Goal: Task Accomplishment & Management: Manage account settings

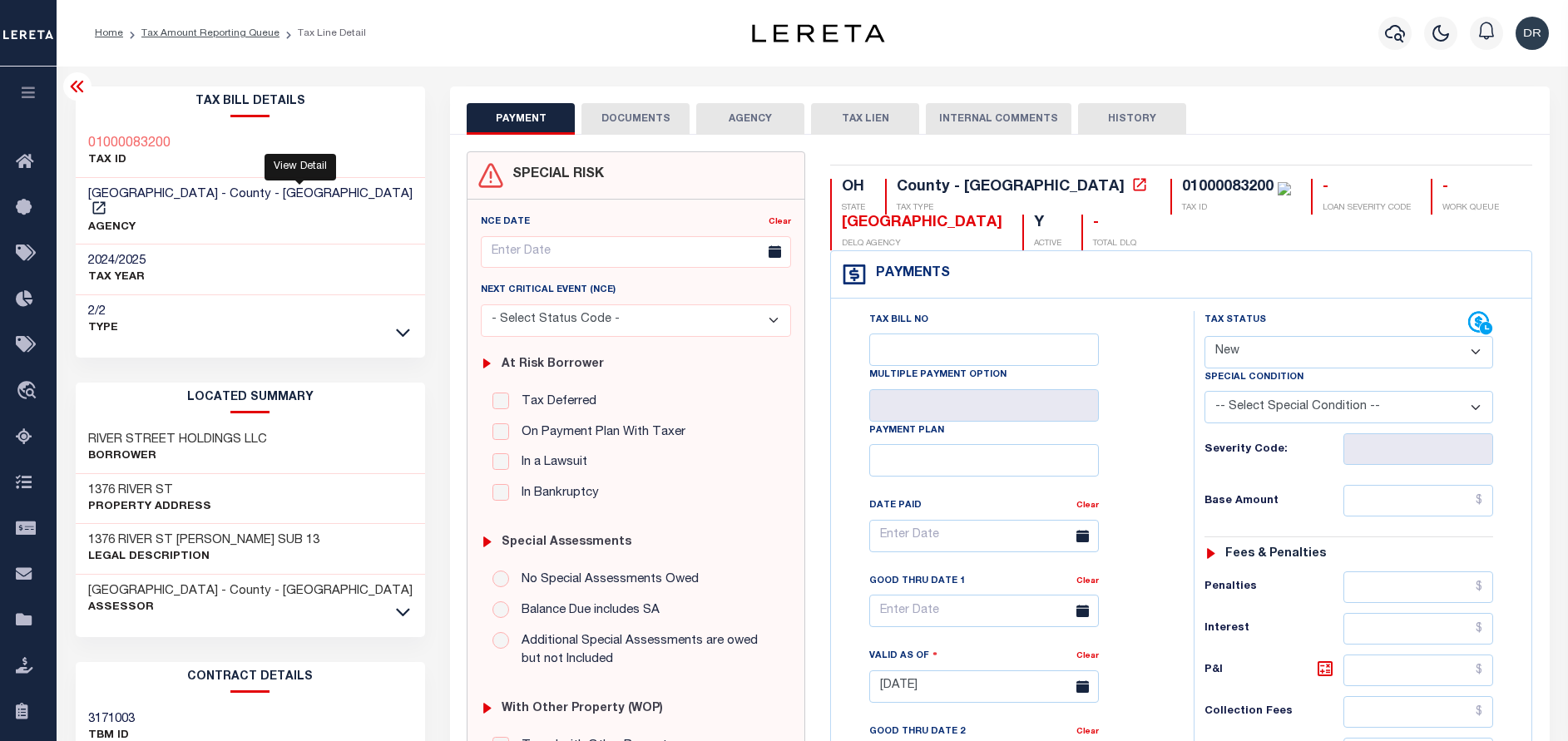
select select "NW2"
click at [209, 36] on link "Tax Amount Reporting Queue" at bounding box center [211, 33] width 138 height 10
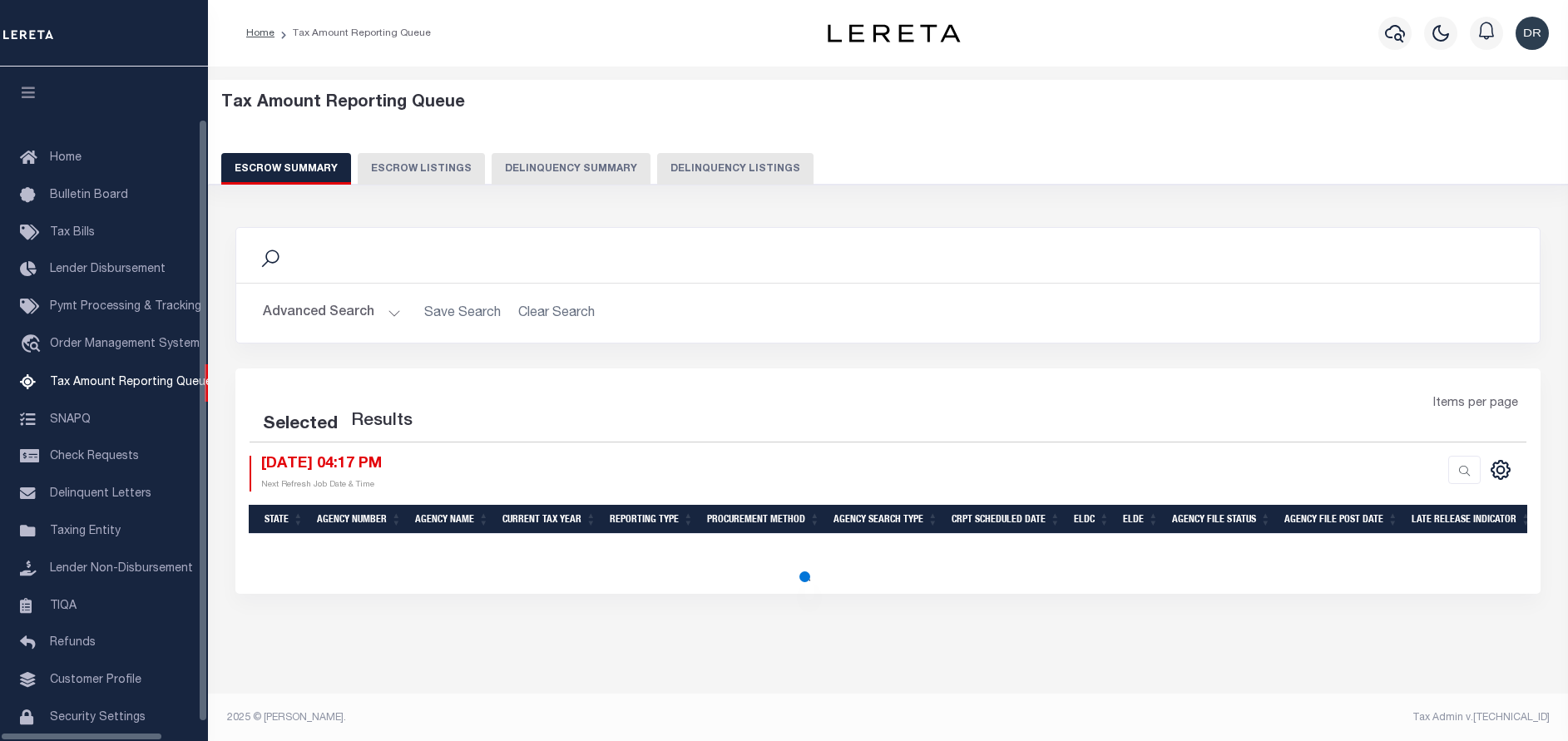
select select "100"
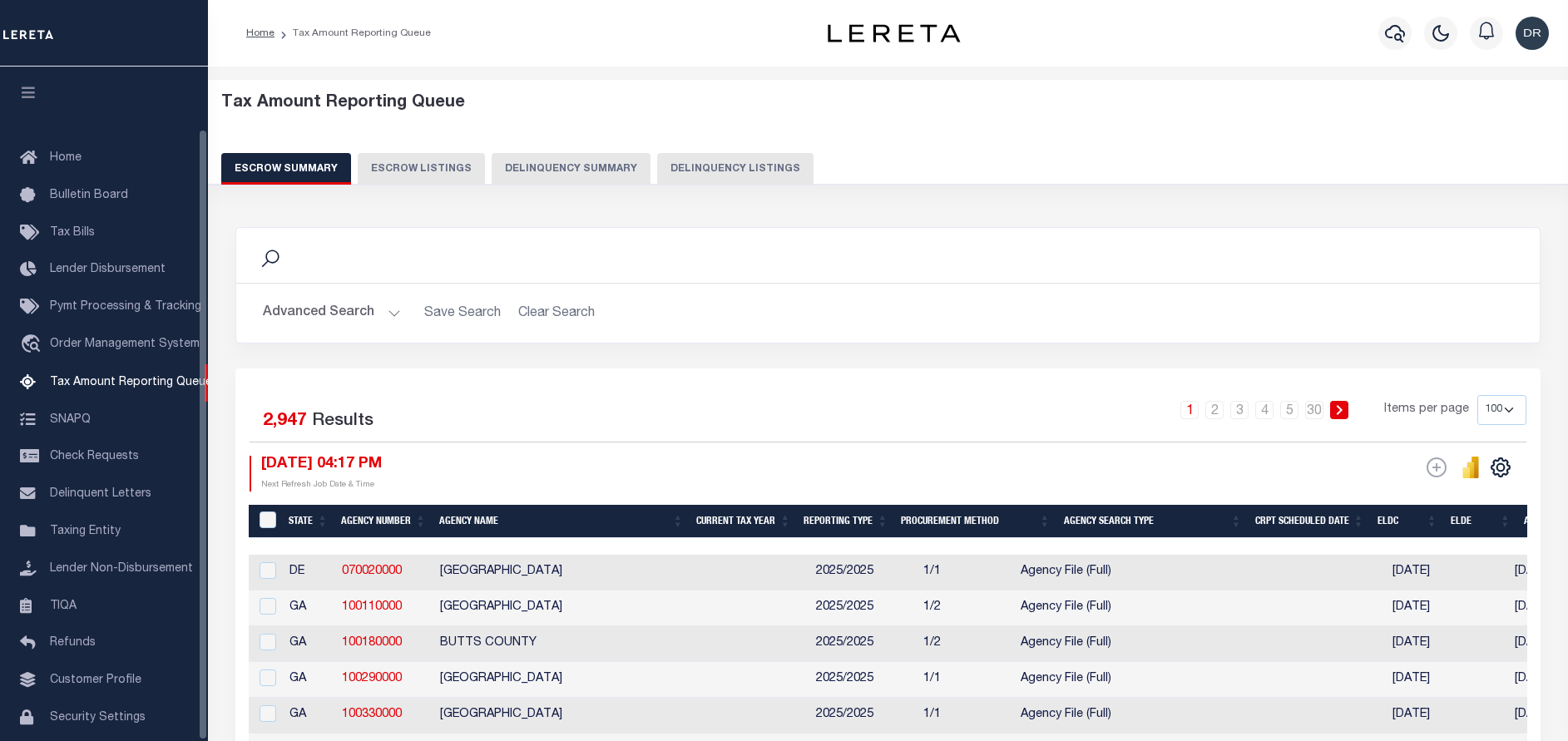
scroll to position [68, 0]
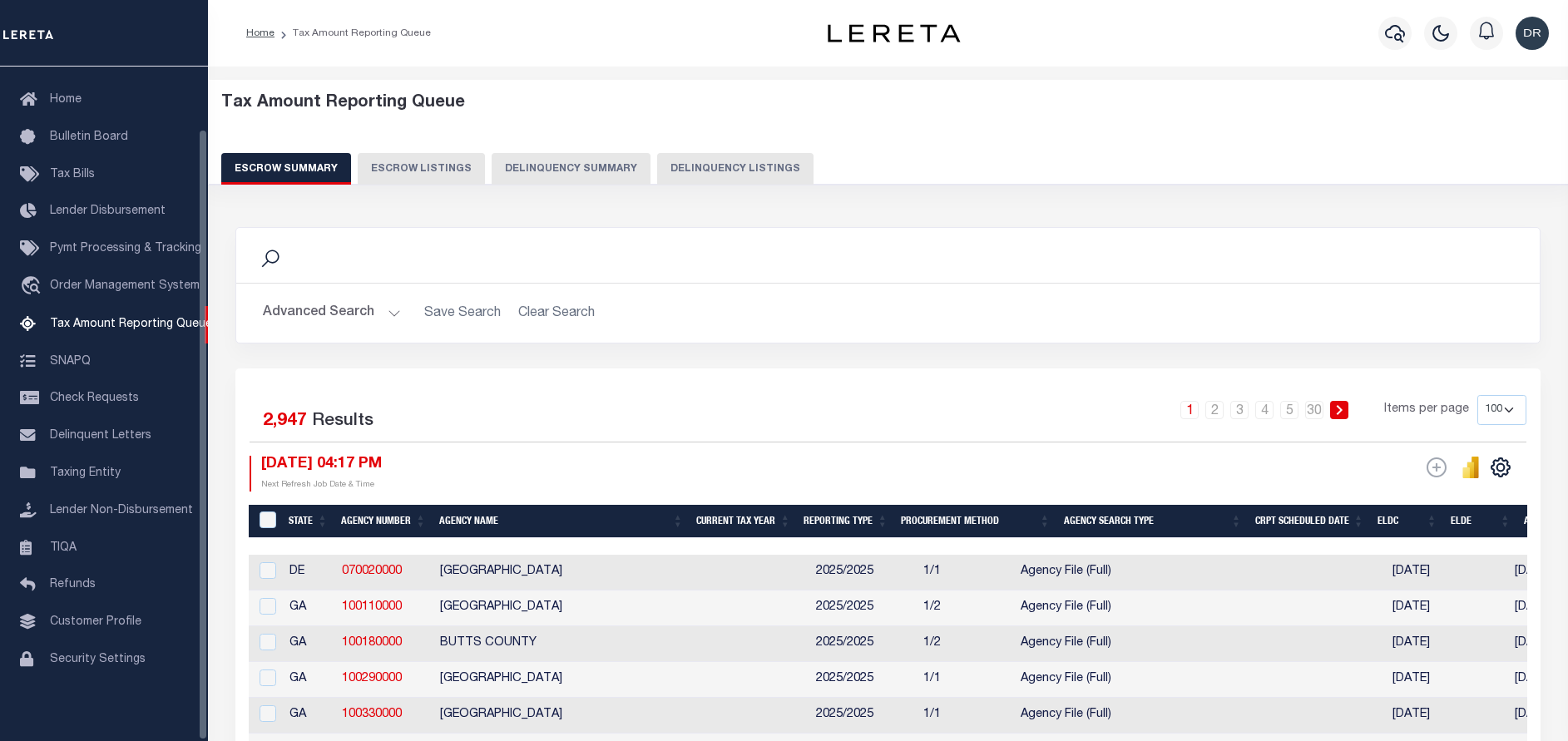
click at [719, 162] on button "Delinquency Listings" at bounding box center [735, 169] width 157 height 31
select select "100"
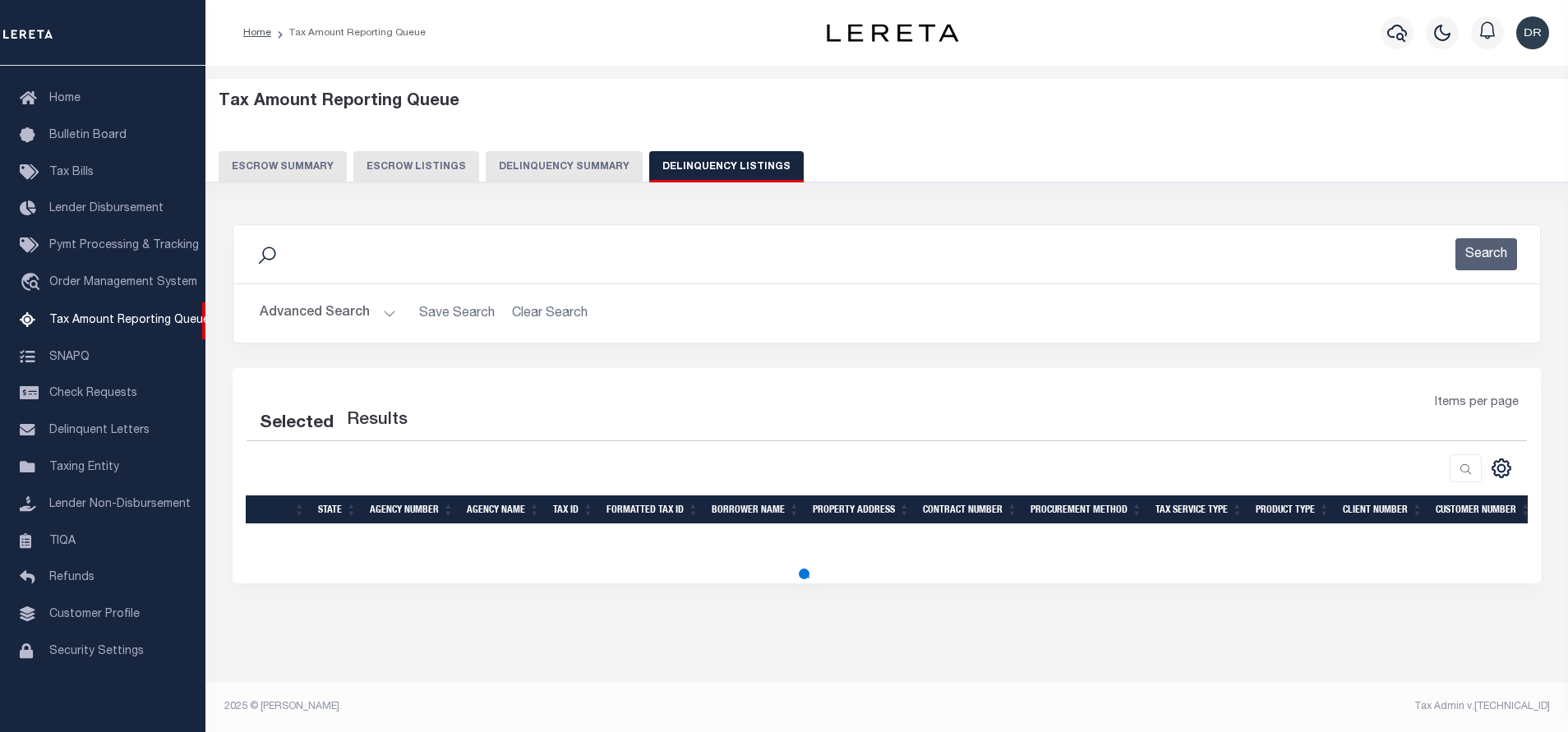
select select "100"
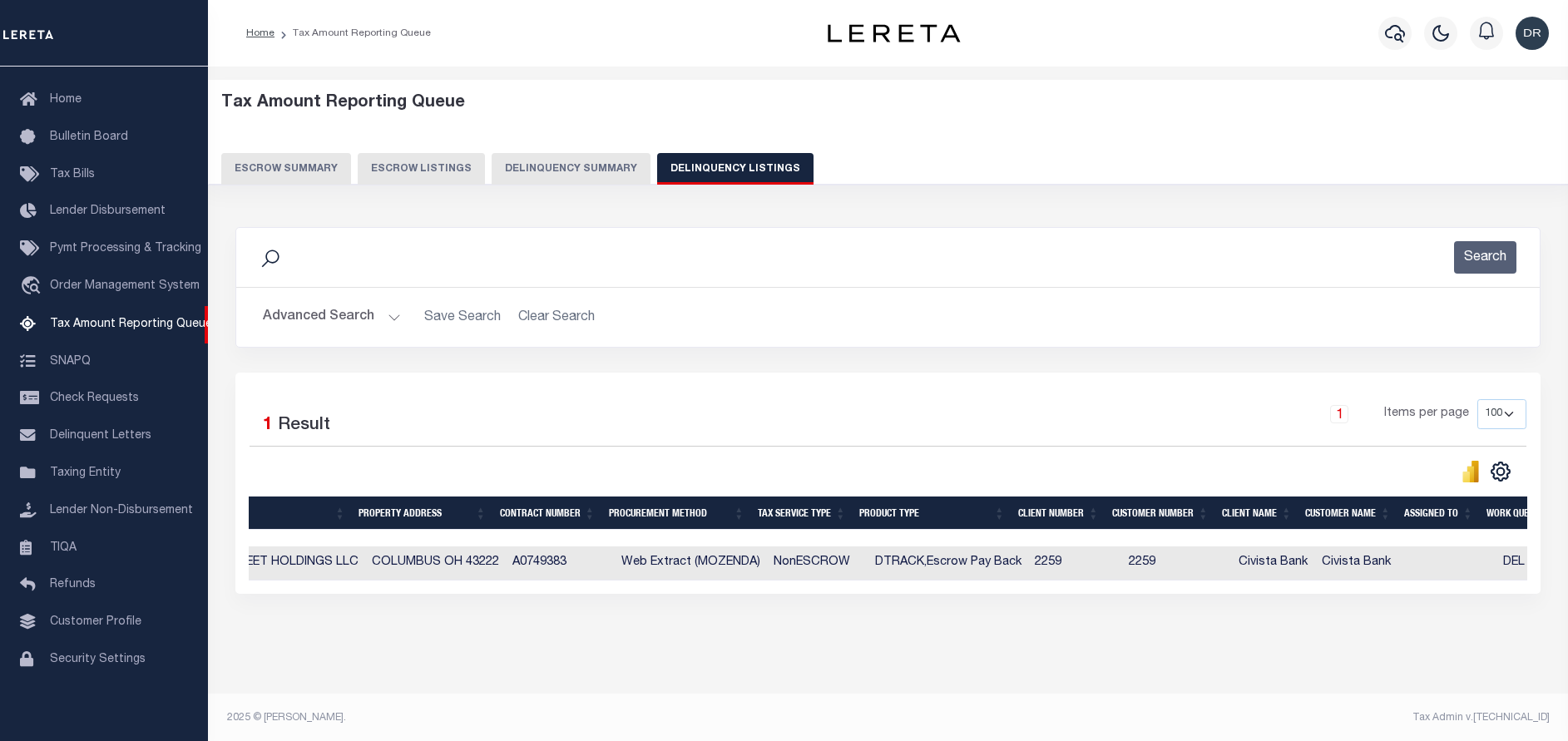
scroll to position [0, 0]
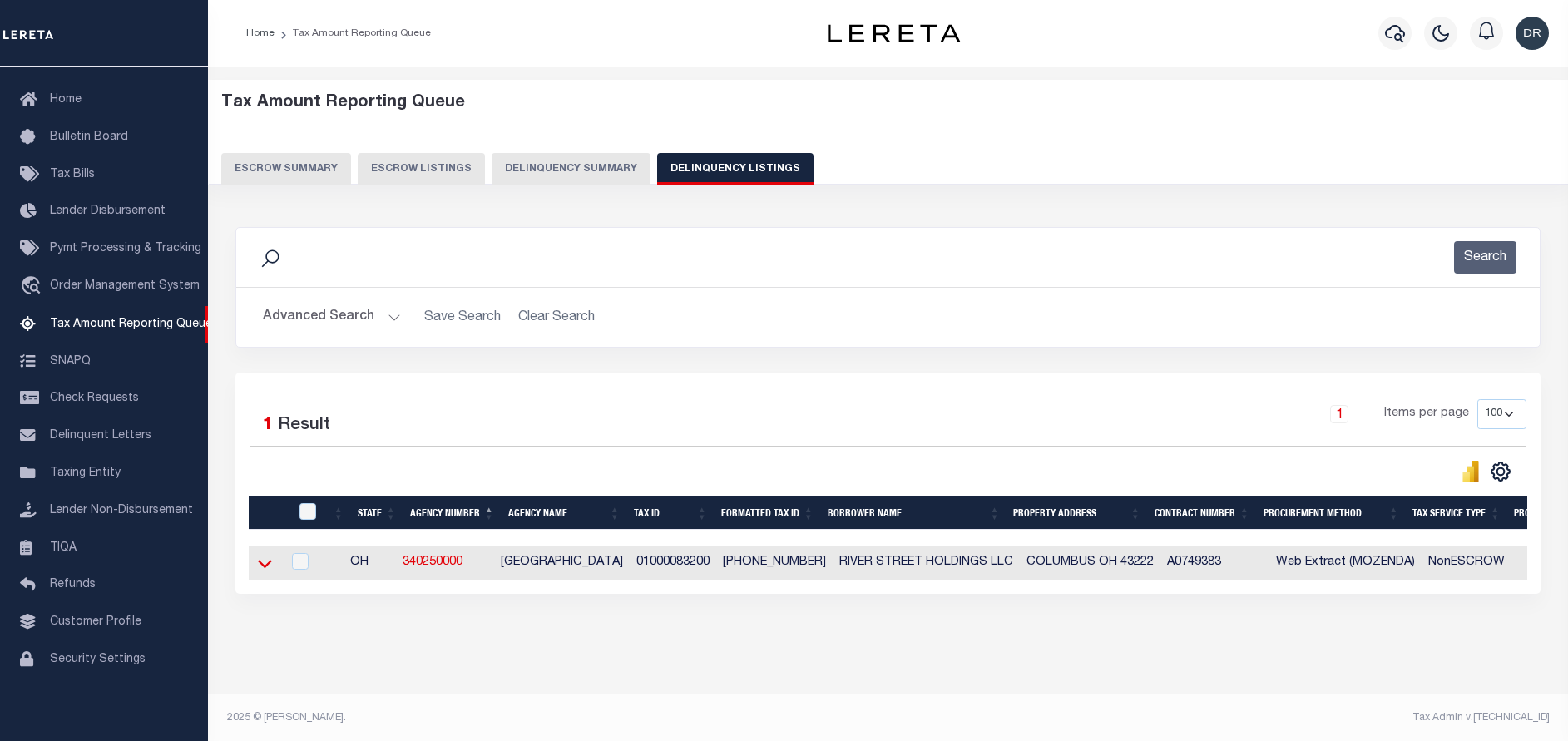
click at [267, 564] on icon at bounding box center [265, 564] width 14 height 18
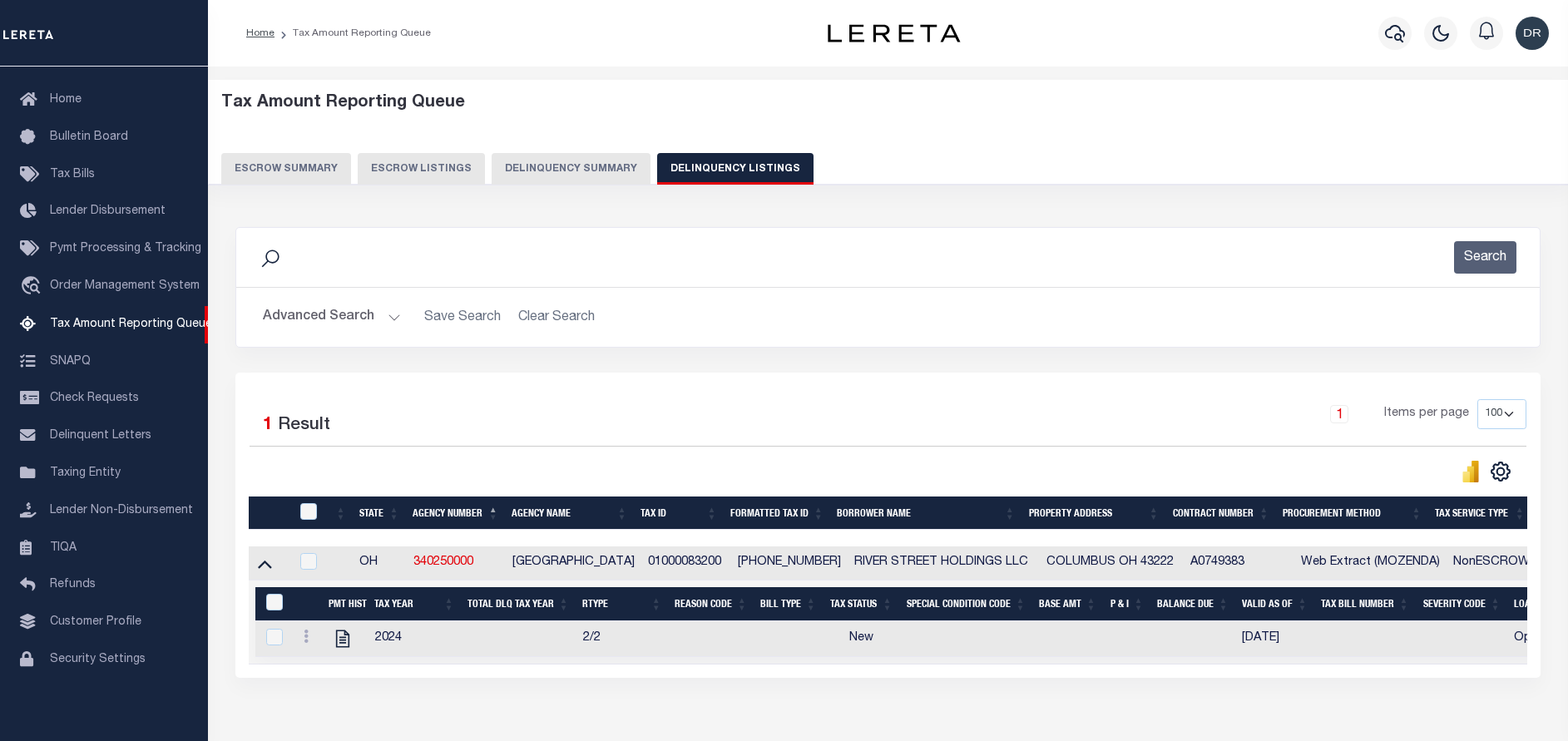
click at [815, 337] on div "Advanced Search Save Search Clear Search tblassign_wrapper_dynamictable_____Def…" at bounding box center [888, 317] width 1304 height 59
click at [368, 323] on button "Advanced Search" at bounding box center [332, 317] width 138 height 32
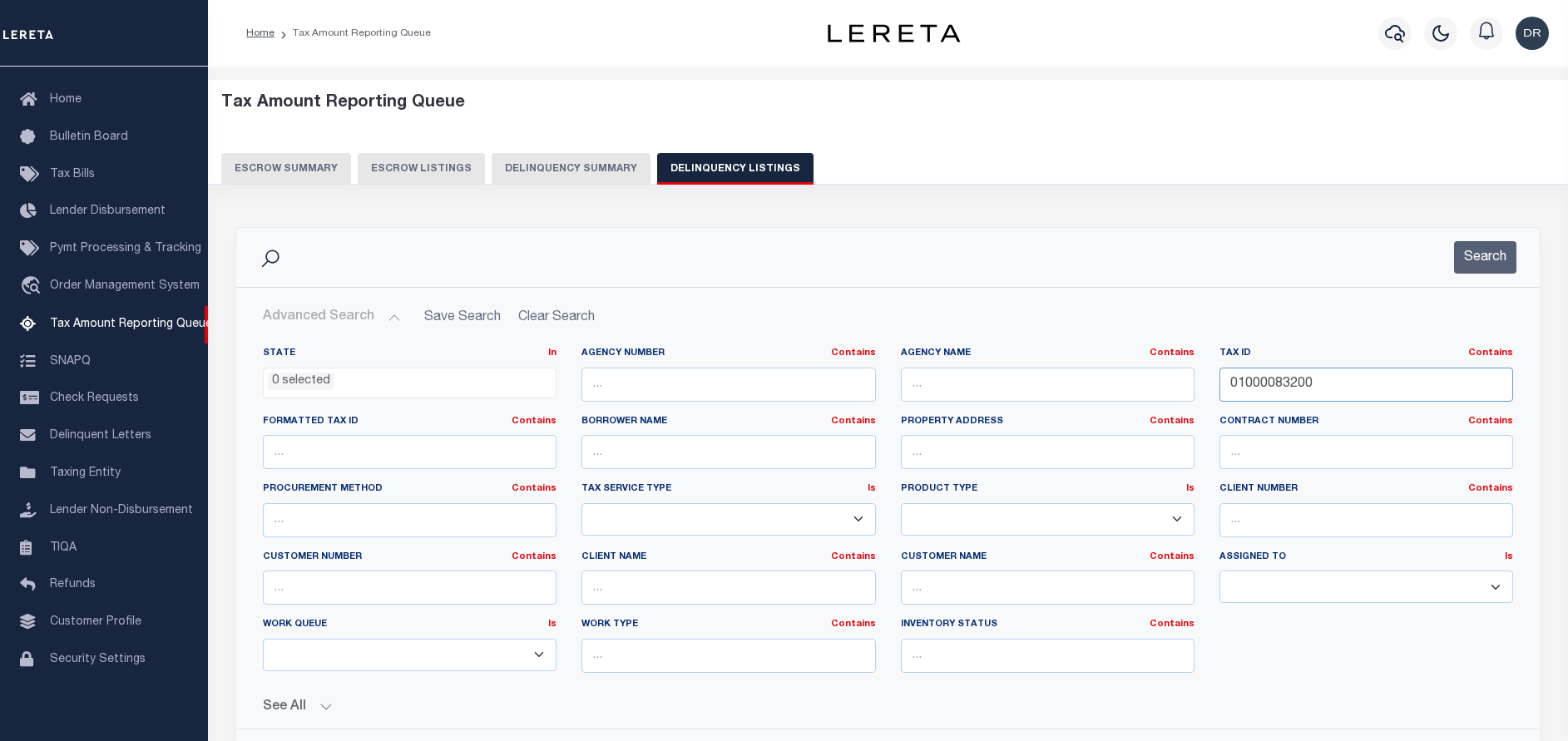
click at [1325, 374] on input "01000083200" at bounding box center [1366, 385] width 293 height 34
paste input "25007165"
type input "02500716500"
click at [1470, 261] on button "Search" at bounding box center [1485, 257] width 62 height 32
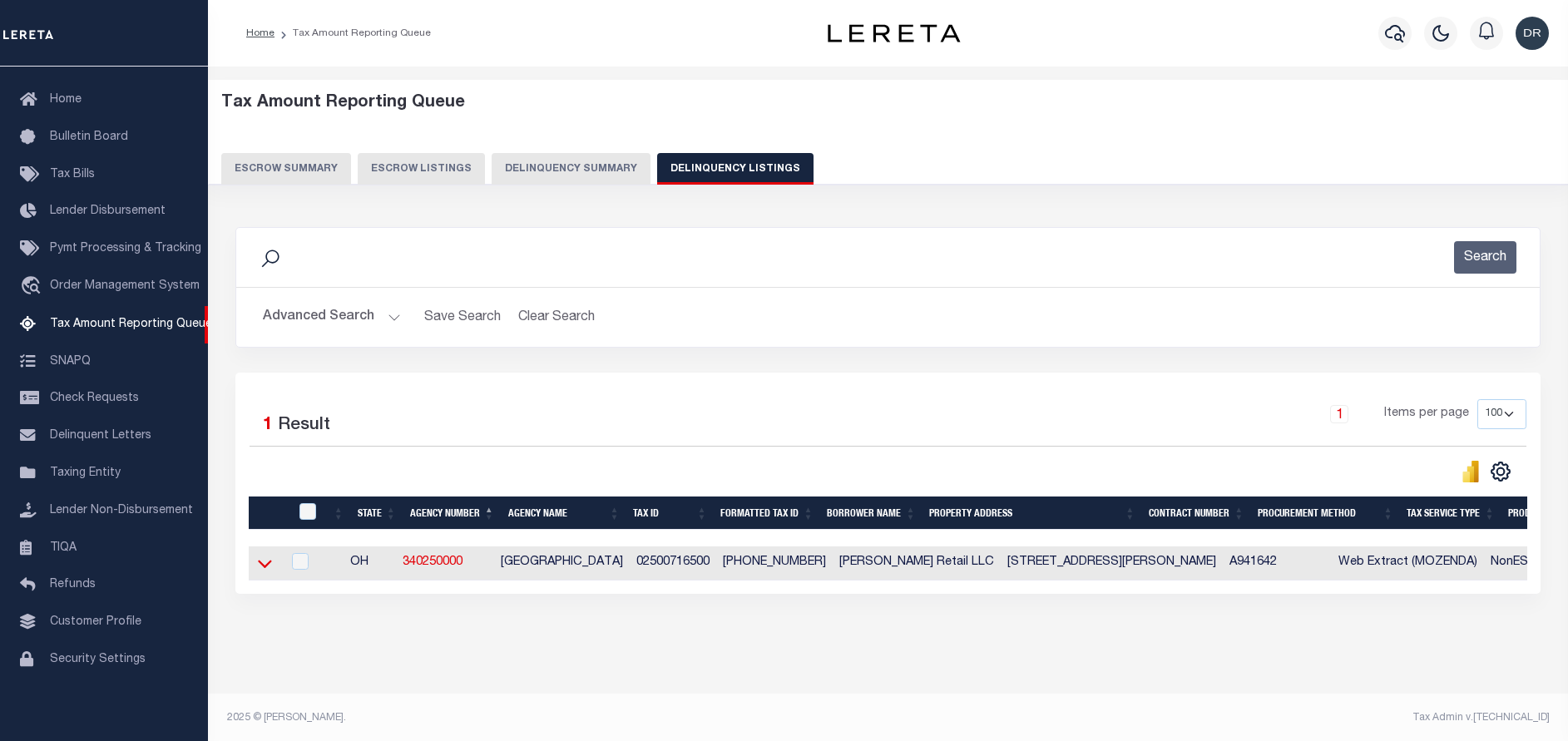
click at [261, 564] on icon at bounding box center [265, 564] width 14 height 18
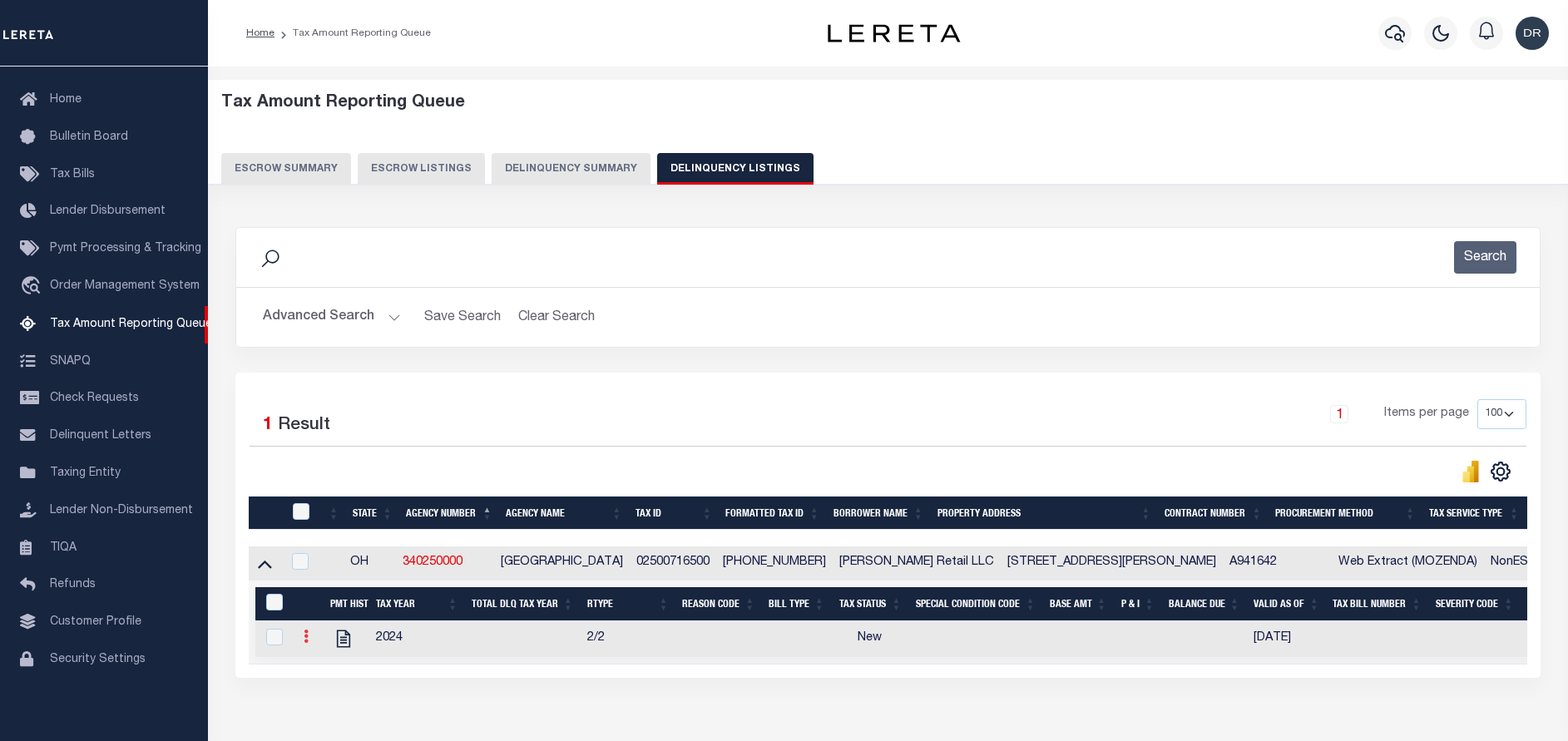
click at [310, 643] on link at bounding box center [306, 639] width 19 height 14
click at [326, 665] on img "" at bounding box center [326, 663] width 17 height 17
checkbox input "true"
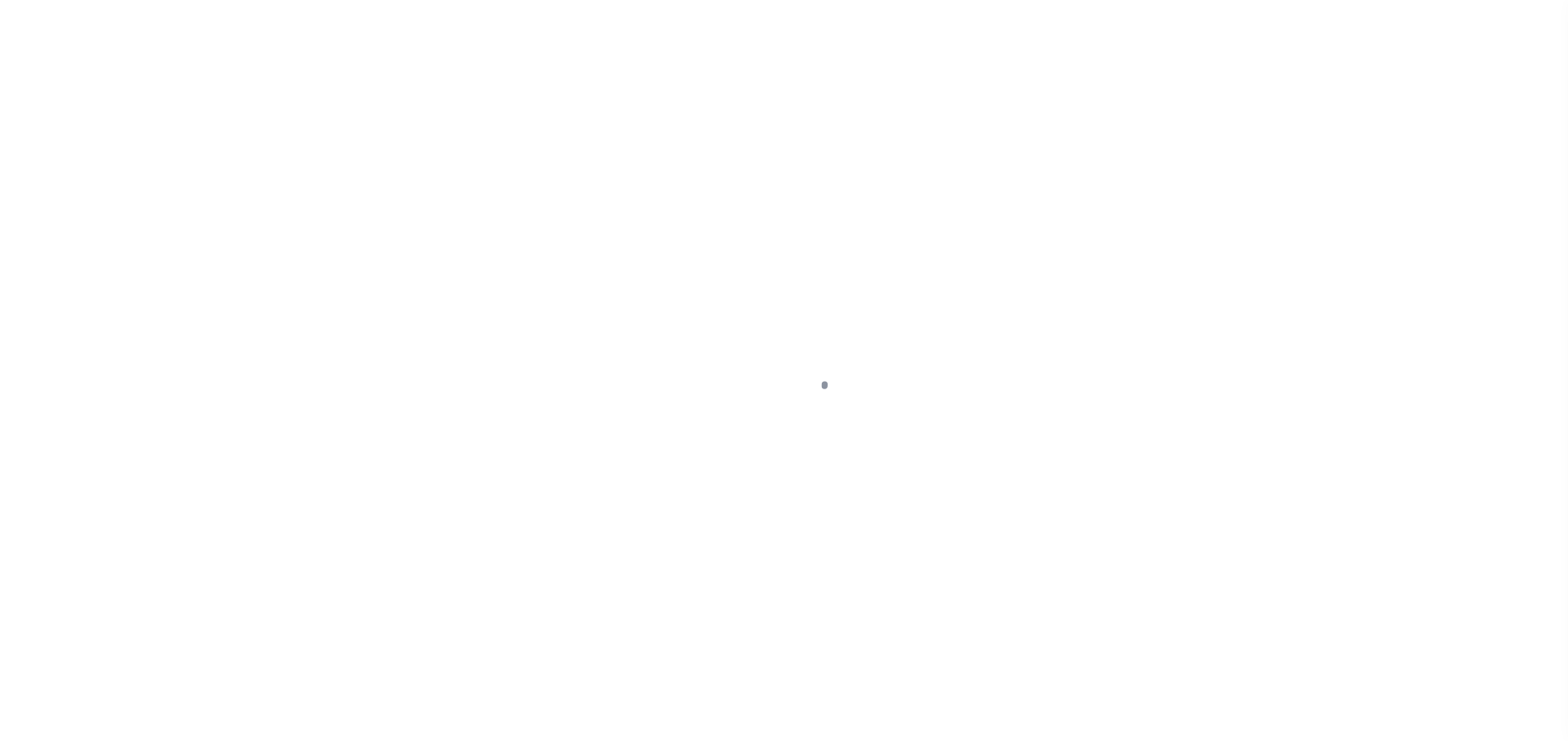
select select "NW2"
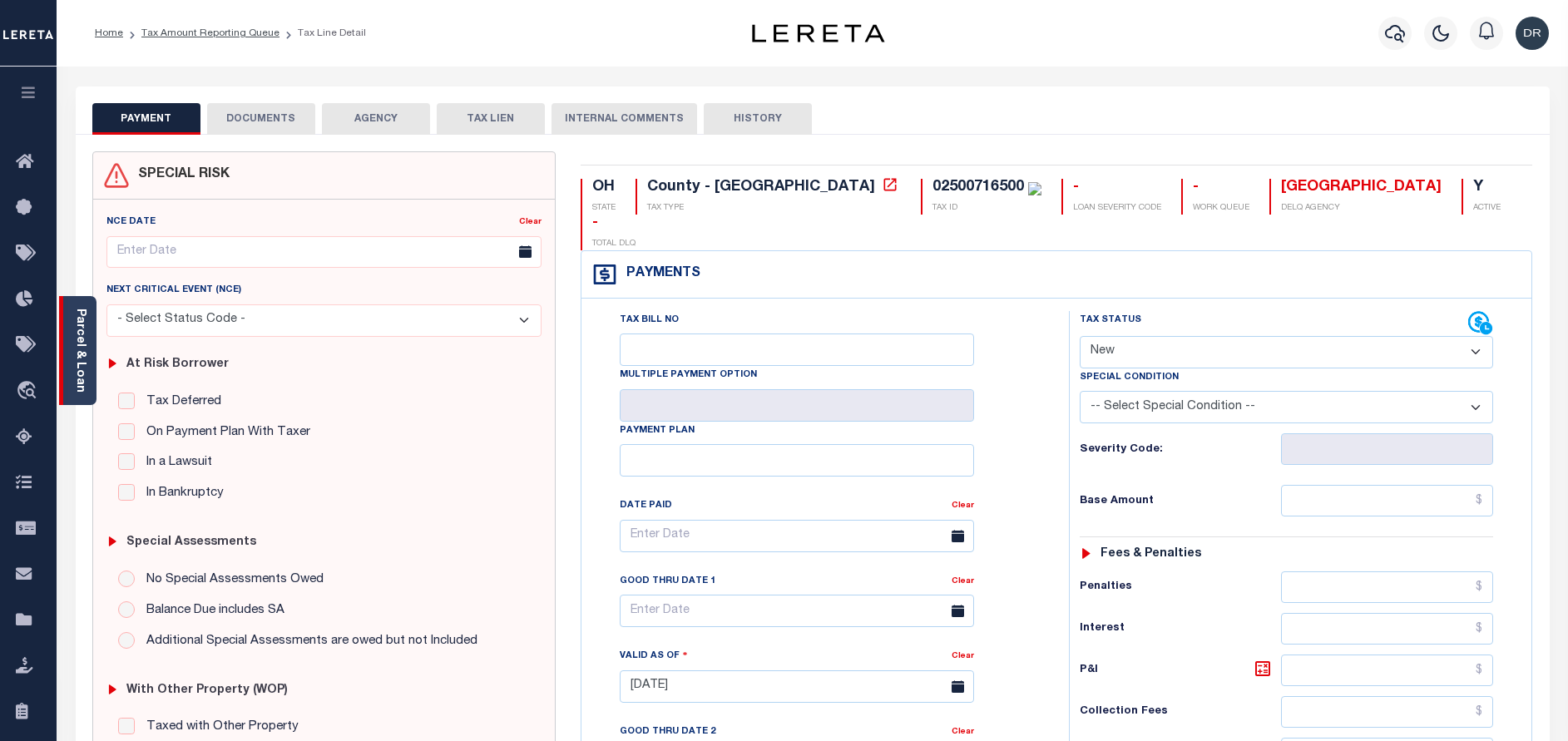
click at [88, 316] on div "Parcel & Loan" at bounding box center [78, 350] width 37 height 109
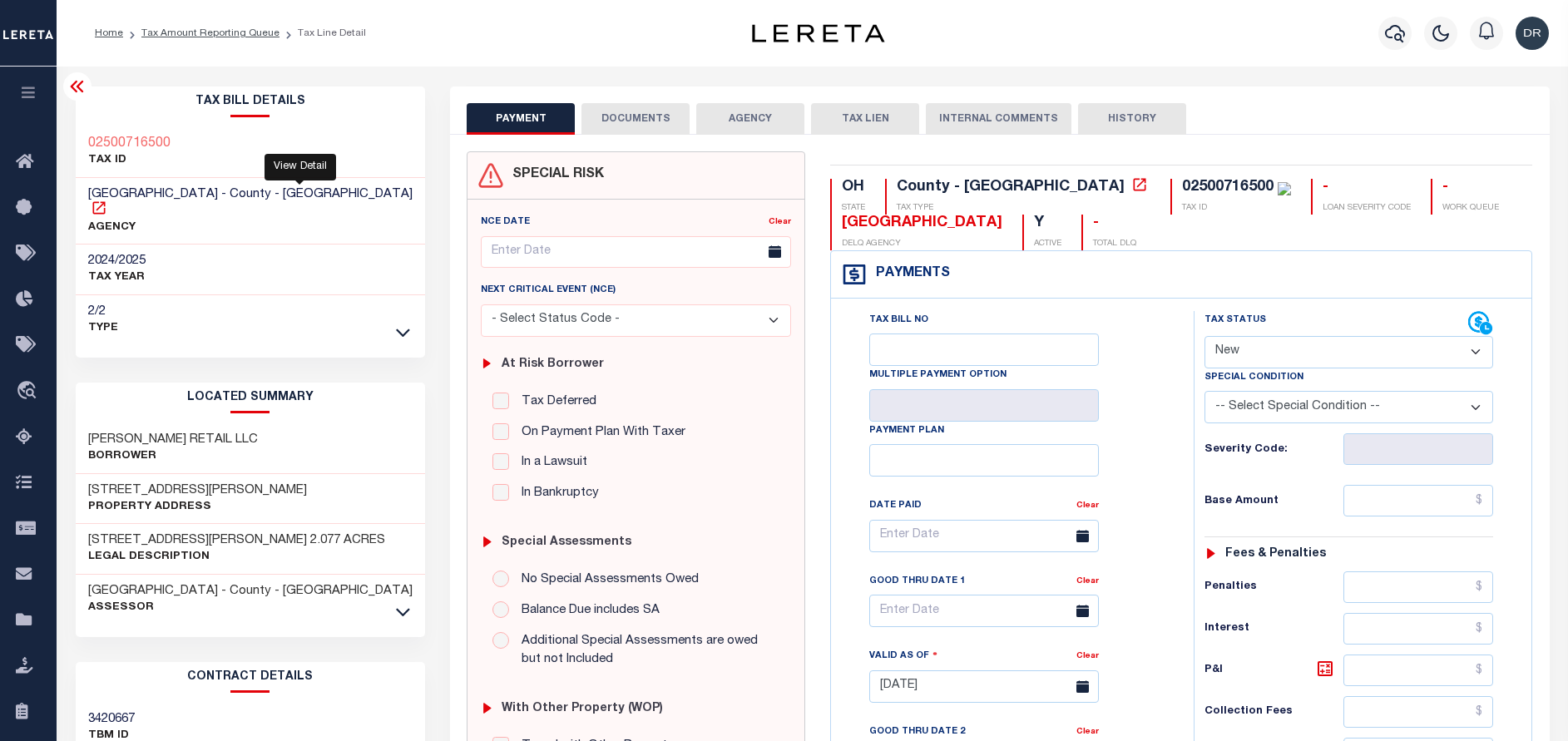
click at [107, 200] on icon at bounding box center [98, 208] width 17 height 17
click at [235, 32] on link "Tax Amount Reporting Queue" at bounding box center [211, 33] width 138 height 10
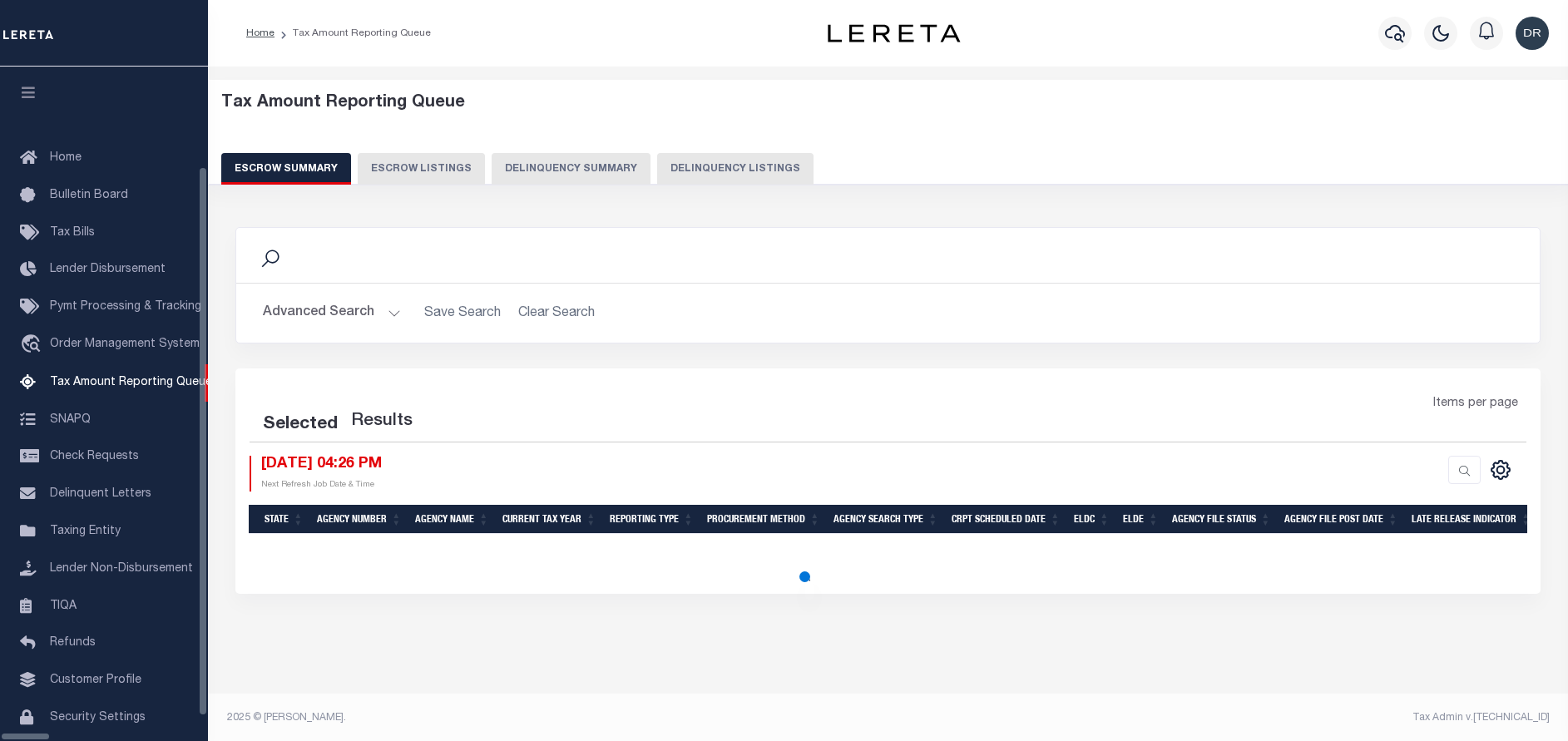
select select "100"
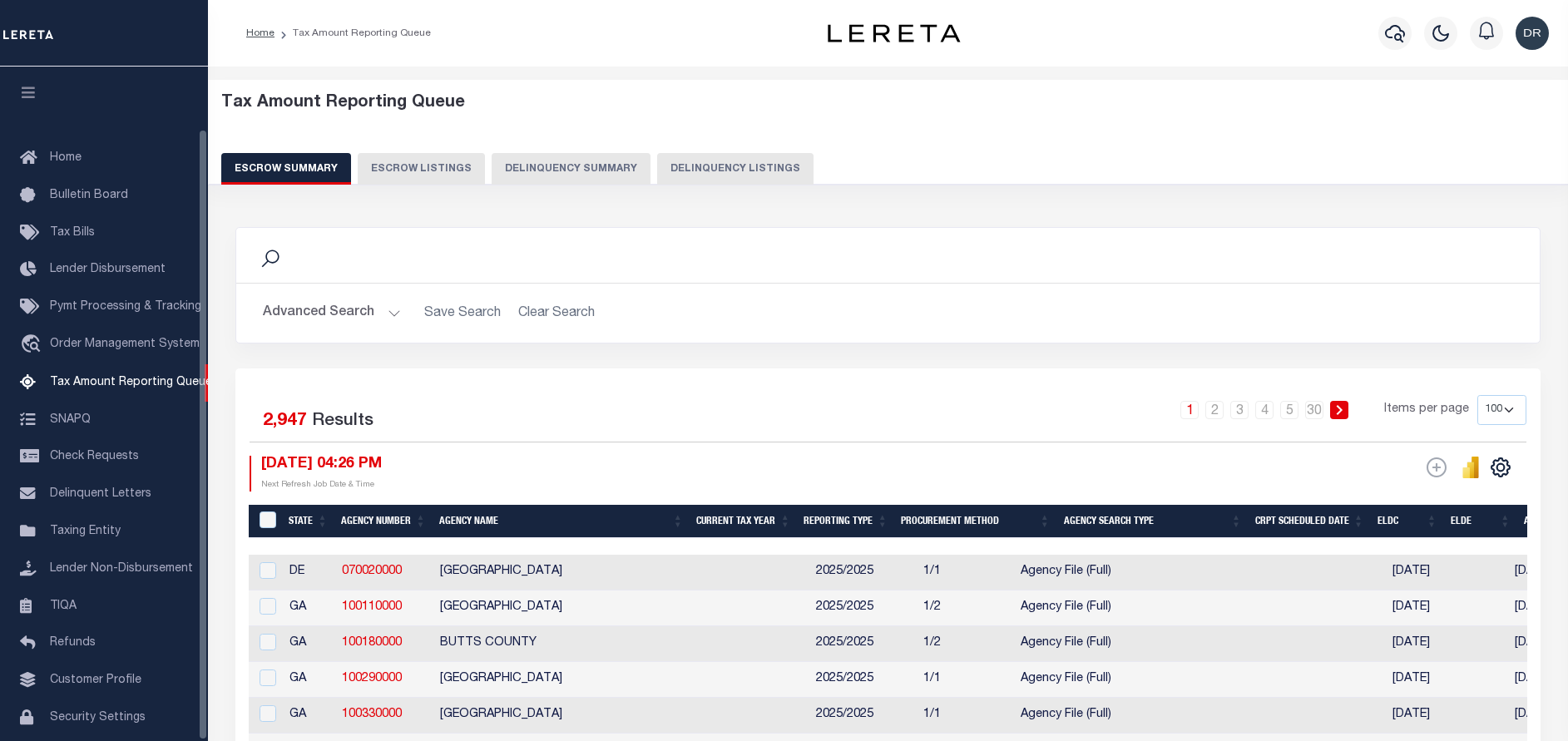
scroll to position [68, 0]
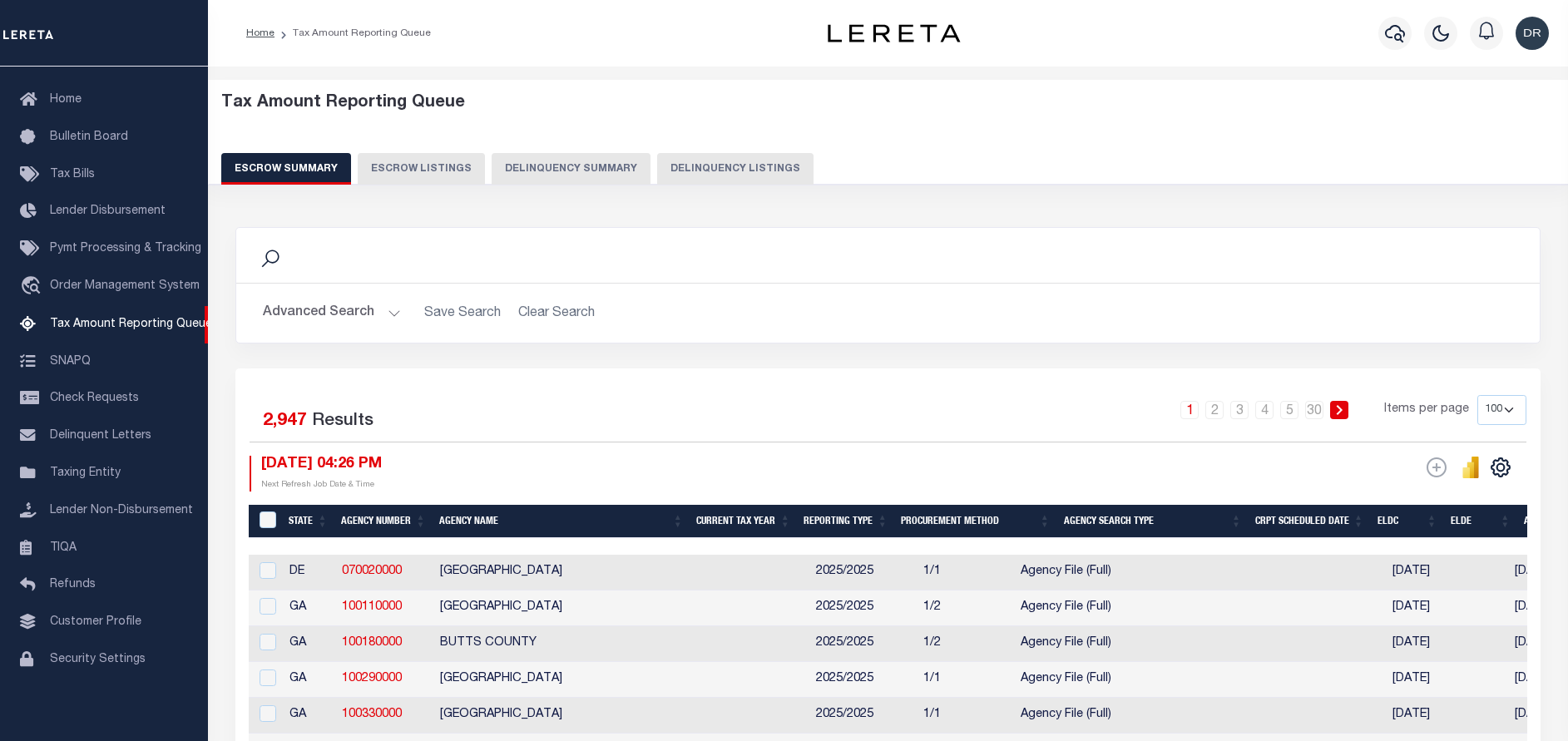
click at [726, 167] on button "Delinquency Listings" at bounding box center [735, 169] width 157 height 31
select select "100"
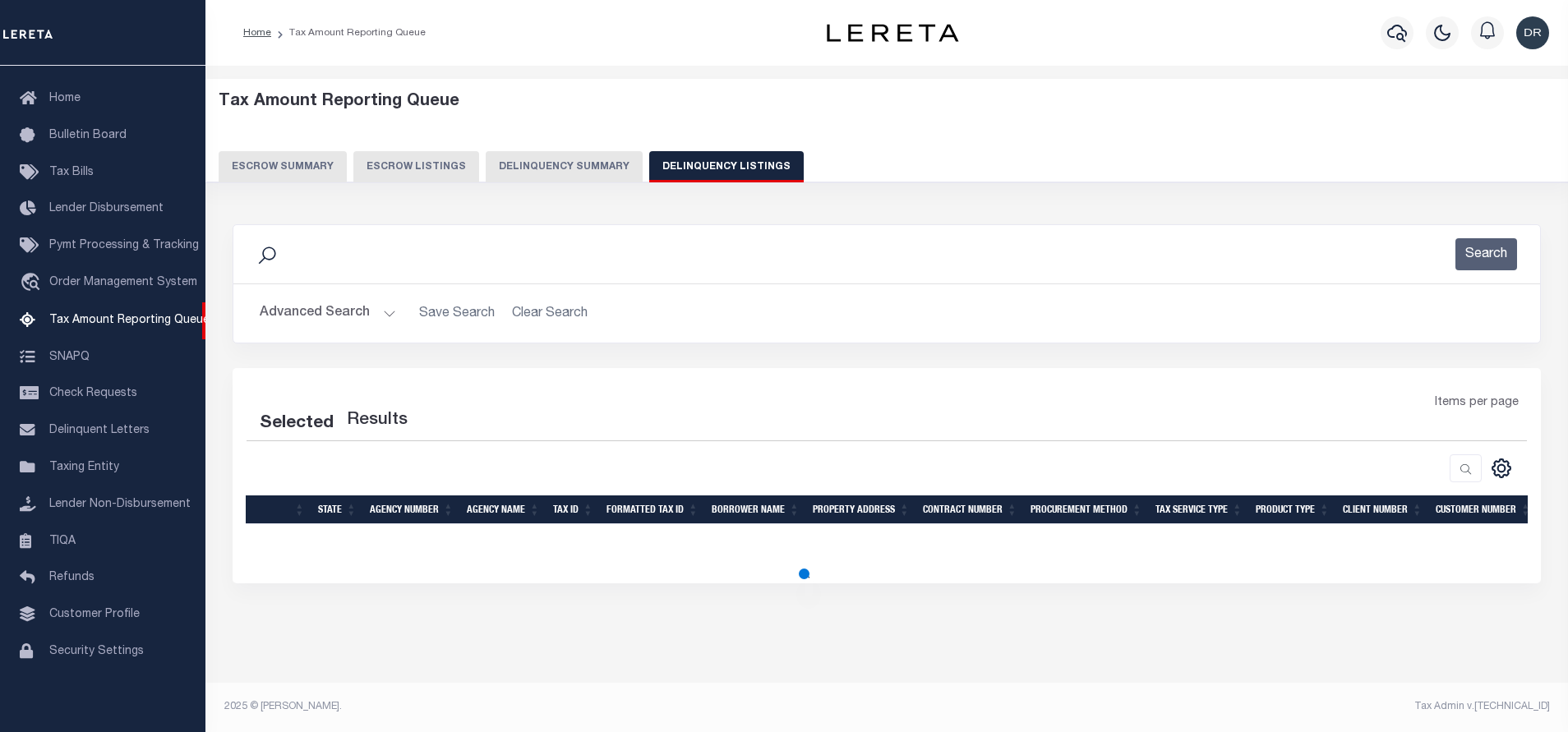
select select "100"
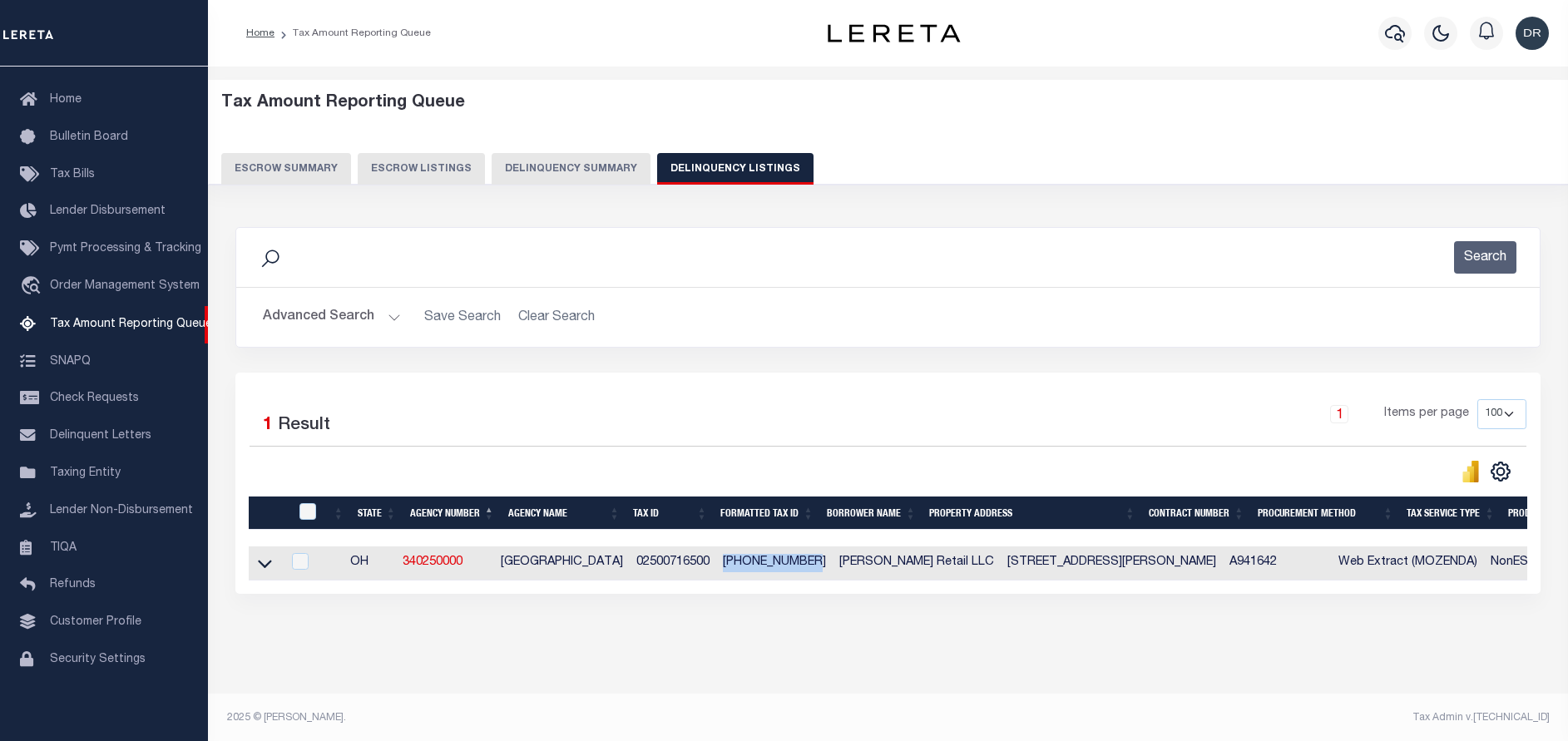
drag, startPoint x: 805, startPoint y: 563, endPoint x: 720, endPoint y: 558, distance: 85.1
click at [720, 558] on td "[PHONE_NUMBER]" at bounding box center [775, 563] width 116 height 34
checkbox input "true"
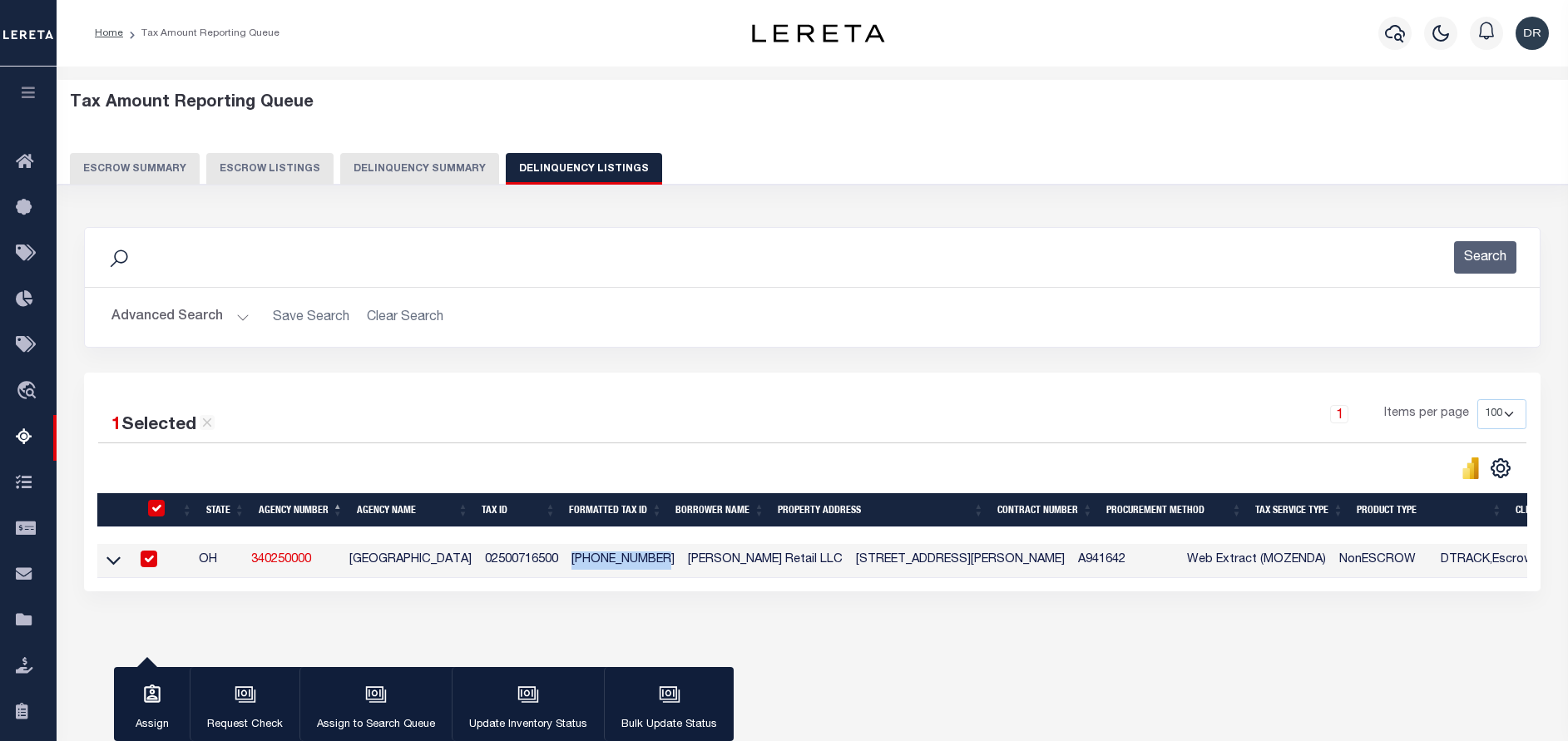
copy td "[PHONE_NUMBER]"
click at [151, 557] on input "checkbox" at bounding box center [149, 559] width 17 height 17
checkbox input "false"
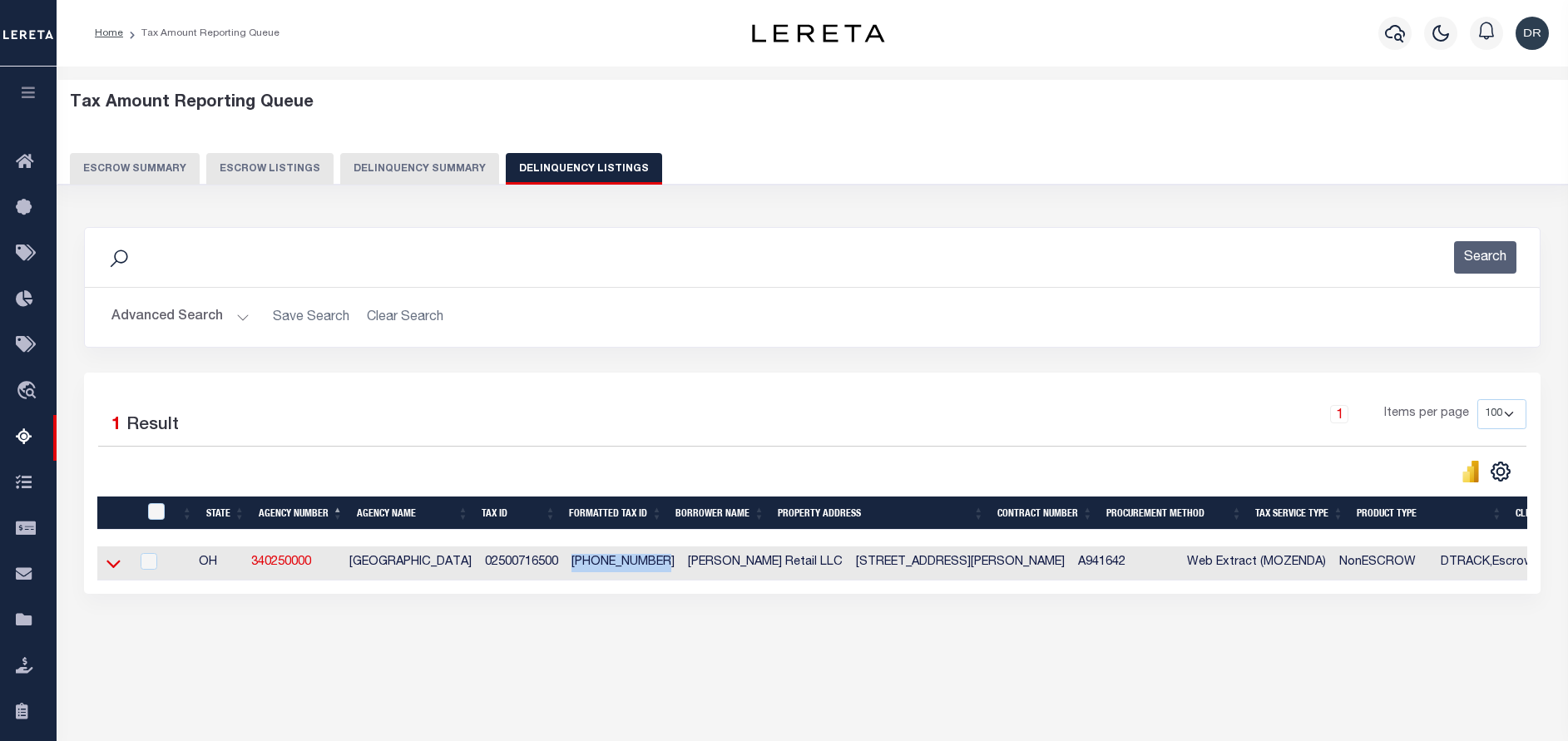
click at [119, 569] on icon at bounding box center [113, 564] width 14 height 18
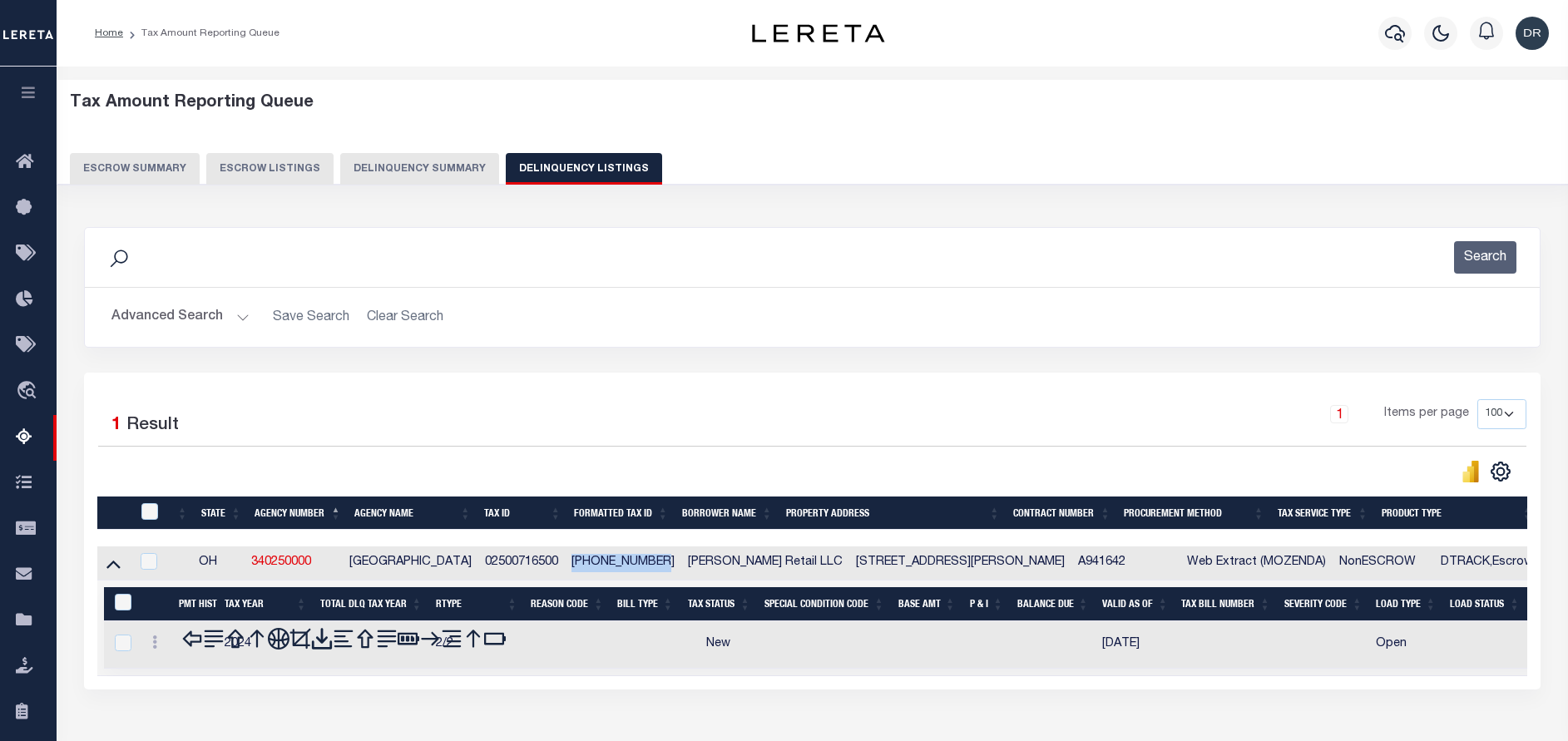
scroll to position [125, 0]
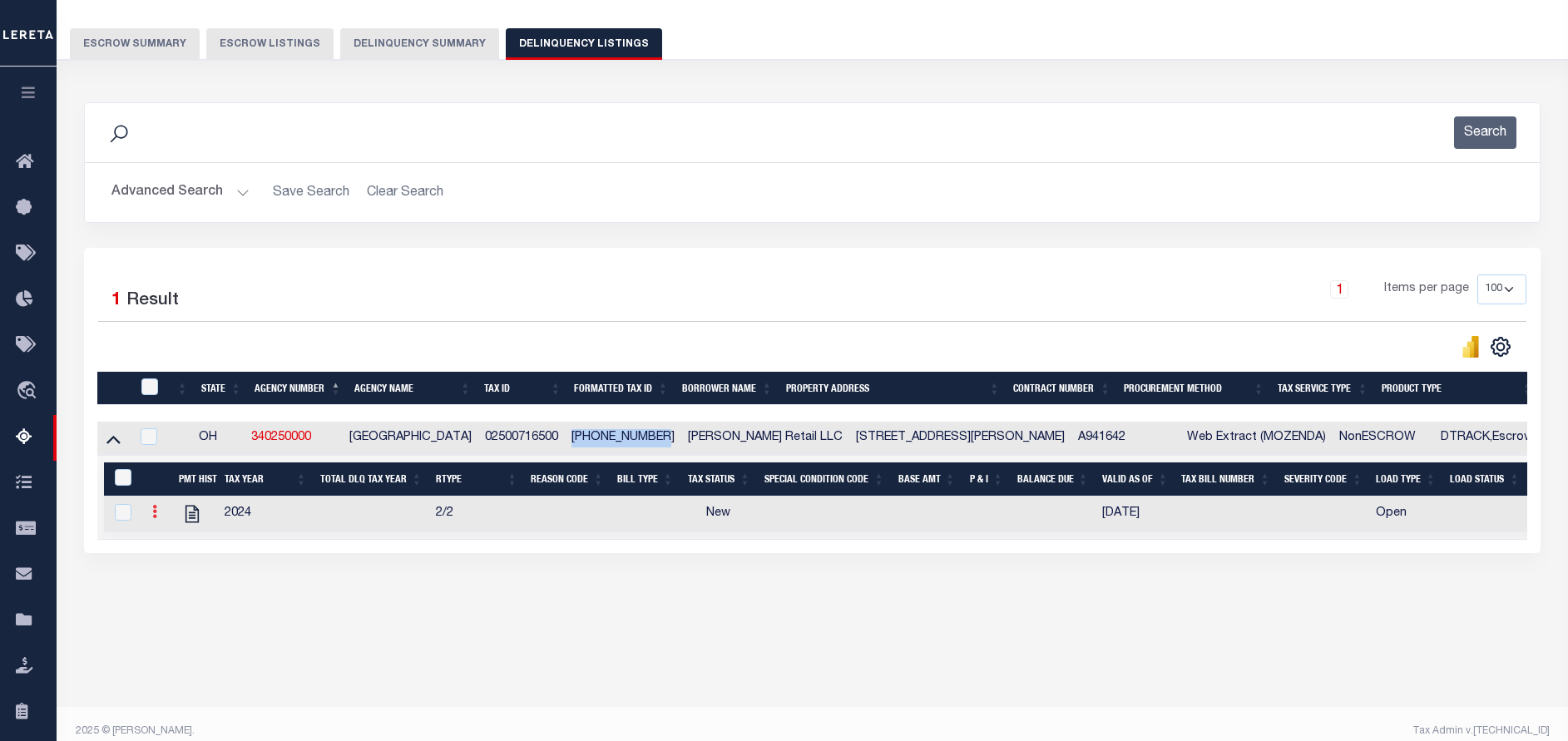
click at [157, 519] on link at bounding box center [155, 515] width 19 height 14
click at [171, 545] on img "" at bounding box center [174, 538] width 17 height 17
checkbox input "true"
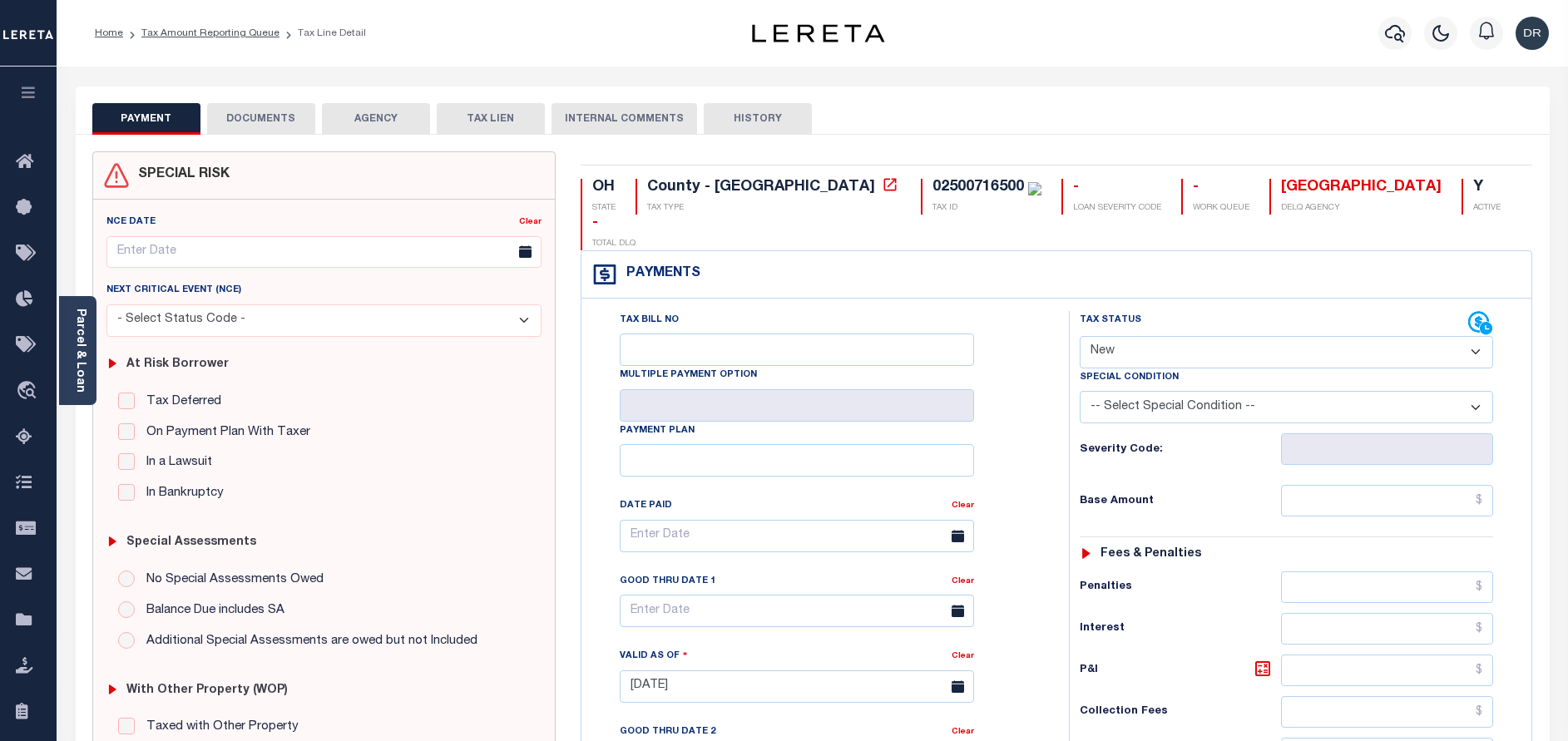
click at [1130, 337] on select "- Select Status Code - Open Due/Unpaid Paid Incomplete No Tax Due Internal Refu…" at bounding box center [1286, 352] width 413 height 32
select select "PYD"
click at [1080, 337] on select "- Select Status Code - Open Due/Unpaid Paid Incomplete No Tax Due Internal Refu…" at bounding box center [1286, 352] width 413 height 32
type input "10/08/2025"
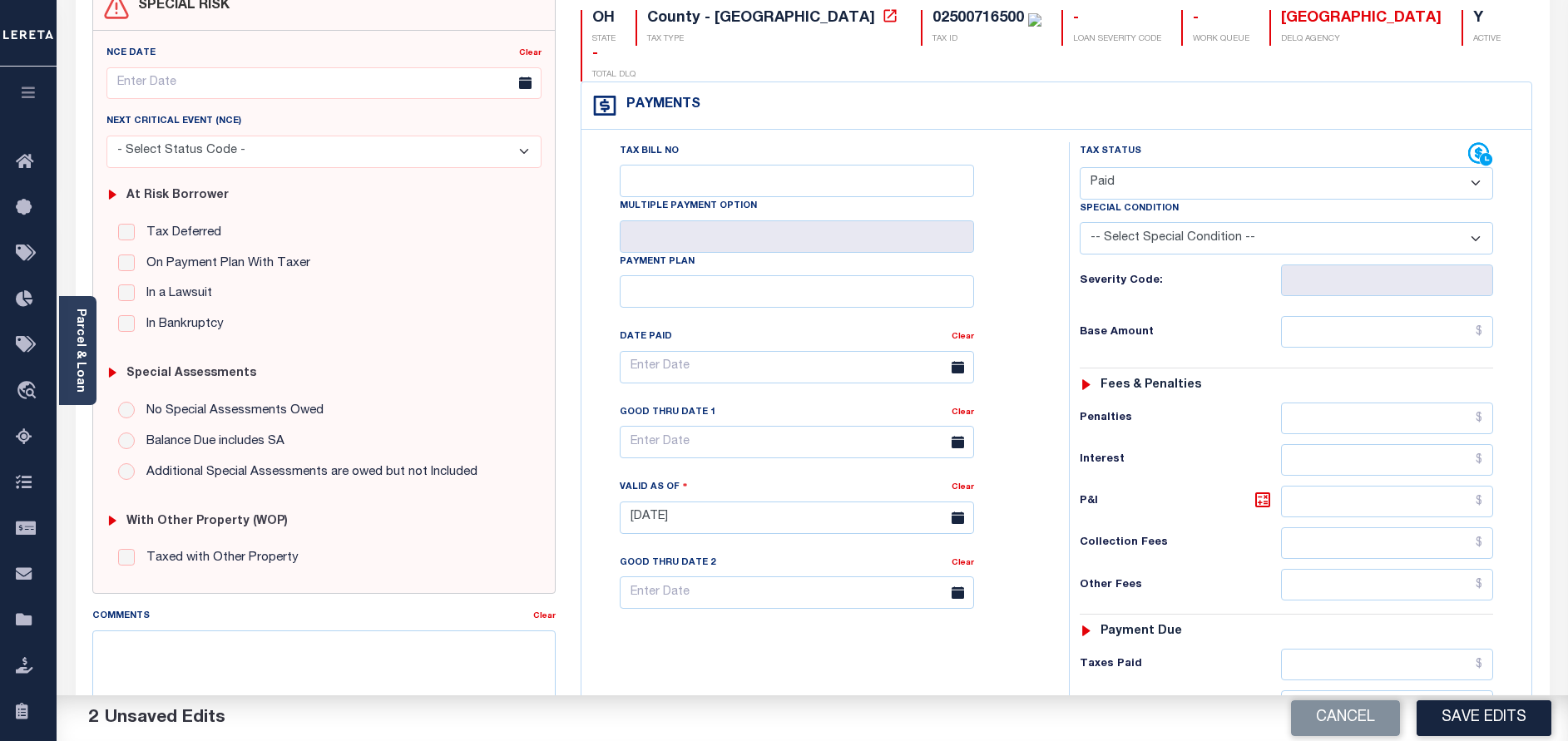
scroll to position [250, 0]
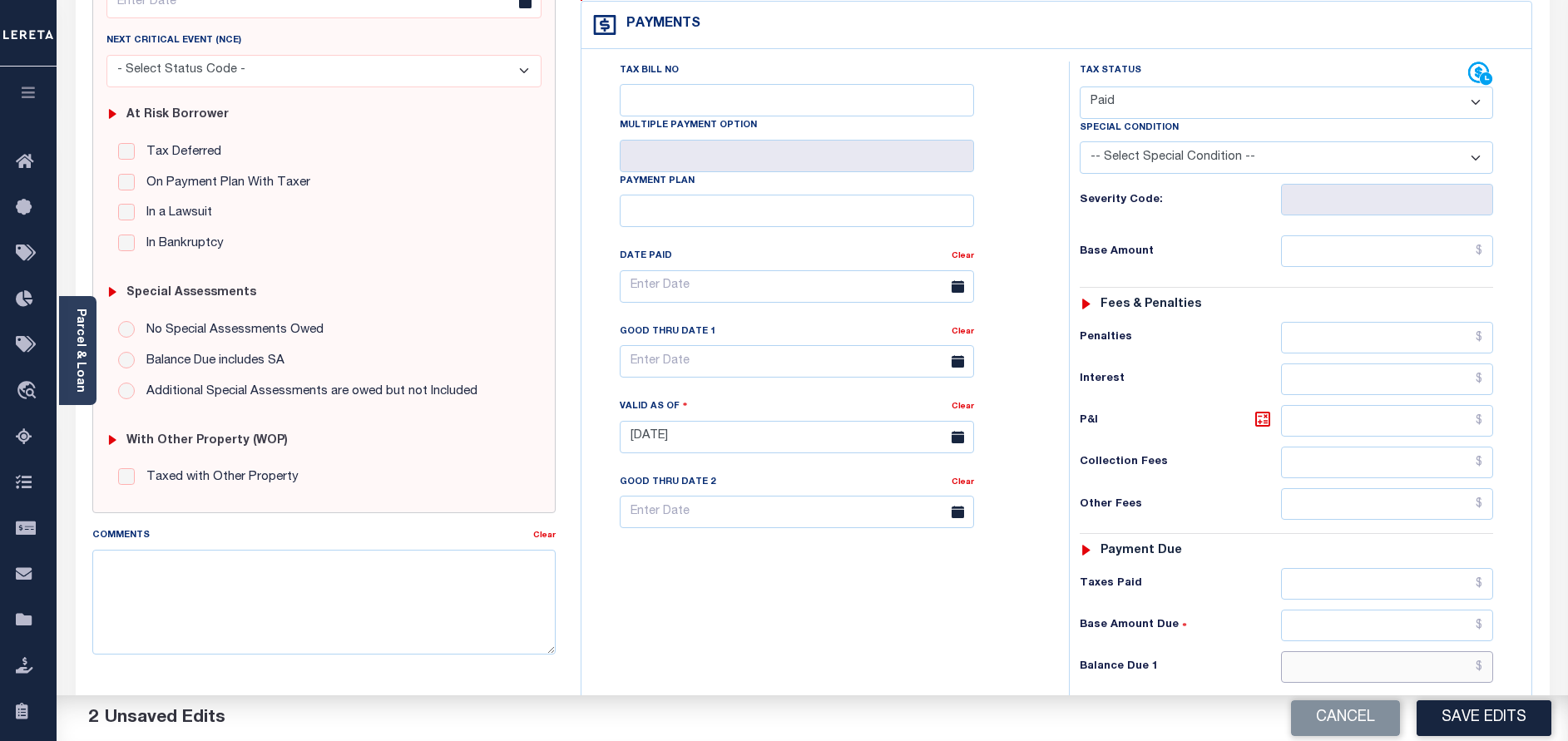
click at [1318, 651] on input "text" at bounding box center [1388, 667] width 213 height 31
type input "$0.00"
click at [1464, 709] on button "Save Edits" at bounding box center [1484, 718] width 135 height 35
checkbox input "false"
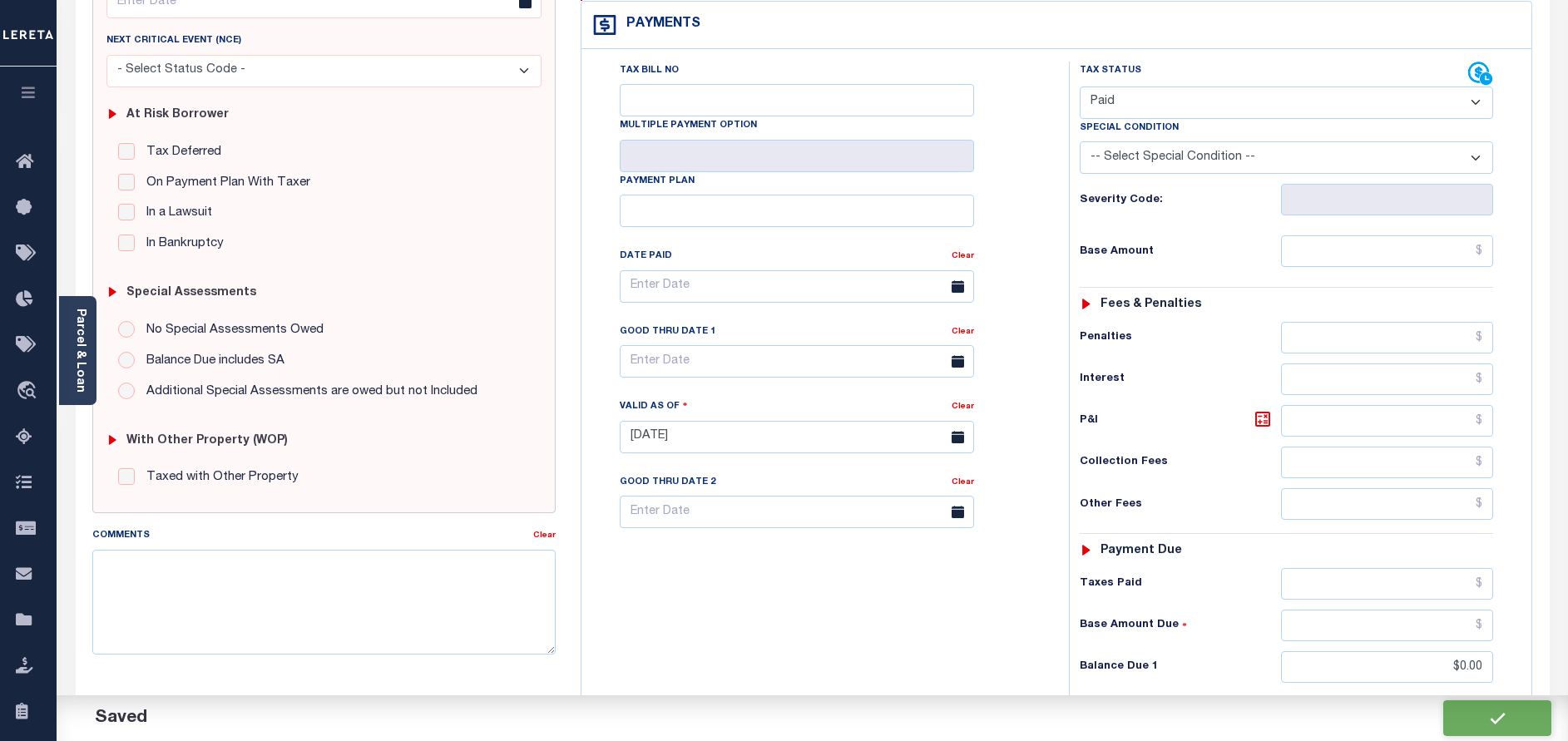
checkbox input "false"
type input "$0"
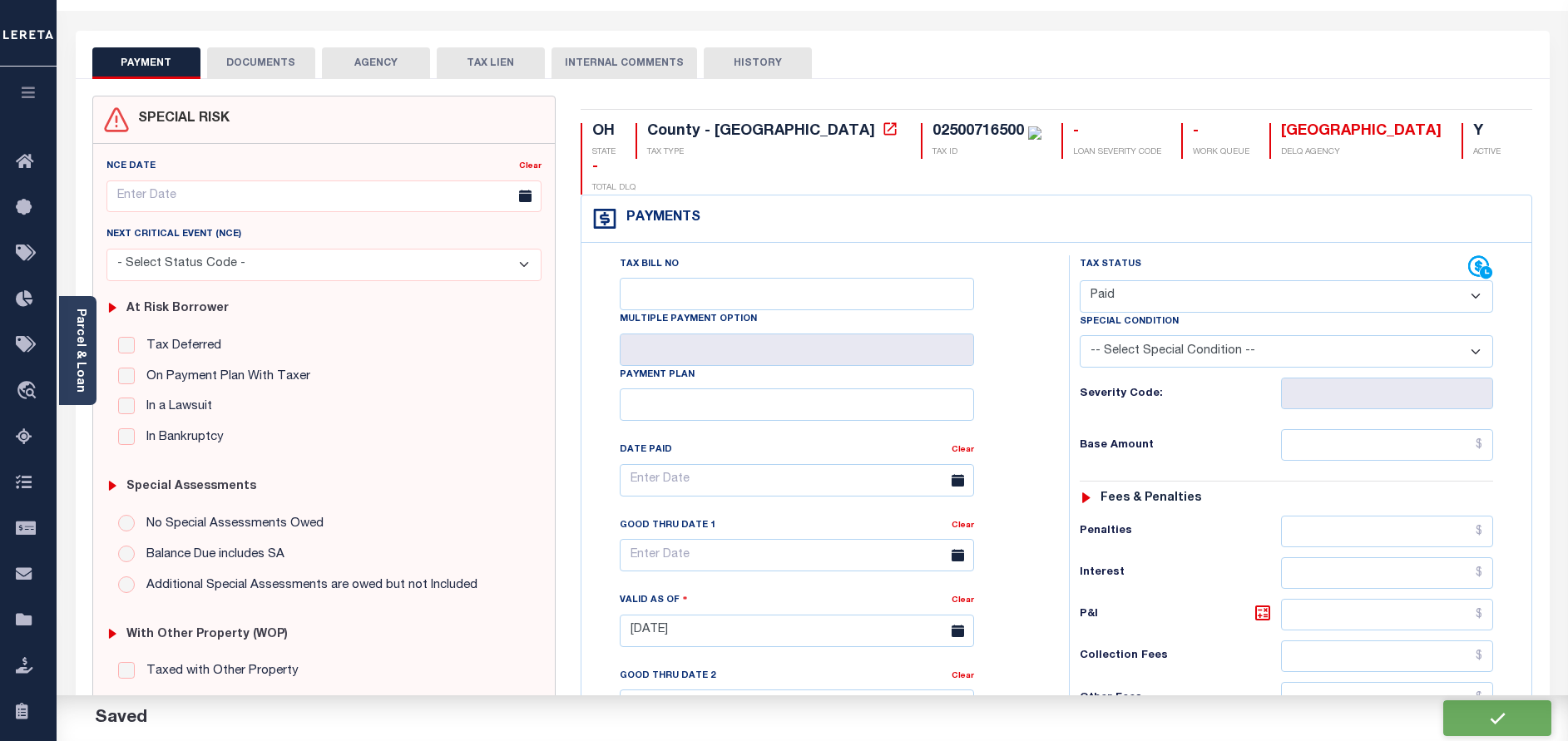
scroll to position [0, 0]
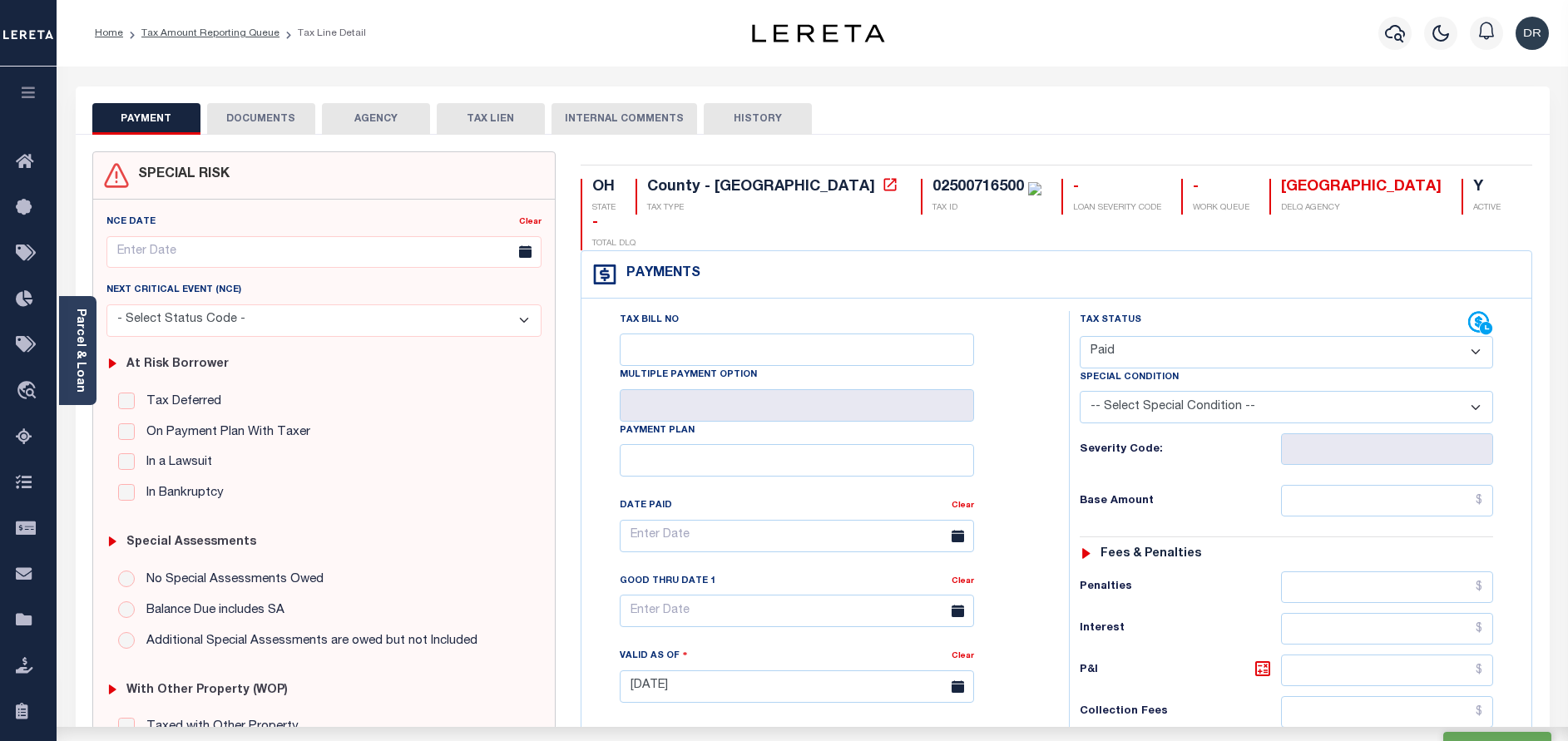
click at [281, 119] on button "DOCUMENTS" at bounding box center [261, 119] width 108 height 31
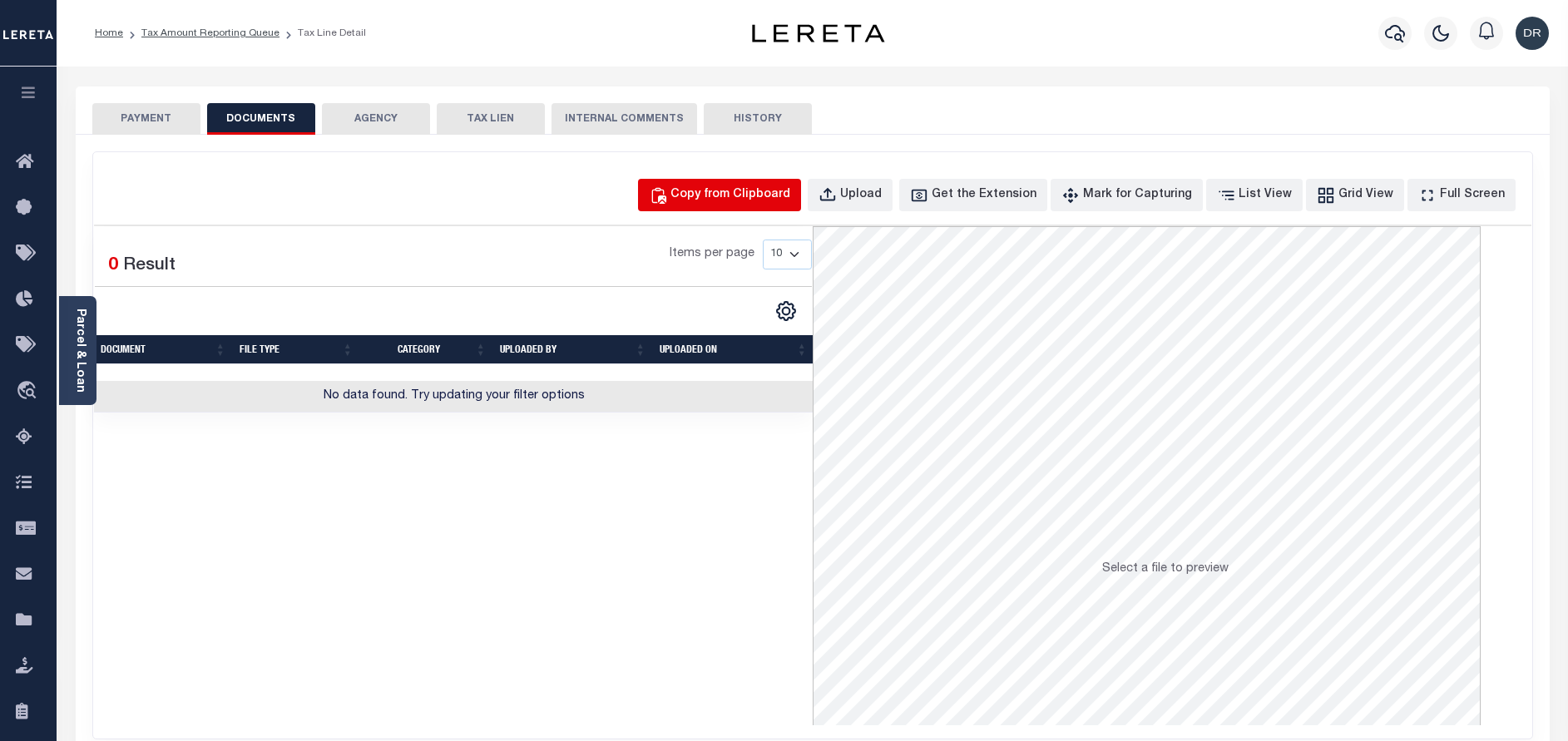
click at [735, 193] on div "Copy from Clipboard" at bounding box center [730, 195] width 120 height 19
select select "POP"
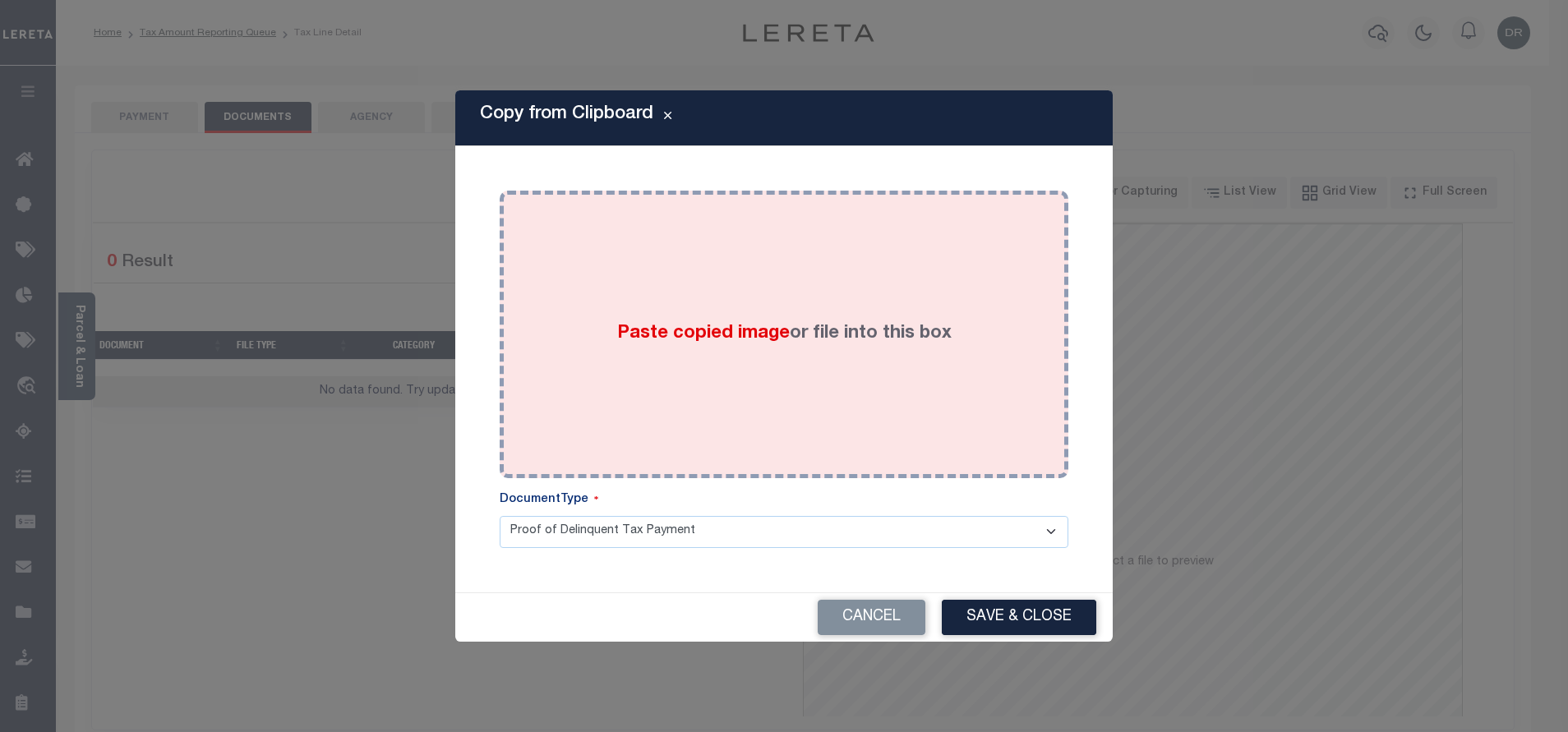
click at [740, 244] on div "Paste copied image or file into this box" at bounding box center [784, 334] width 544 height 263
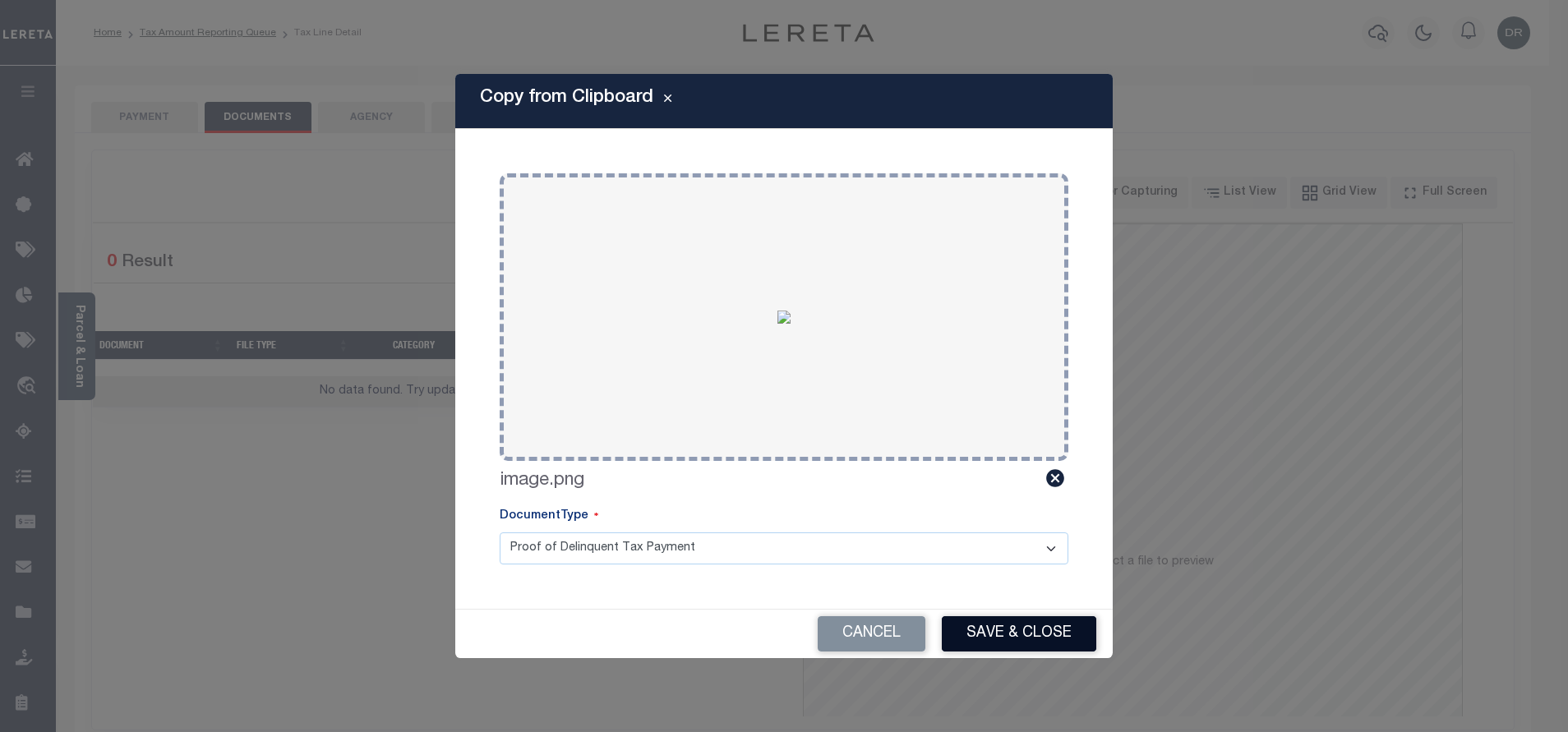
click at [975, 631] on button "Save & Close" at bounding box center [1019, 634] width 155 height 35
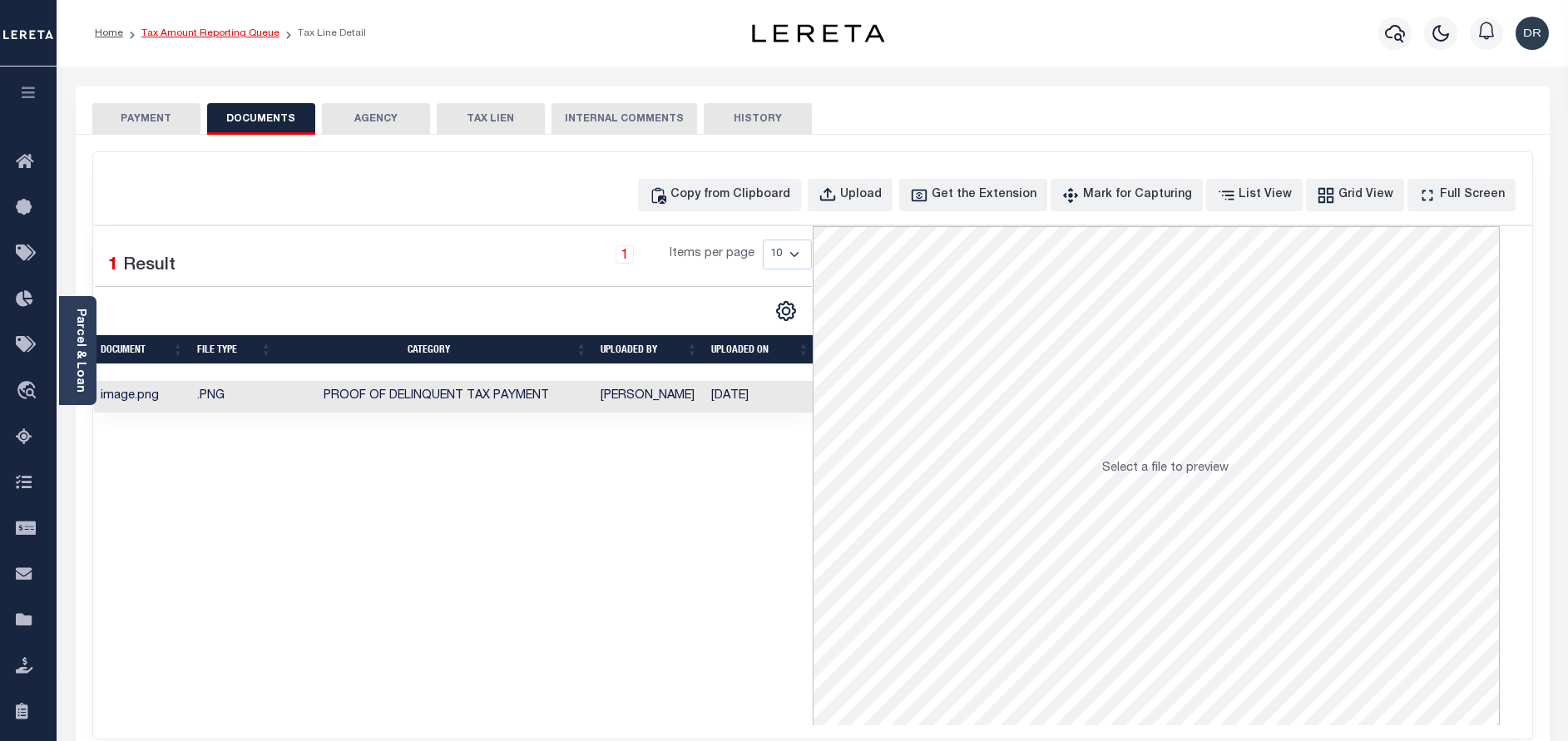
click at [214, 31] on link "Tax Amount Reporting Queue" at bounding box center [211, 33] width 138 height 10
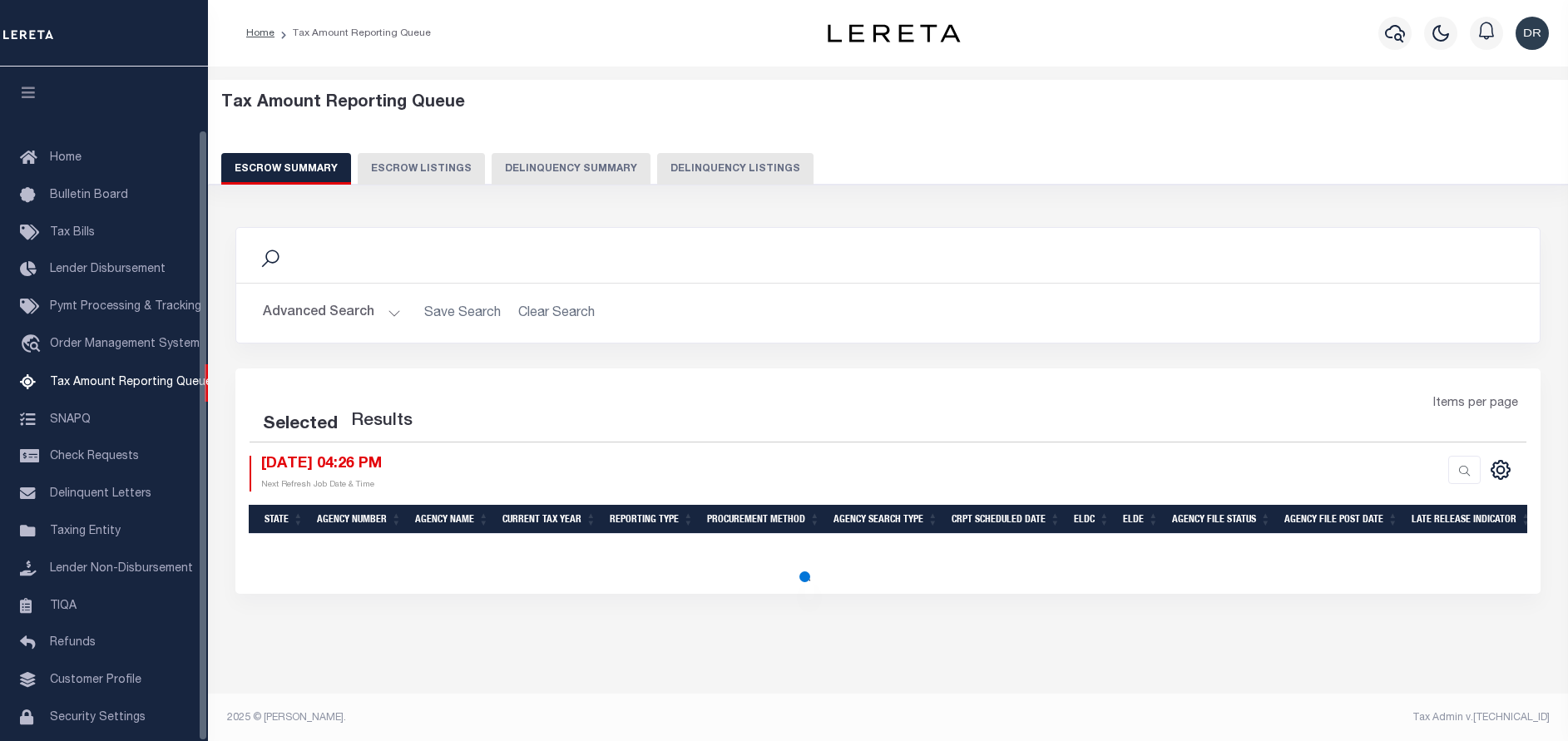
click at [710, 164] on button "Delinquency Listings" at bounding box center [735, 169] width 157 height 31
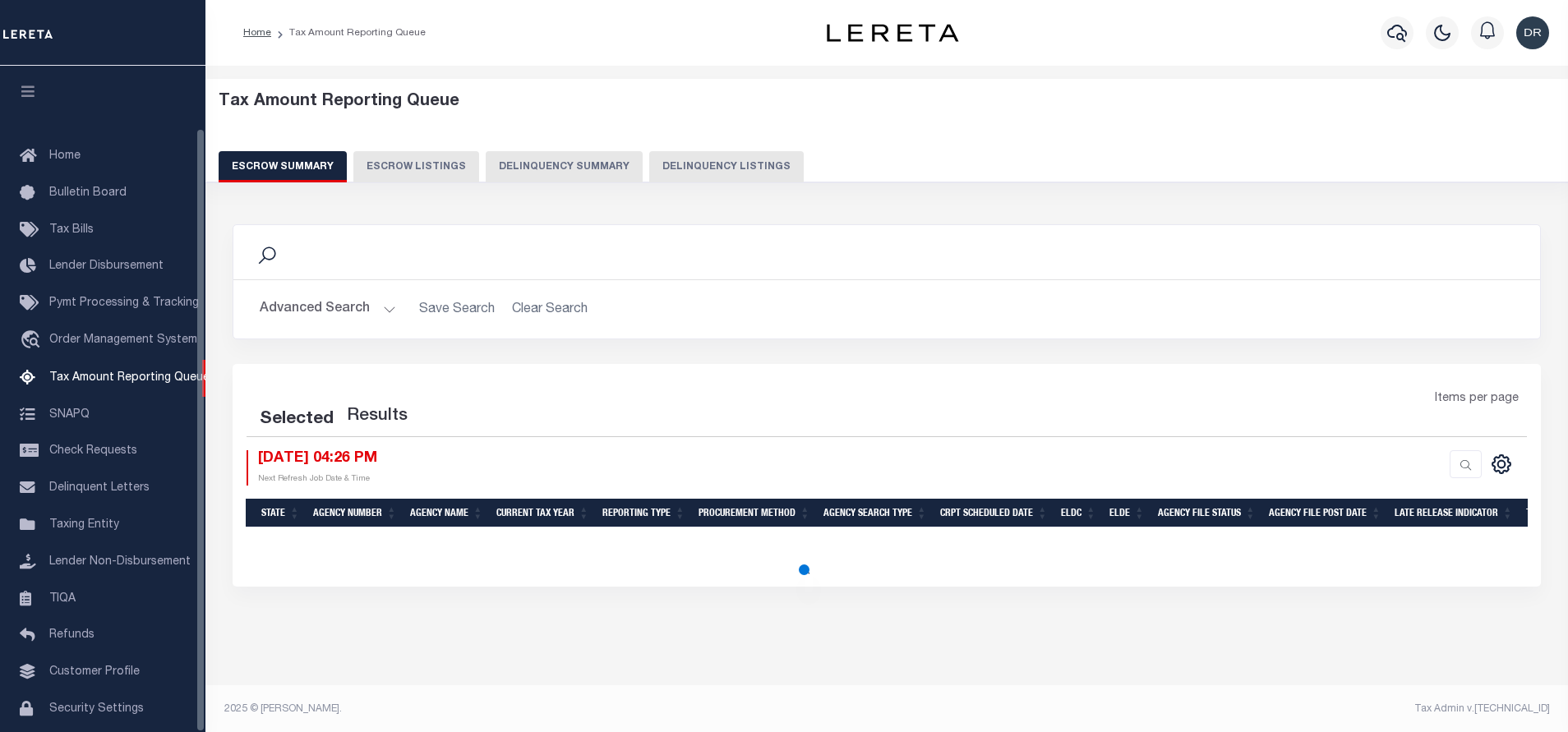
select select "100"
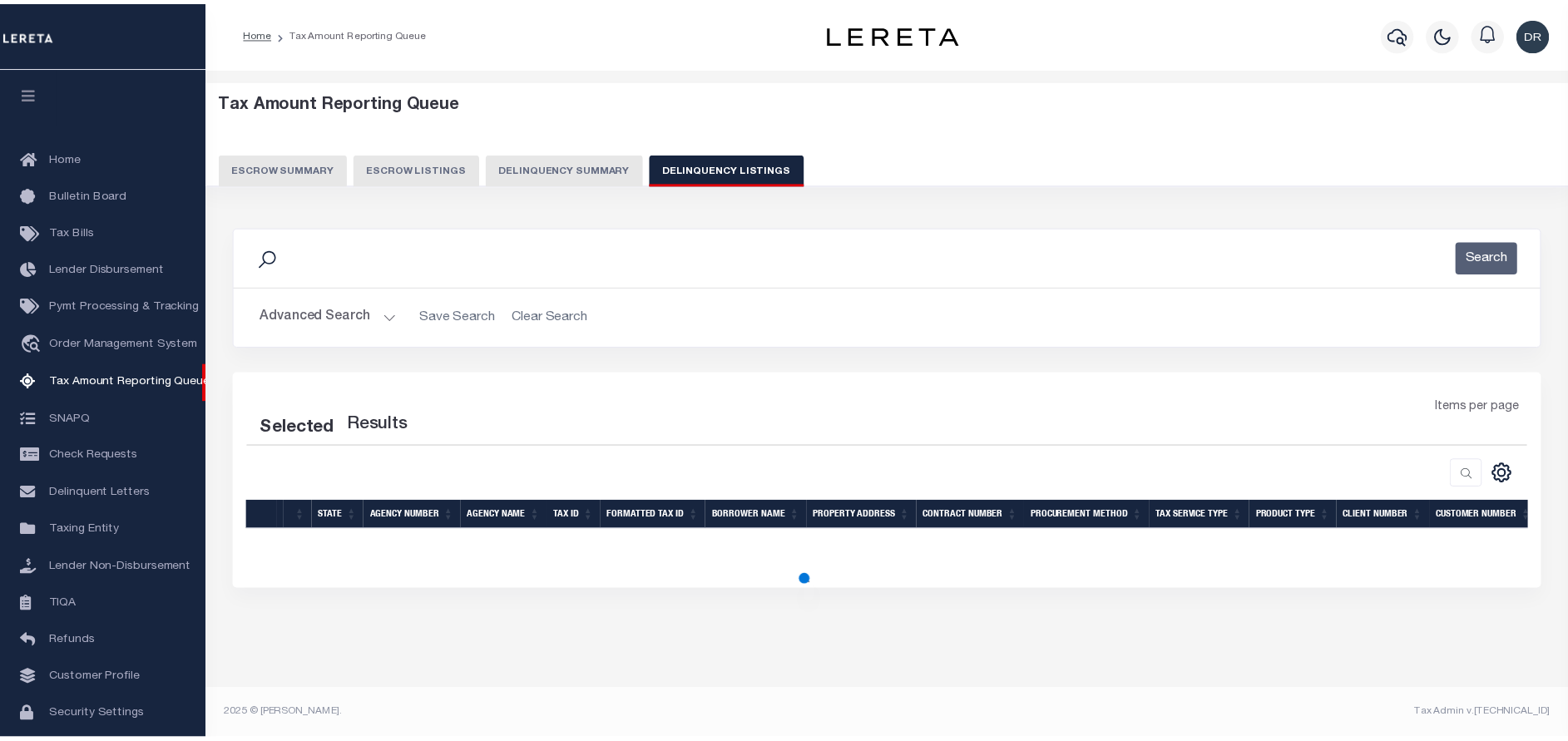
scroll to position [69, 0]
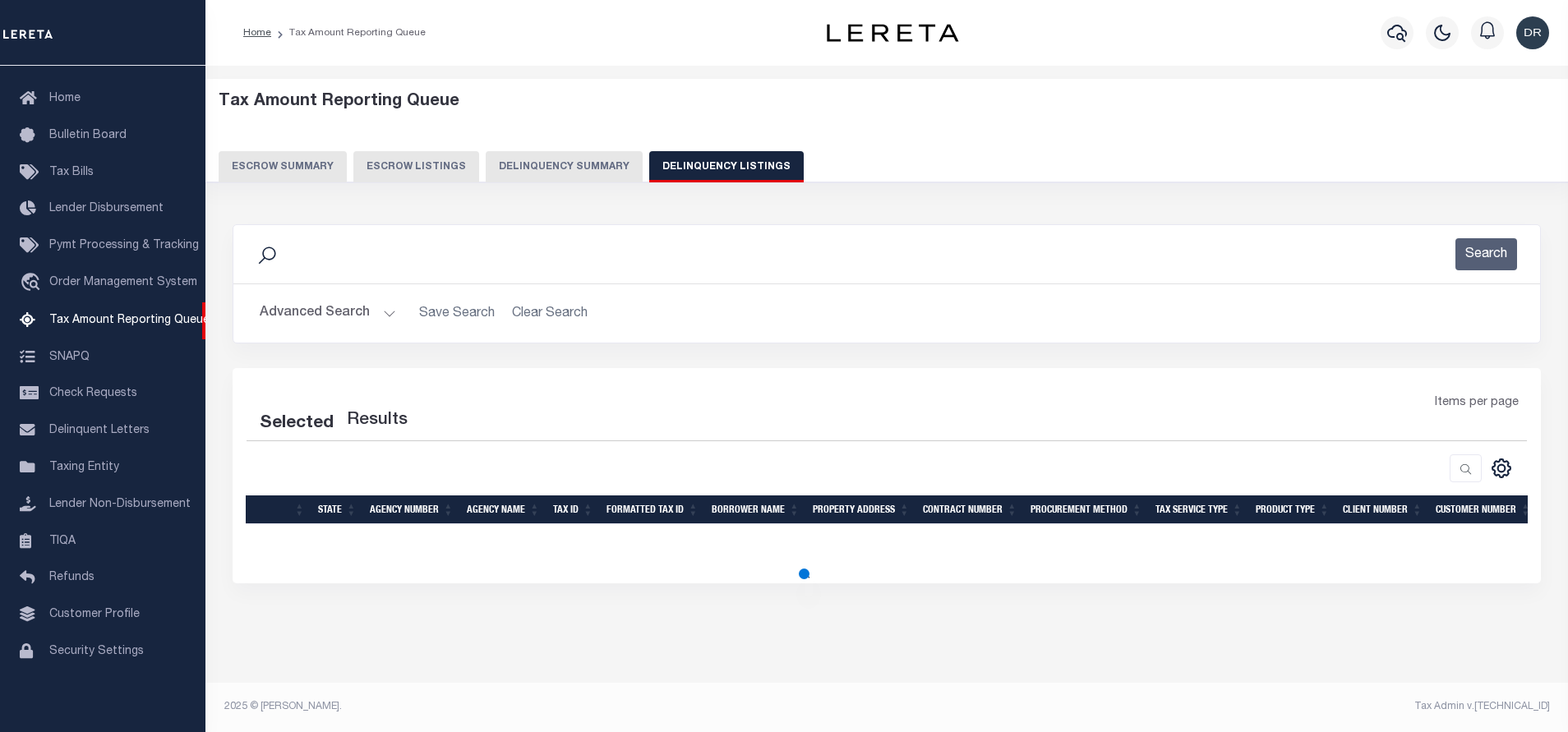
select select "100"
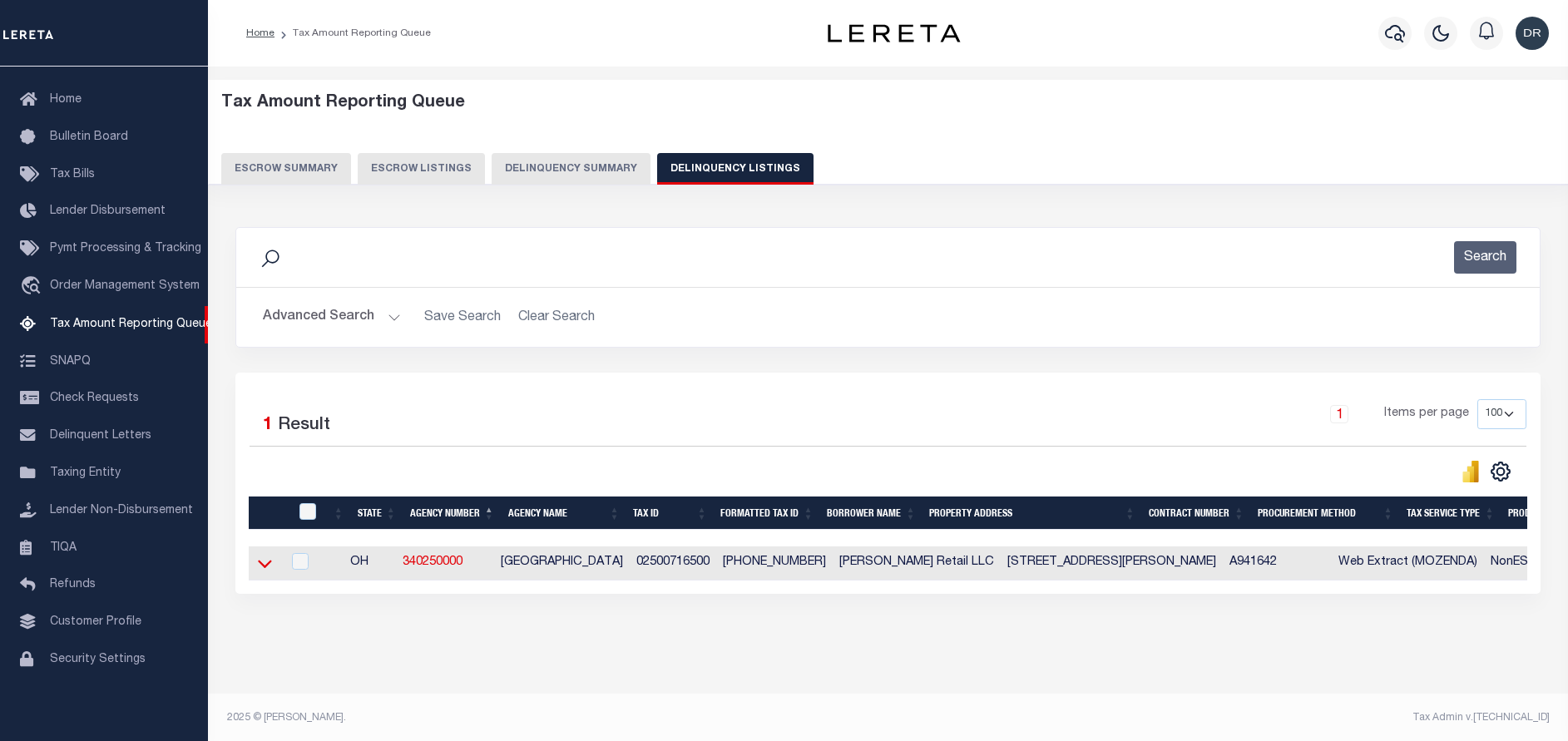
click at [261, 565] on icon at bounding box center [265, 564] width 14 height 18
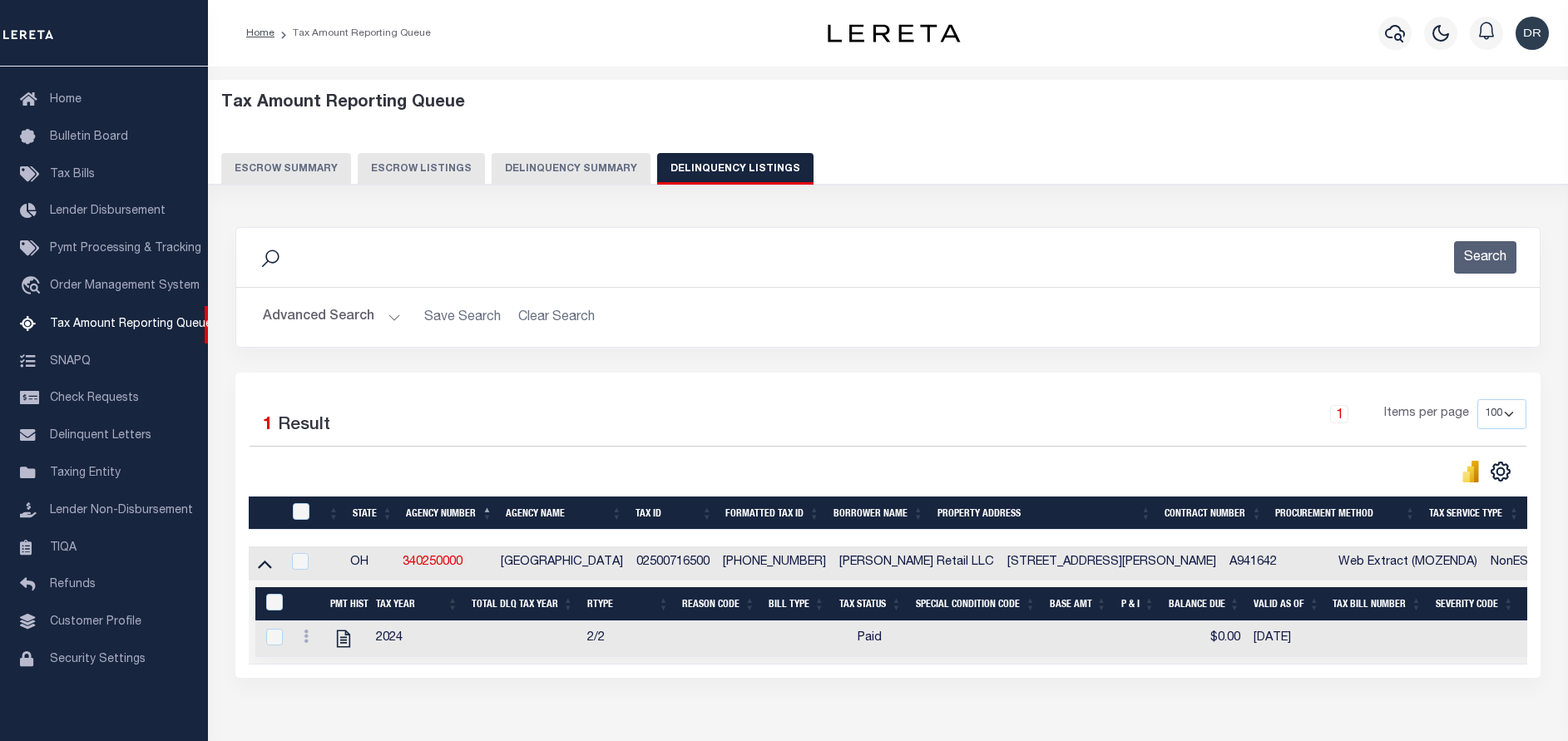
scroll to position [89, 0]
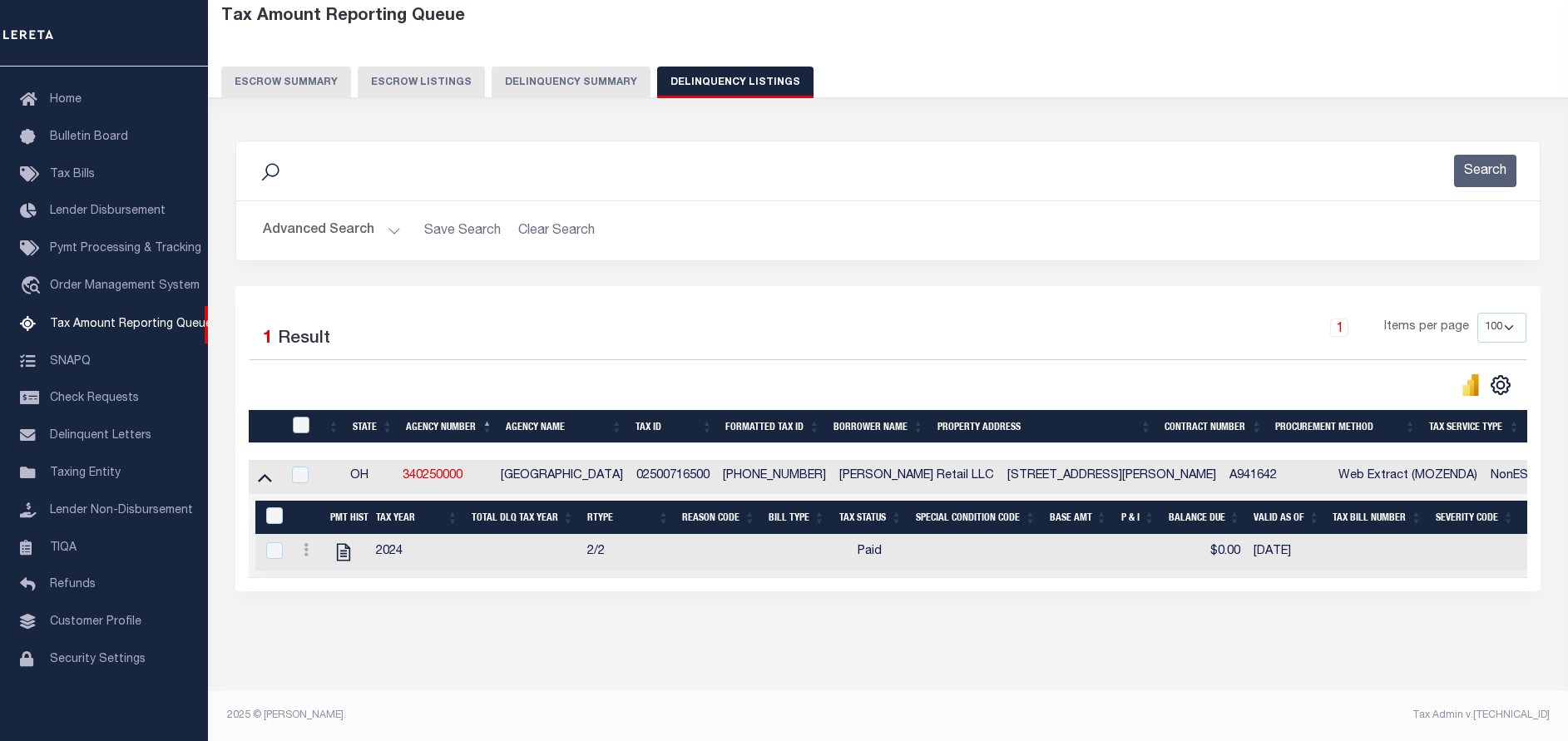
click at [305, 418] on input "checkbox" at bounding box center [301, 425] width 17 height 17
checkbox input "true"
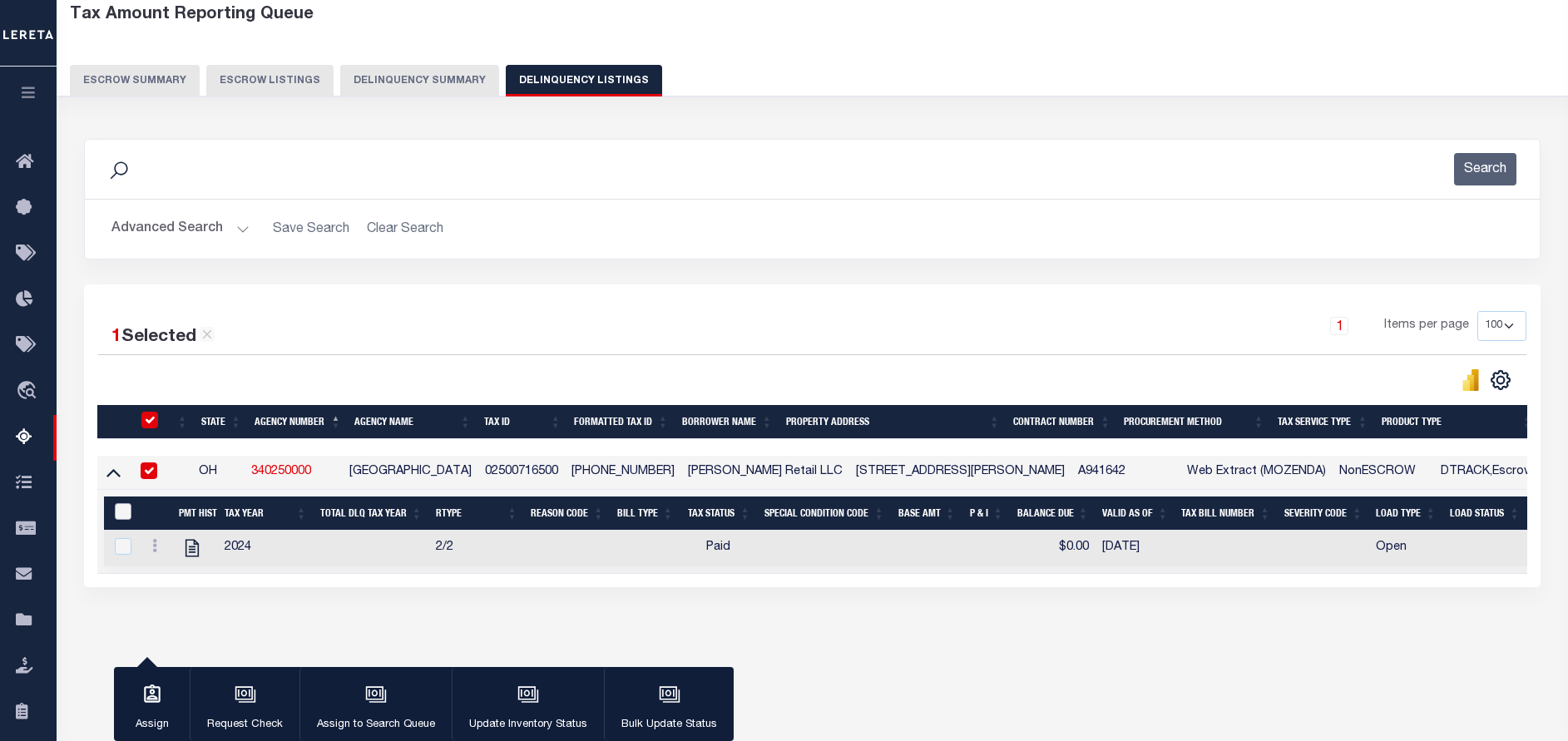
click at [121, 513] on input "&nbsp;" at bounding box center [123, 511] width 17 height 17
checkbox input "true"
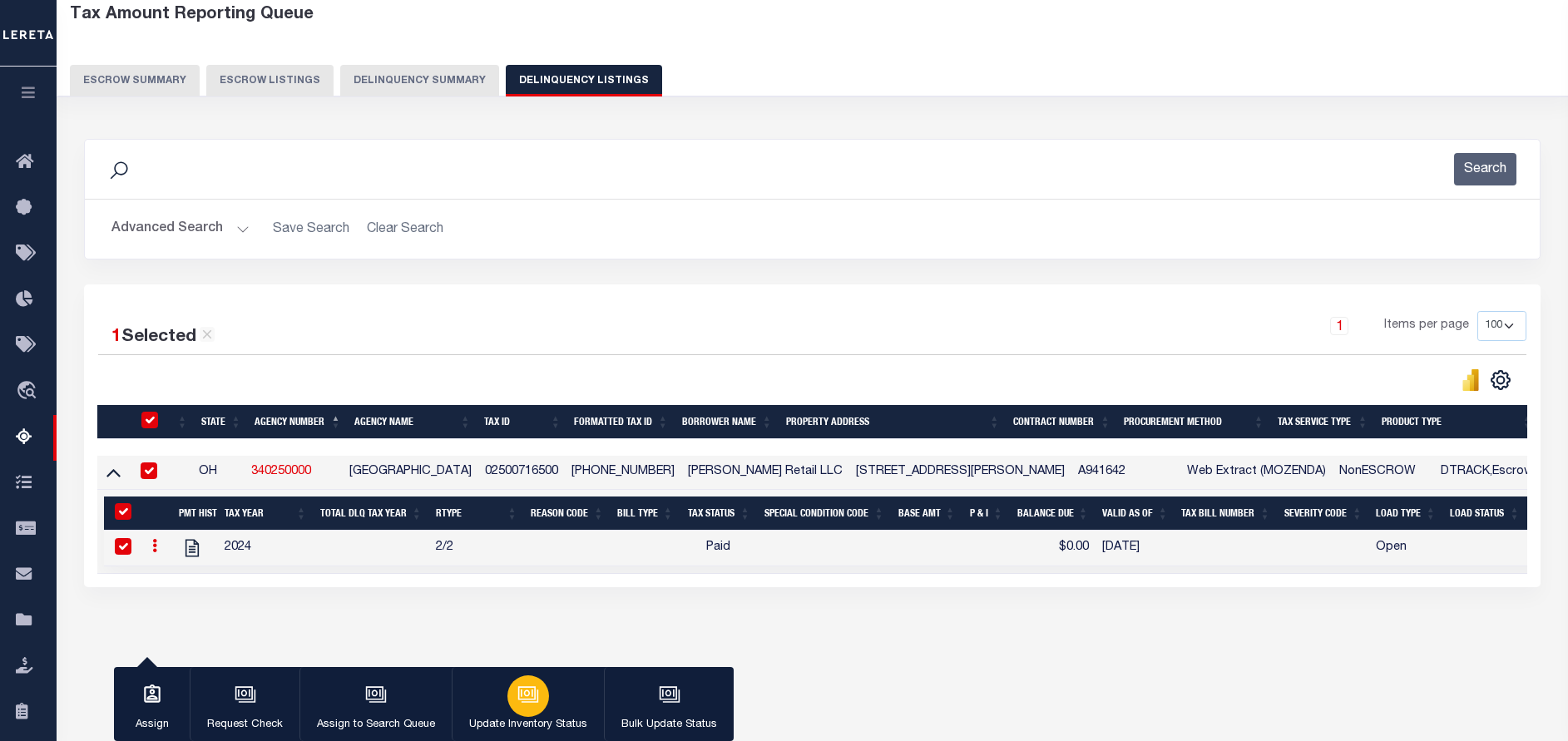
click at [535, 700] on icon "button" at bounding box center [530, 696] width 17 height 13
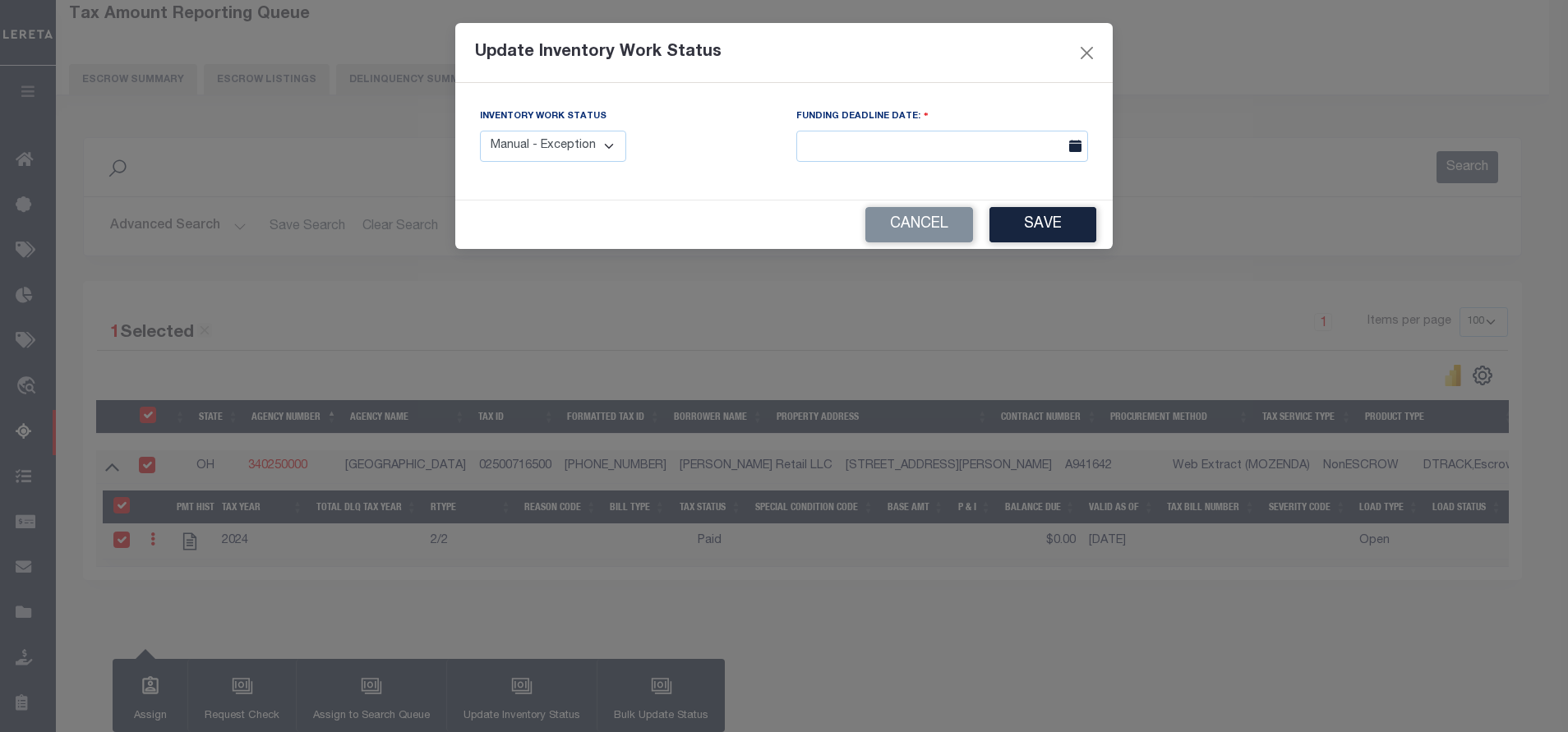
drag, startPoint x: 555, startPoint y: 145, endPoint x: 554, endPoint y: 157, distance: 12.0
click at [555, 145] on select "Manual - Exception Pended - Awaiting Search Late Add Exception Completed" at bounding box center [553, 146] width 146 height 32
select select "4"
click at [480, 130] on select "Manual - Exception Pended - Awaiting Search Late Add Exception Completed" at bounding box center [553, 146] width 146 height 32
click at [1037, 230] on button "Save" at bounding box center [1043, 225] width 107 height 35
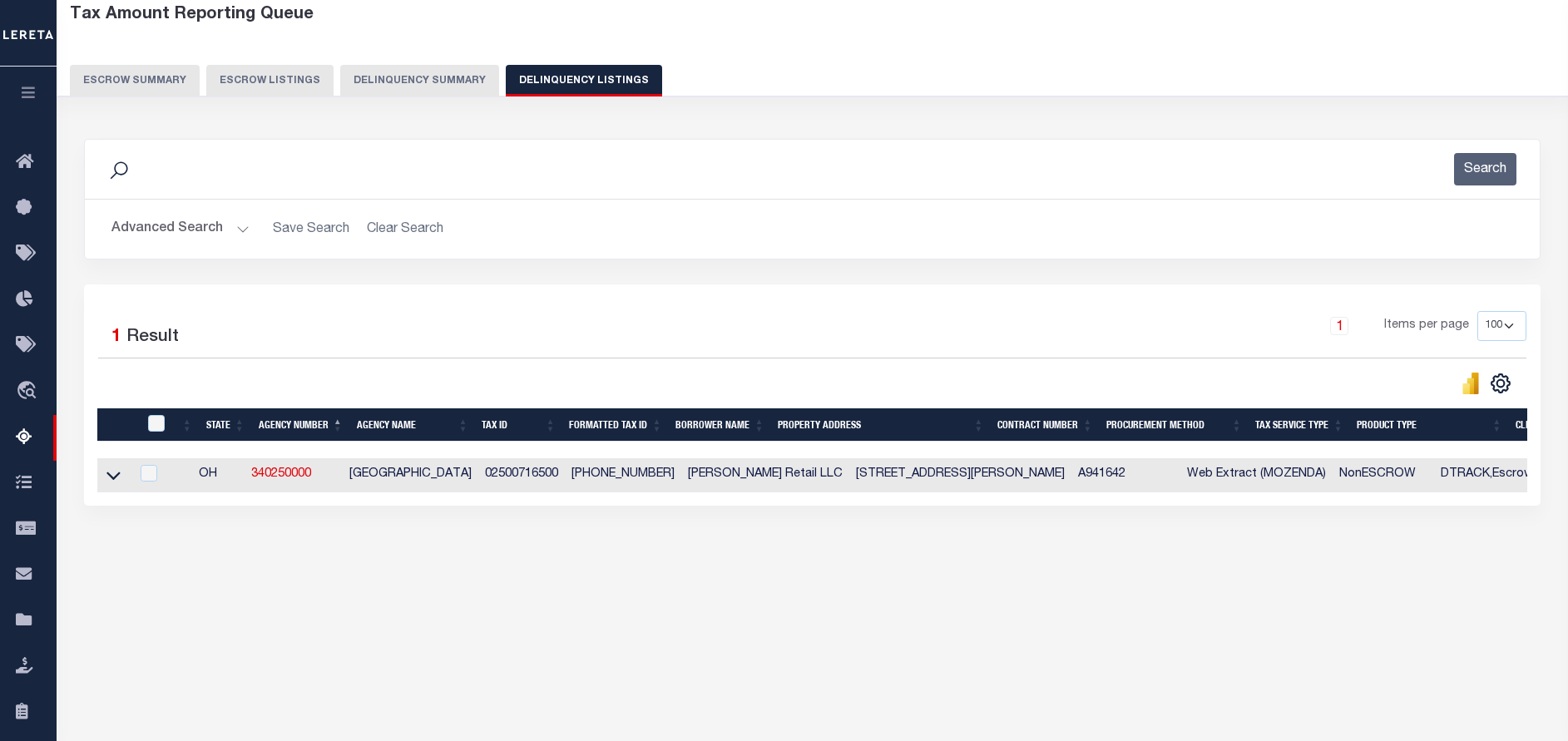
click at [228, 233] on button "Advanced Search" at bounding box center [180, 228] width 138 height 32
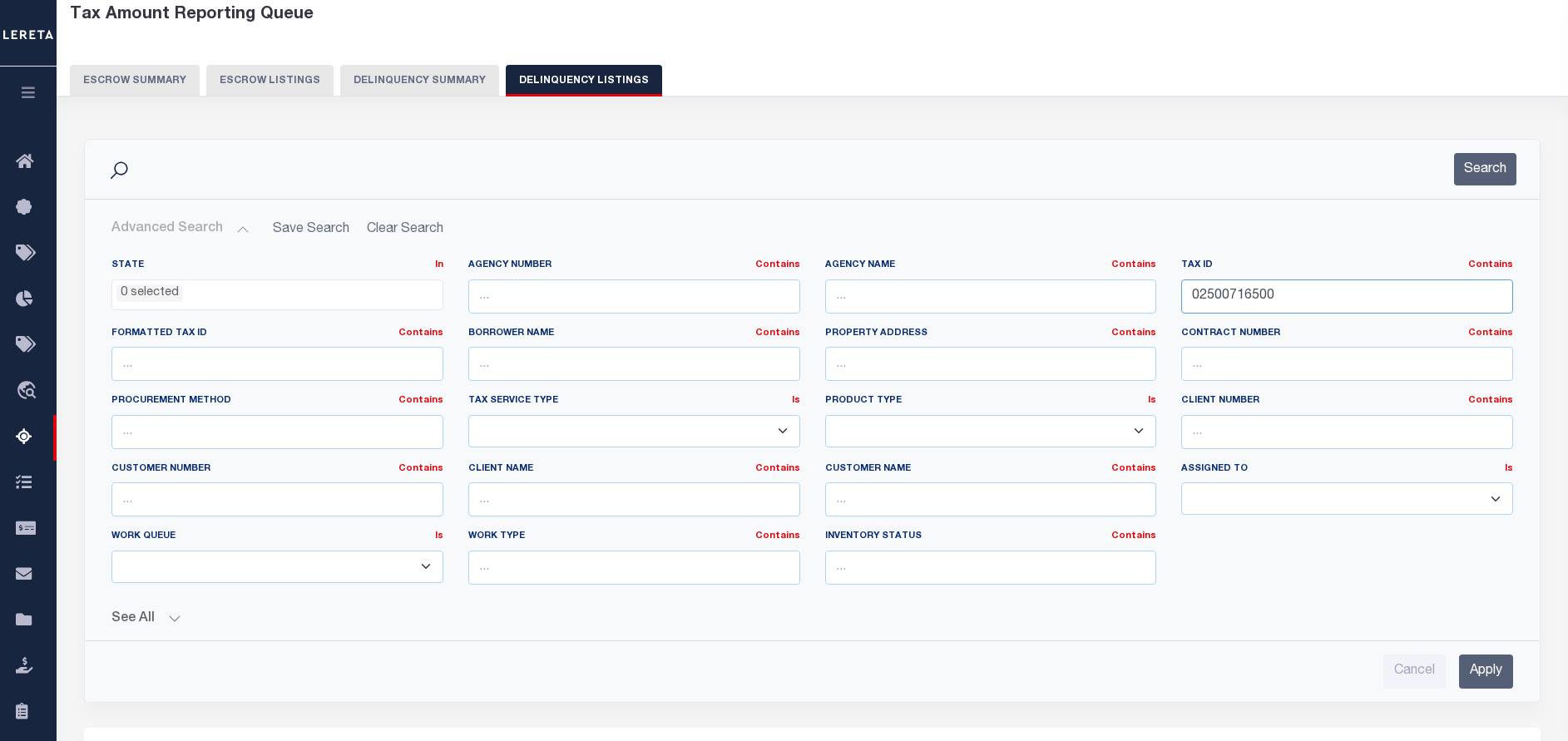
click at [1378, 298] on input "02500716500" at bounding box center [1347, 296] width 332 height 34
paste input "8386"
type input "02500838600"
click at [1481, 172] on button "Search" at bounding box center [1485, 169] width 62 height 32
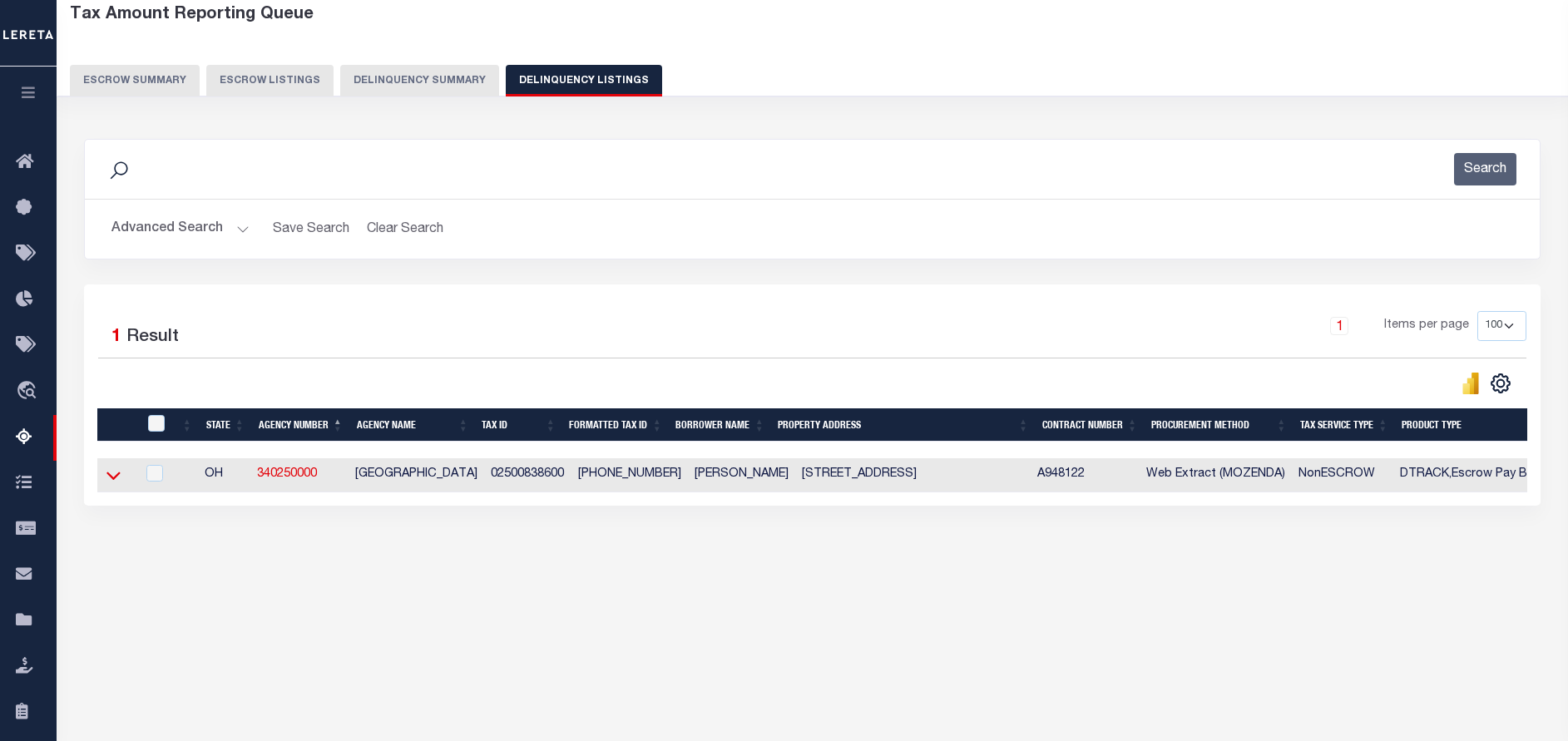
click at [112, 478] on icon at bounding box center [113, 475] width 14 height 18
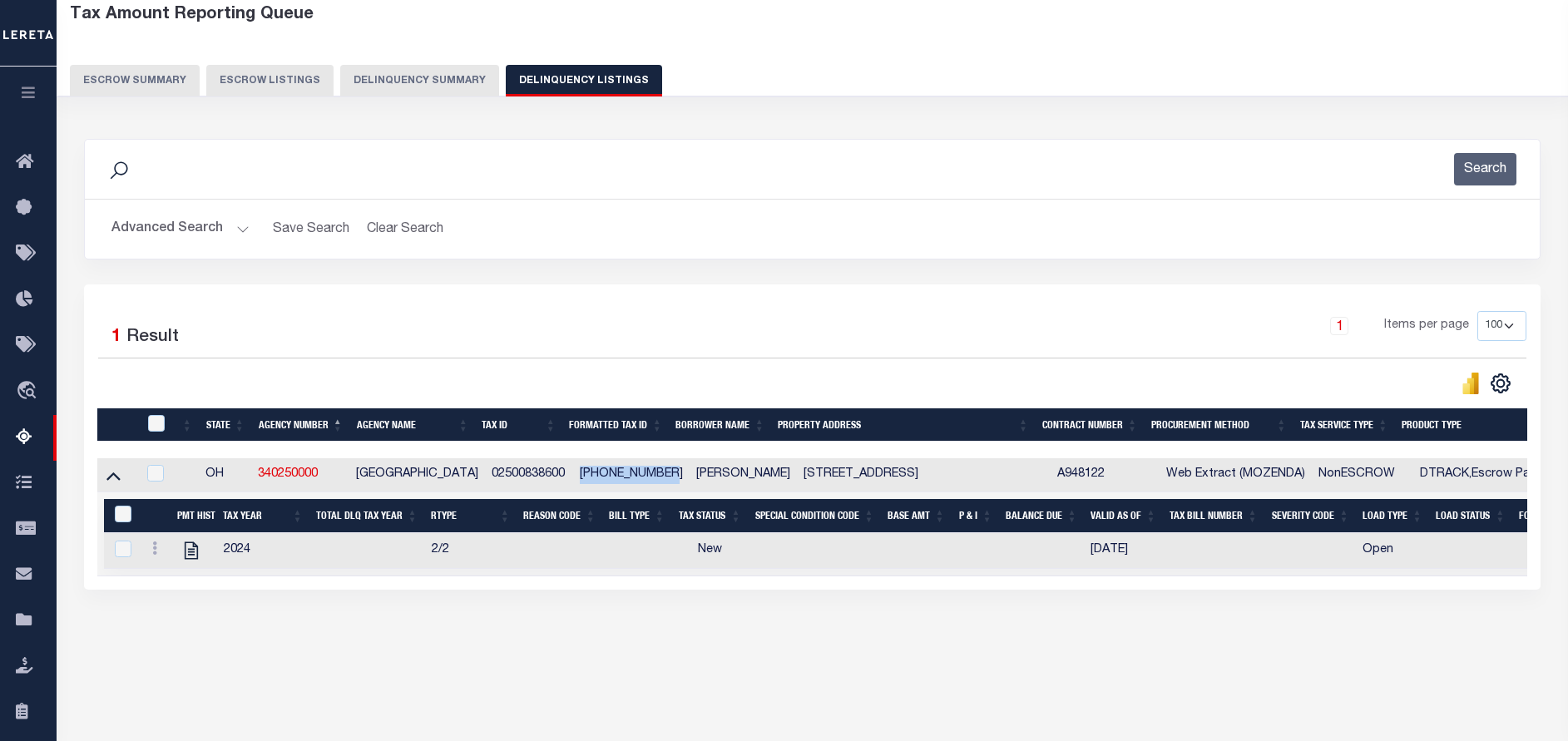
drag, startPoint x: 662, startPoint y: 476, endPoint x: 573, endPoint y: 476, distance: 89.0
click at [573, 476] on td "[PHONE_NUMBER]" at bounding box center [631, 475] width 116 height 34
checkbox input "true"
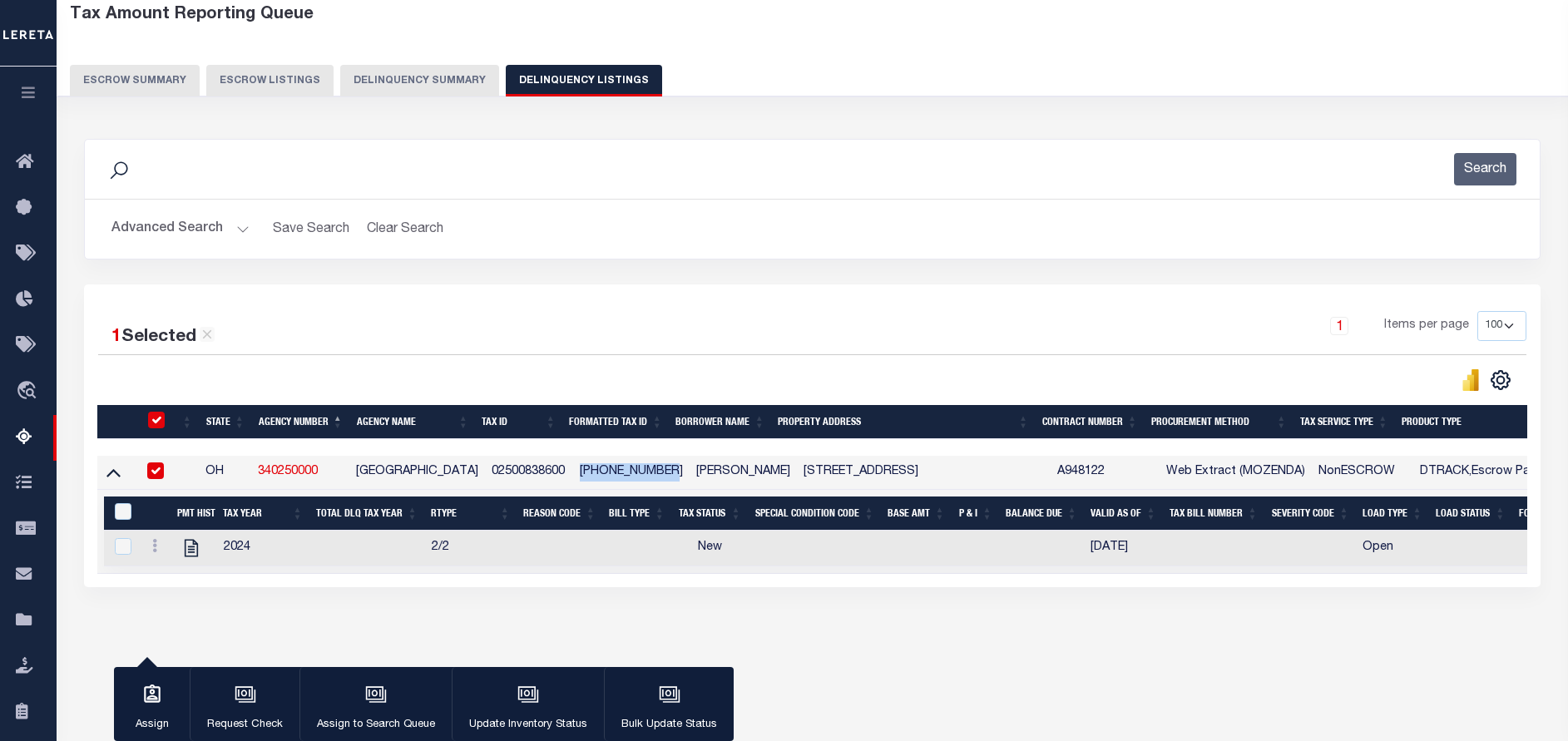
copy td "025-008386-00"
click at [154, 552] on icon at bounding box center [155, 546] width 5 height 14
click at [168, 581] on img "" at bounding box center [174, 572] width 17 height 17
checkbox input "true"
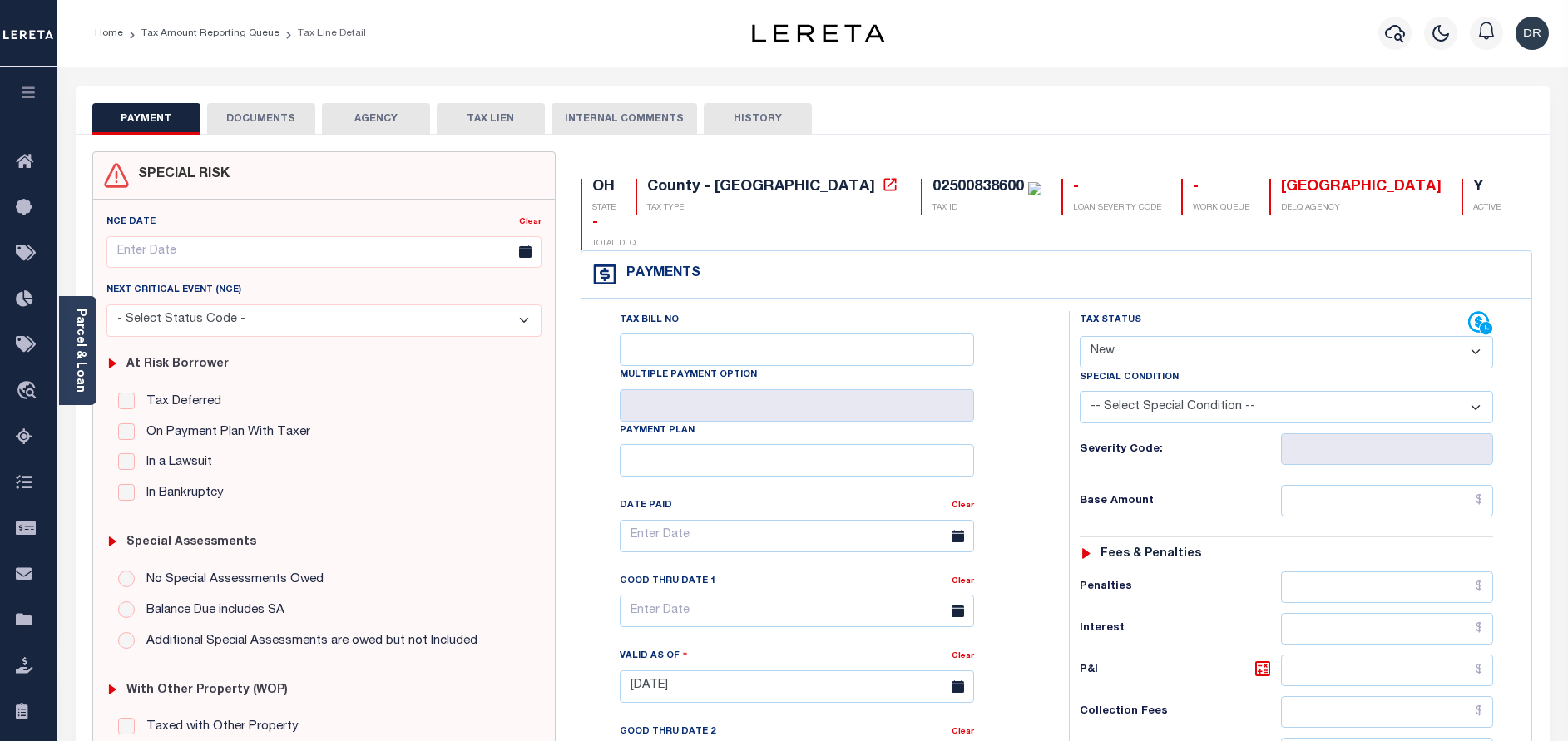
click at [1132, 337] on select "- Select Status Code - Open Due/Unpaid Paid Incomplete No Tax Due Internal Refu…" at bounding box center [1286, 352] width 413 height 32
select select "PYD"
click at [1080, 337] on select "- Select Status Code - Open Due/Unpaid Paid Incomplete No Tax Due Internal Refu…" at bounding box center [1286, 352] width 413 height 32
type input "[DATE]"
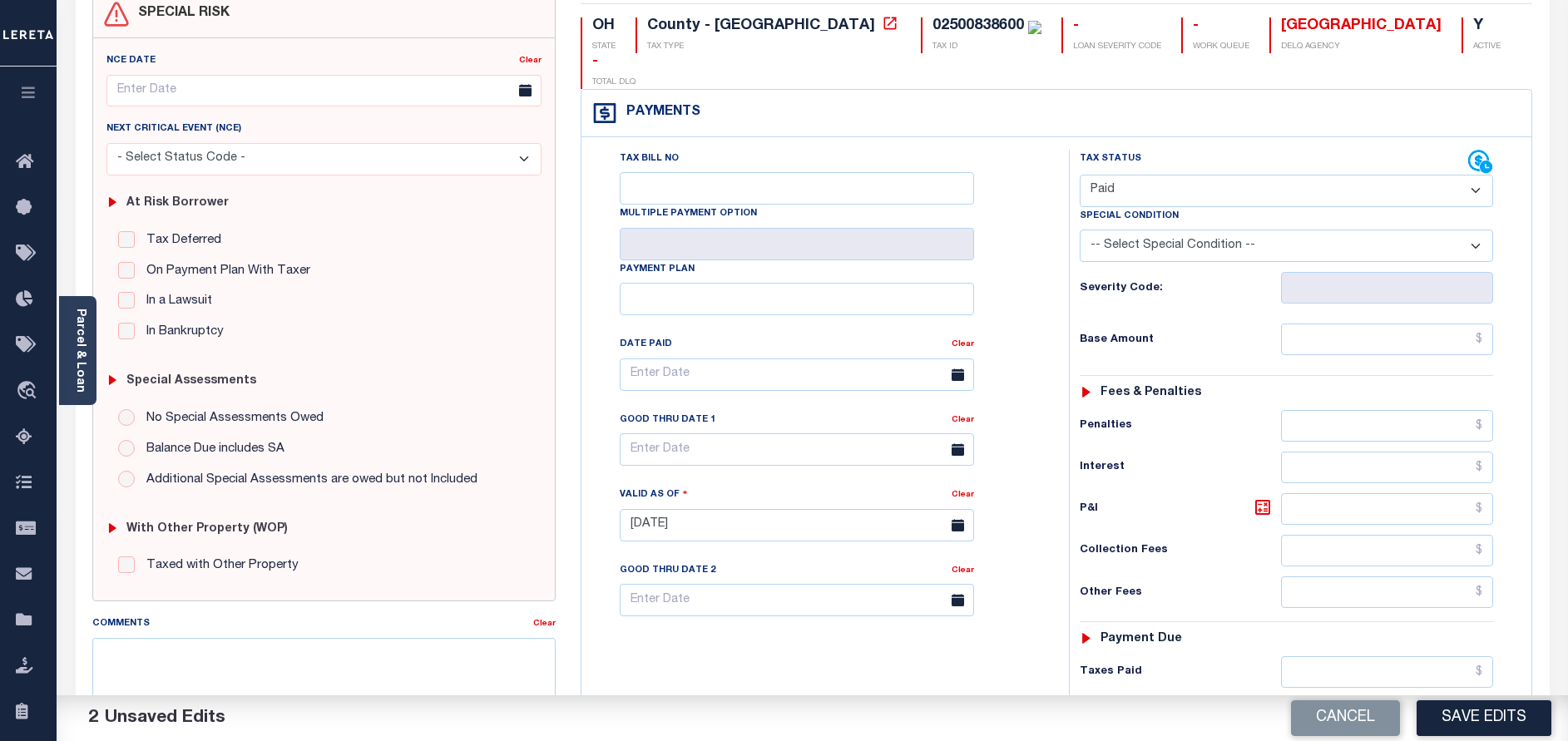
scroll to position [250, 0]
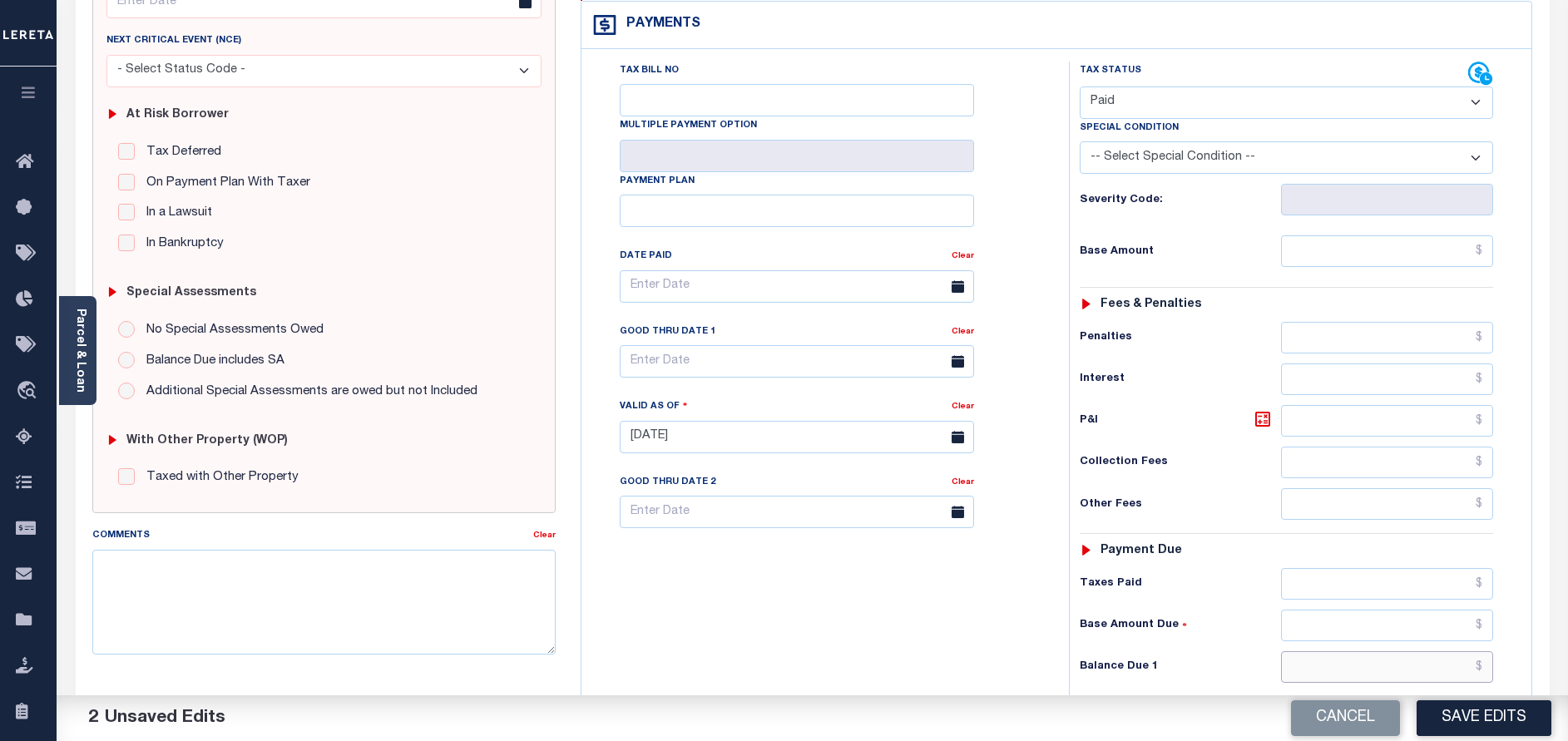
click at [1370, 651] on input "text" at bounding box center [1388, 667] width 213 height 31
type input "$0.00"
click at [1452, 723] on button "Save Edits" at bounding box center [1484, 718] width 135 height 35
checkbox input "false"
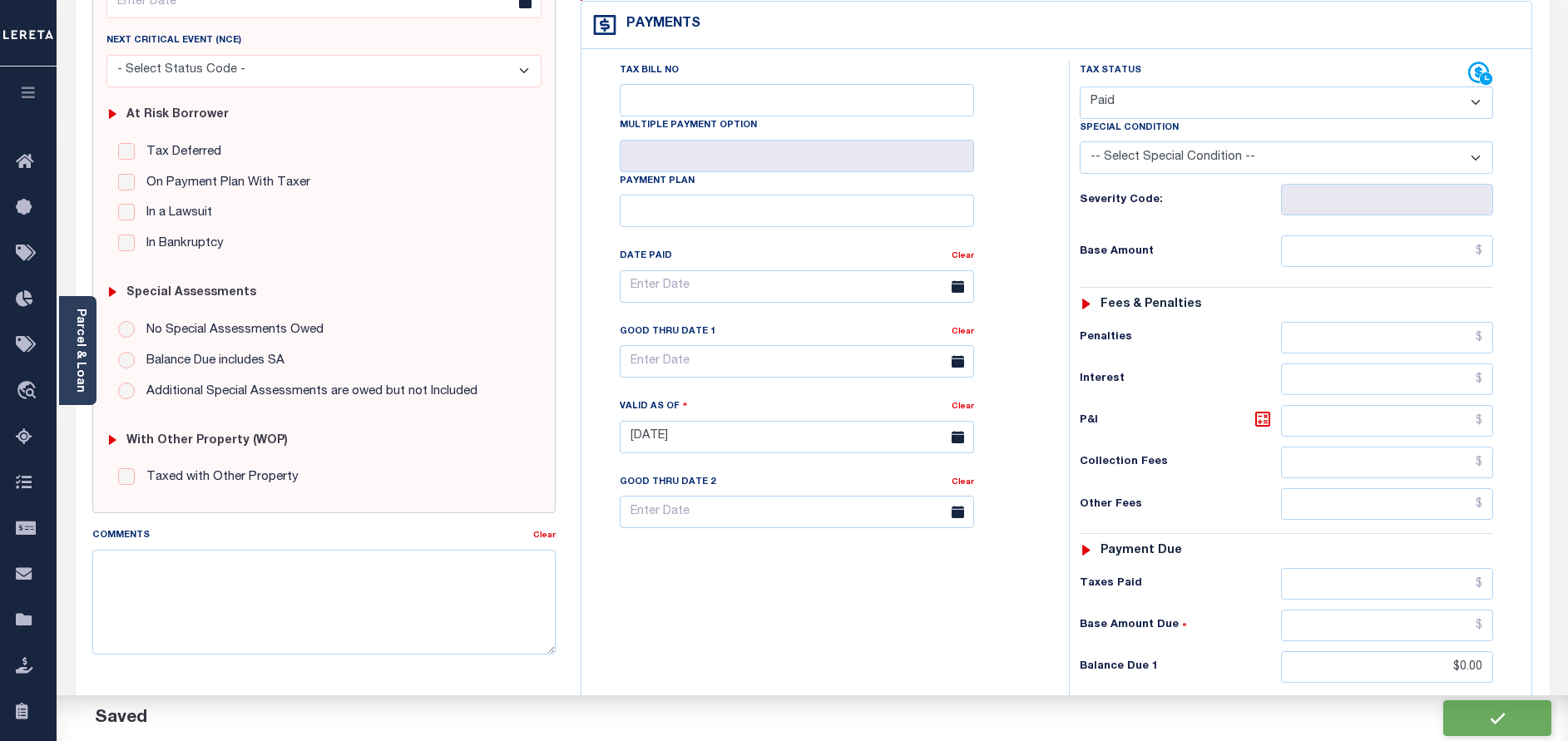
checkbox input "false"
type input "$0"
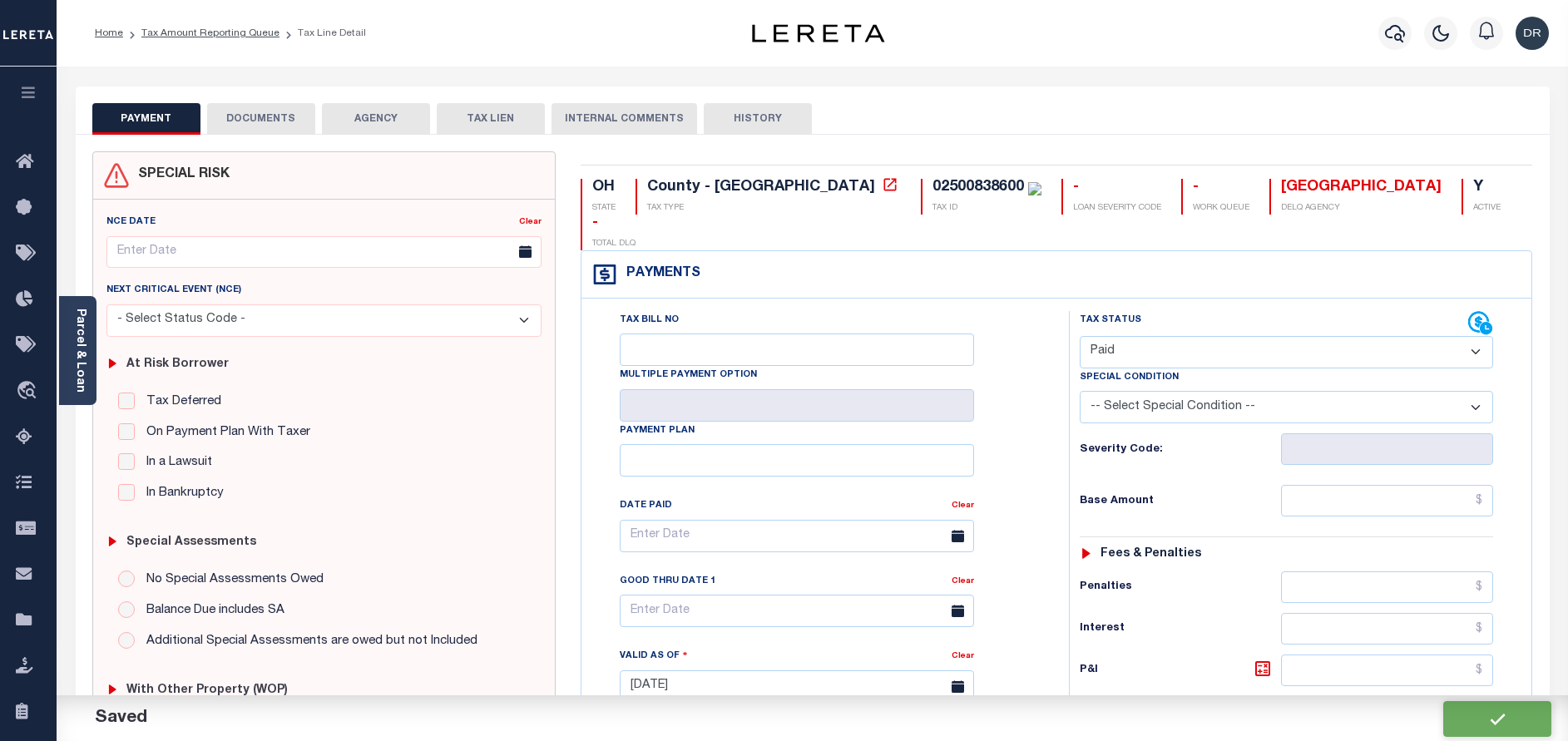
click at [266, 118] on button "DOCUMENTS" at bounding box center [261, 119] width 108 height 31
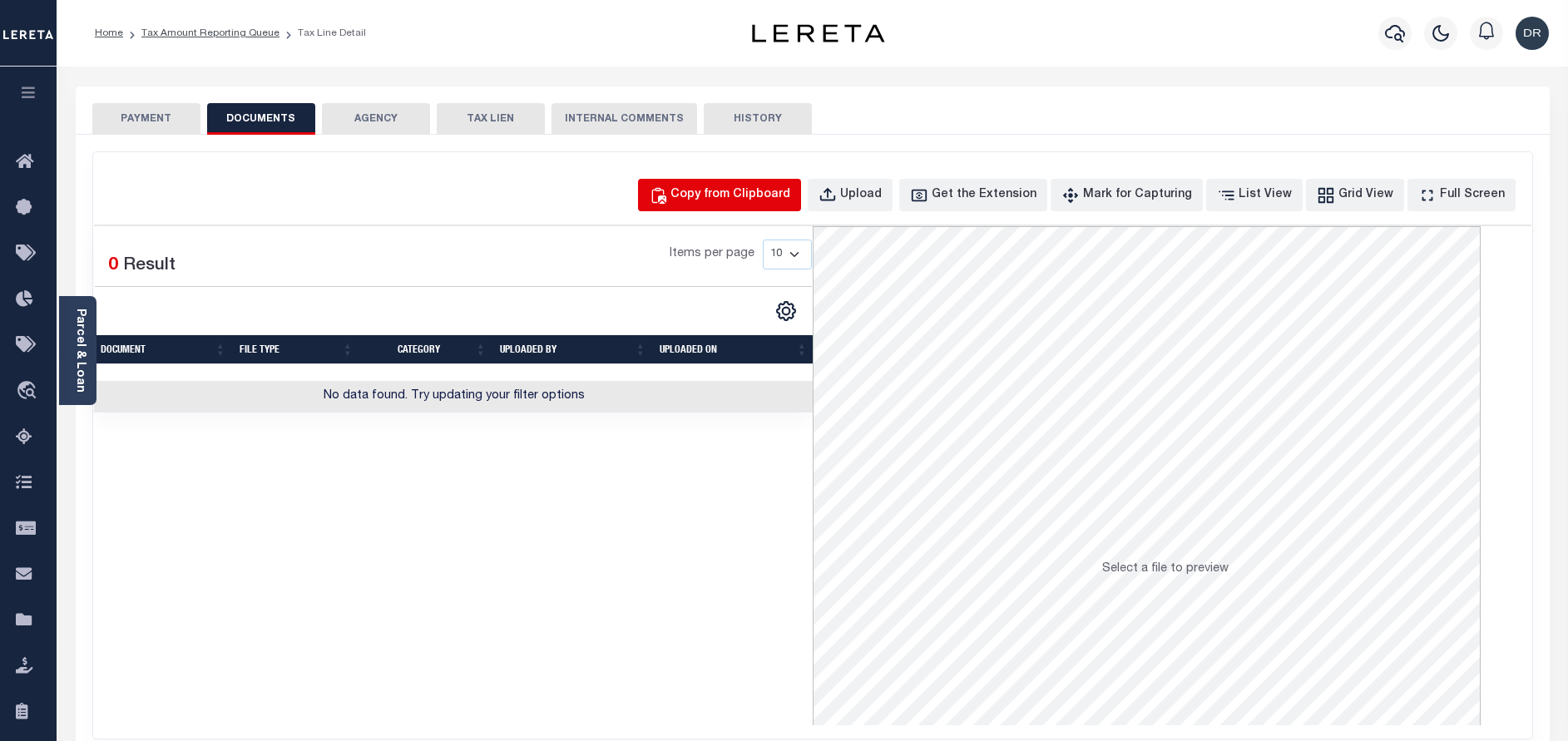
click at [783, 191] on div "Copy from Clipboard" at bounding box center [730, 195] width 120 height 19
select select "POP"
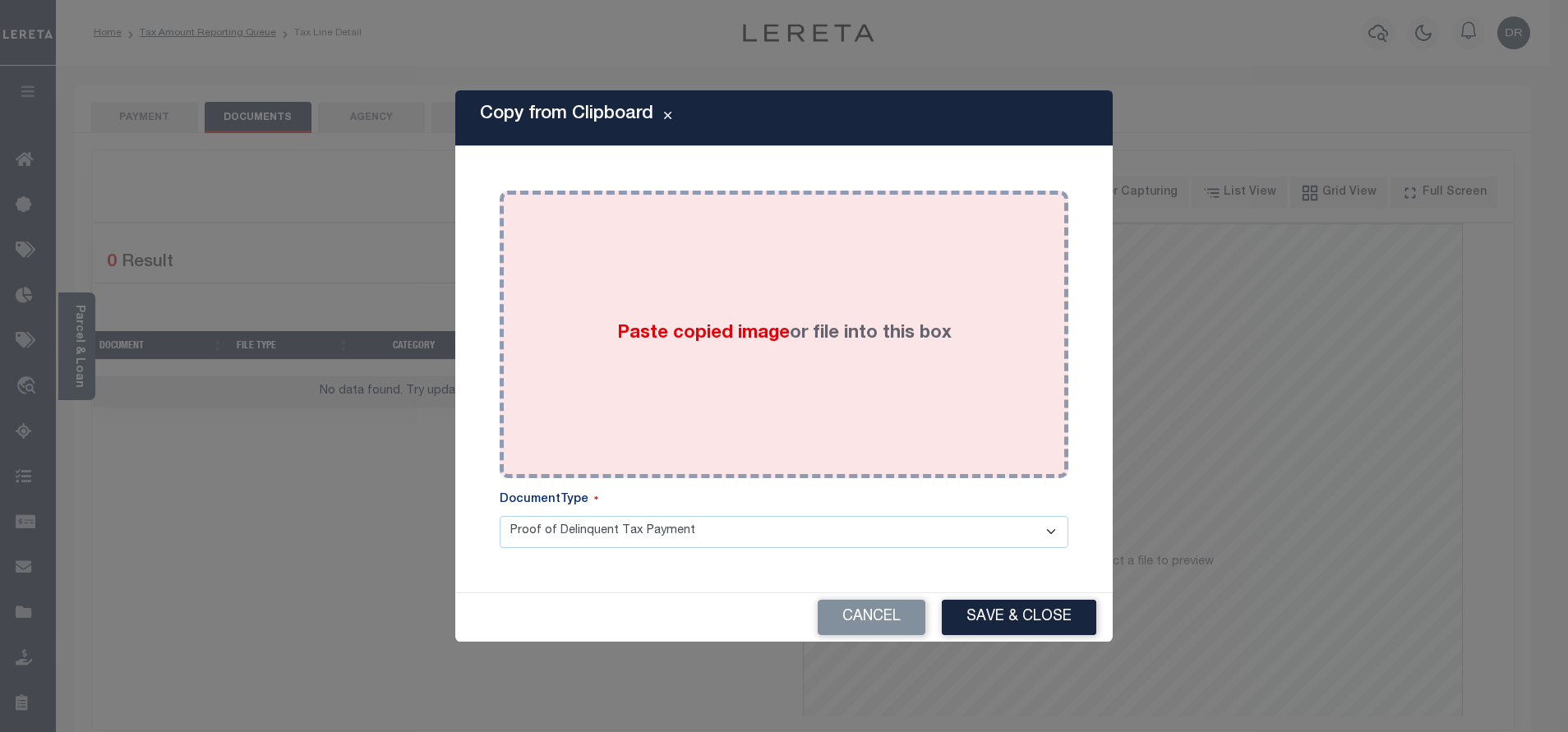
click at [796, 273] on div "Paste copied image or file into this box" at bounding box center [784, 334] width 544 height 263
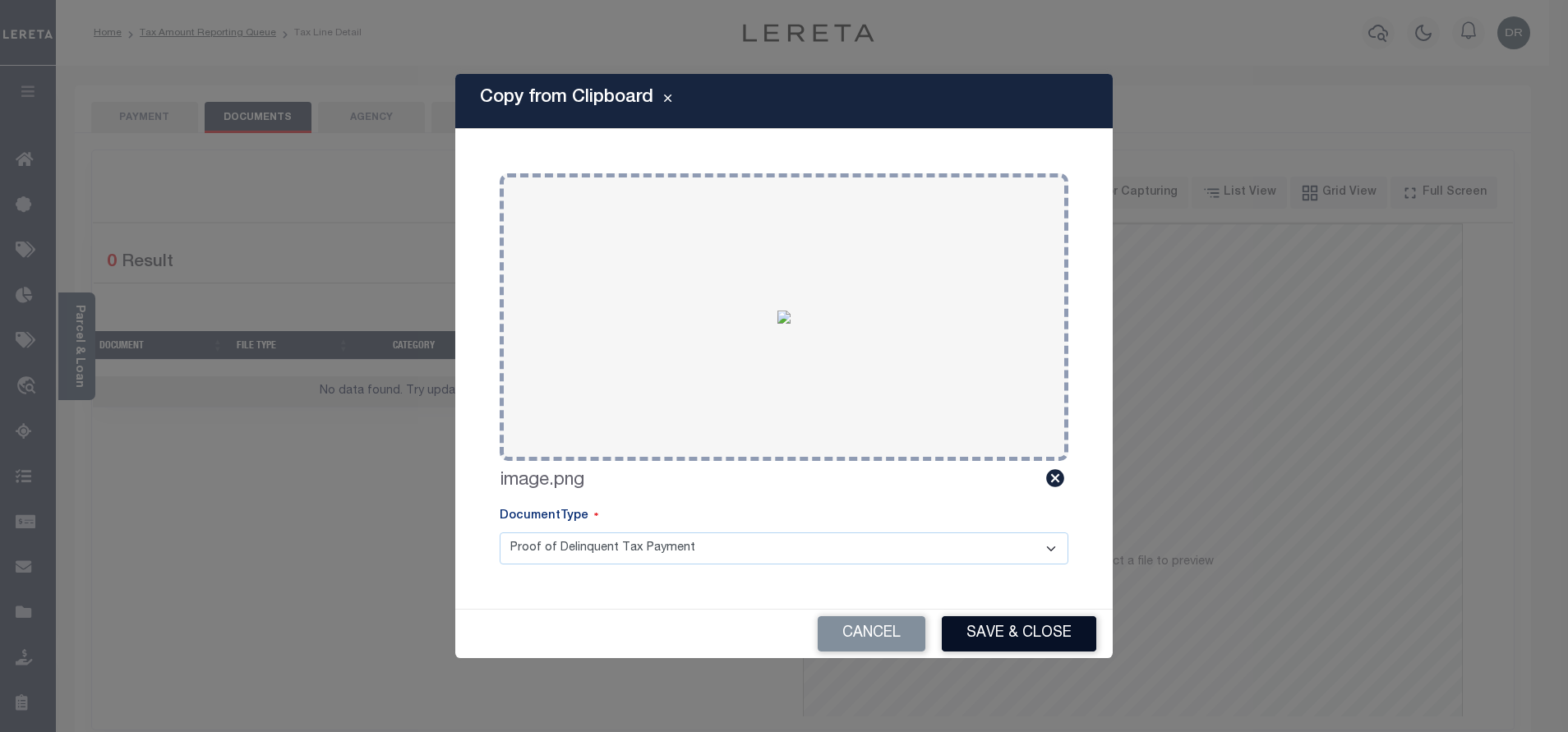
click at [1003, 630] on button "Save & Close" at bounding box center [1019, 634] width 155 height 35
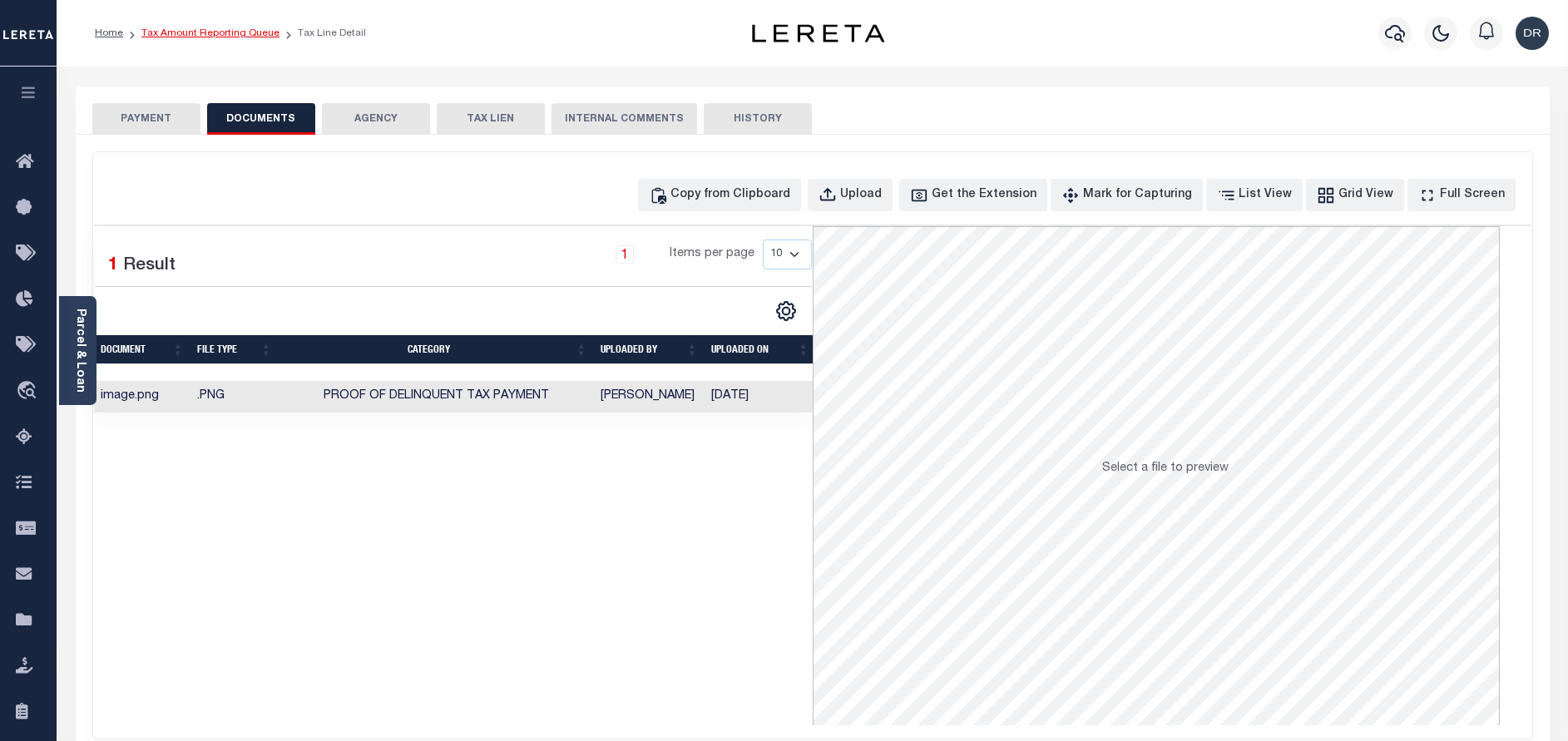
click at [201, 31] on link "Tax Amount Reporting Queue" at bounding box center [211, 33] width 138 height 10
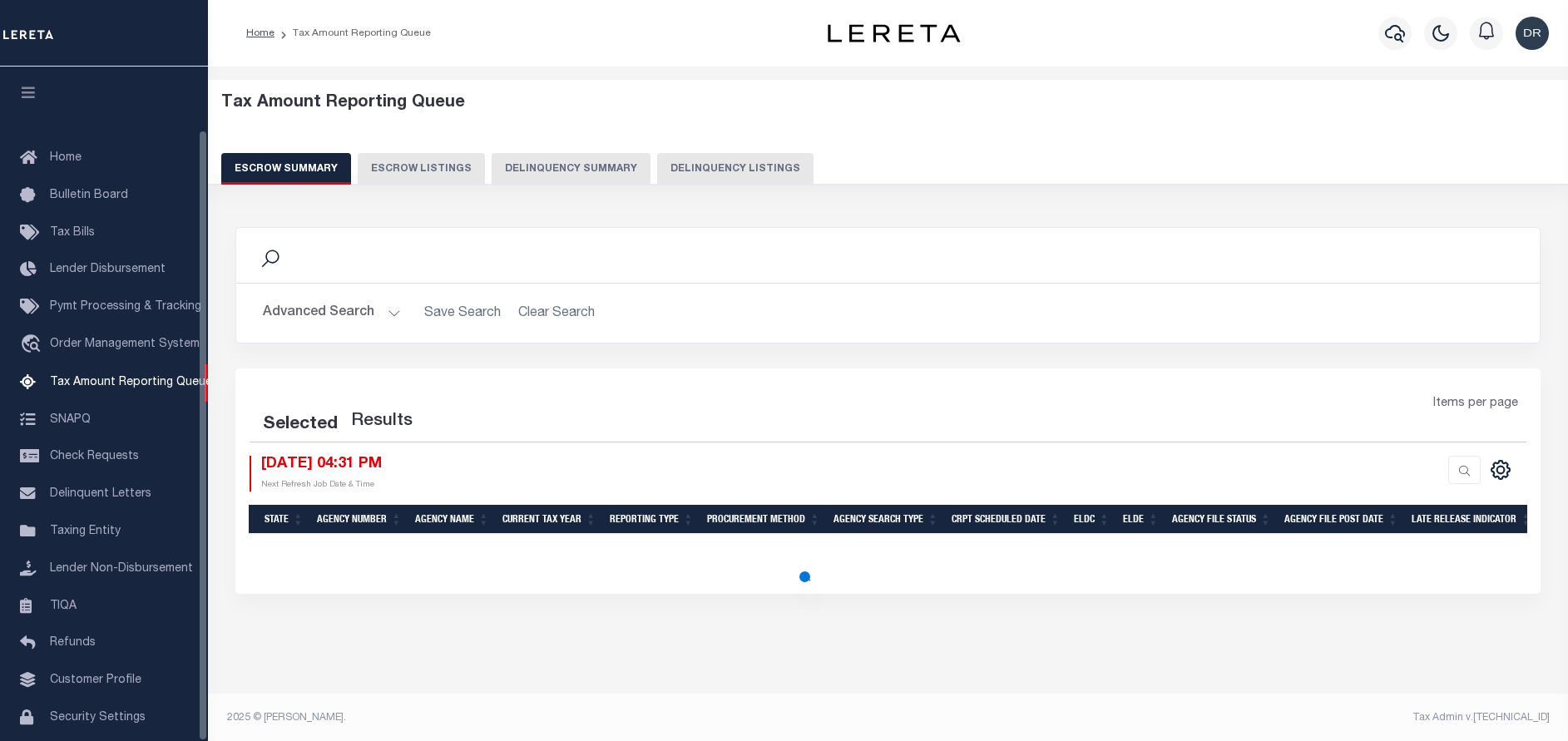
select select "100"
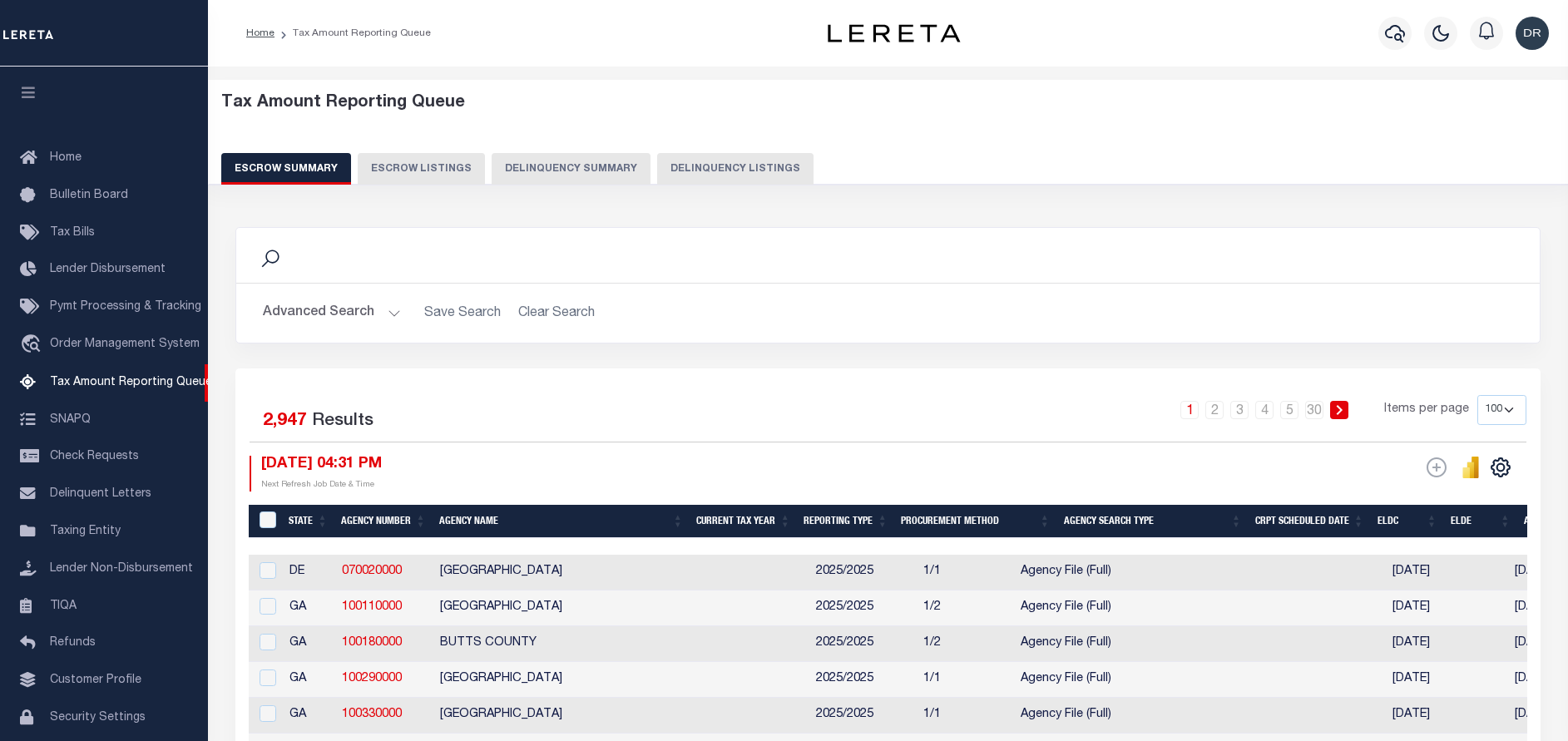
scroll to position [69, 0]
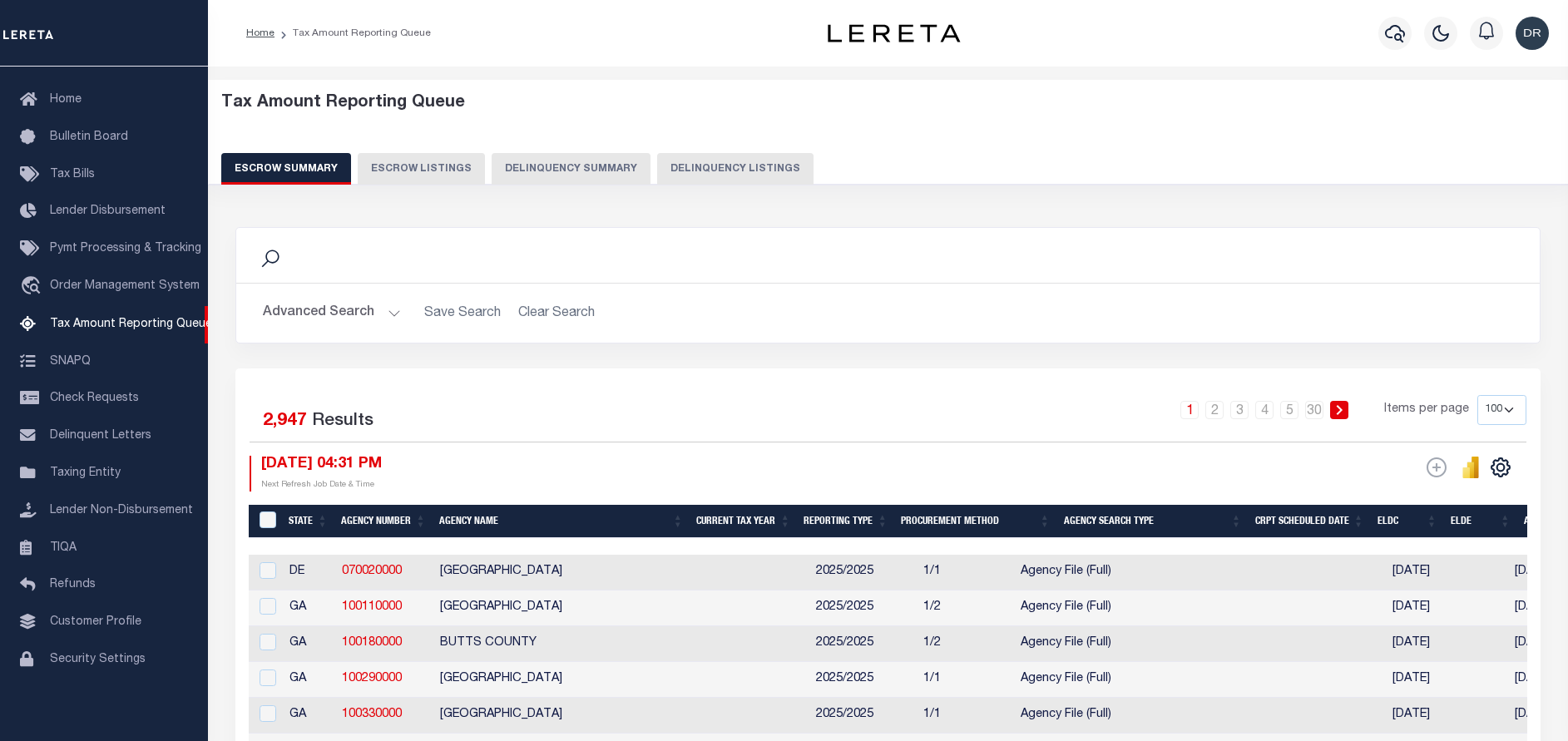
click at [705, 175] on button "Delinquency Listings" at bounding box center [735, 169] width 157 height 31
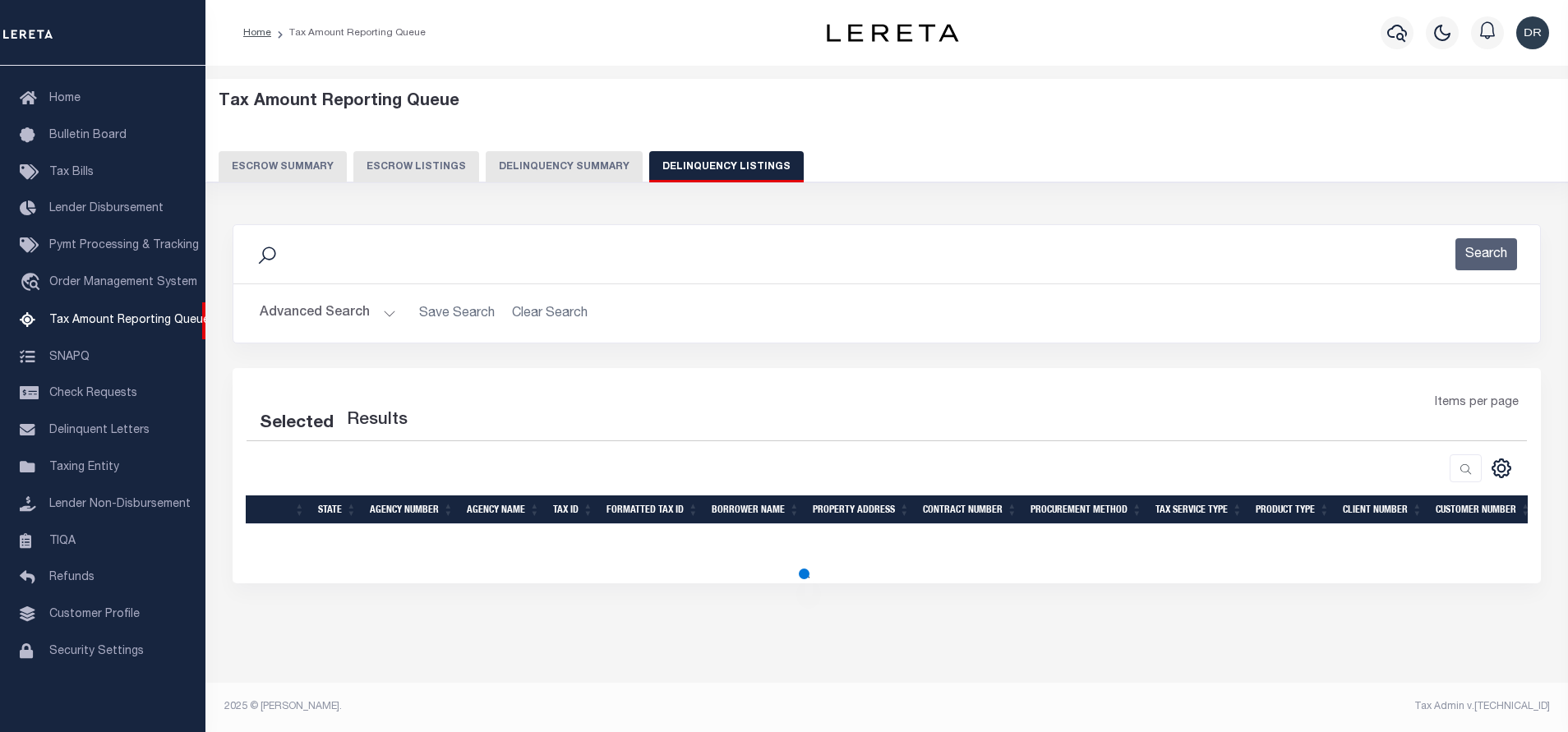
select select "100"
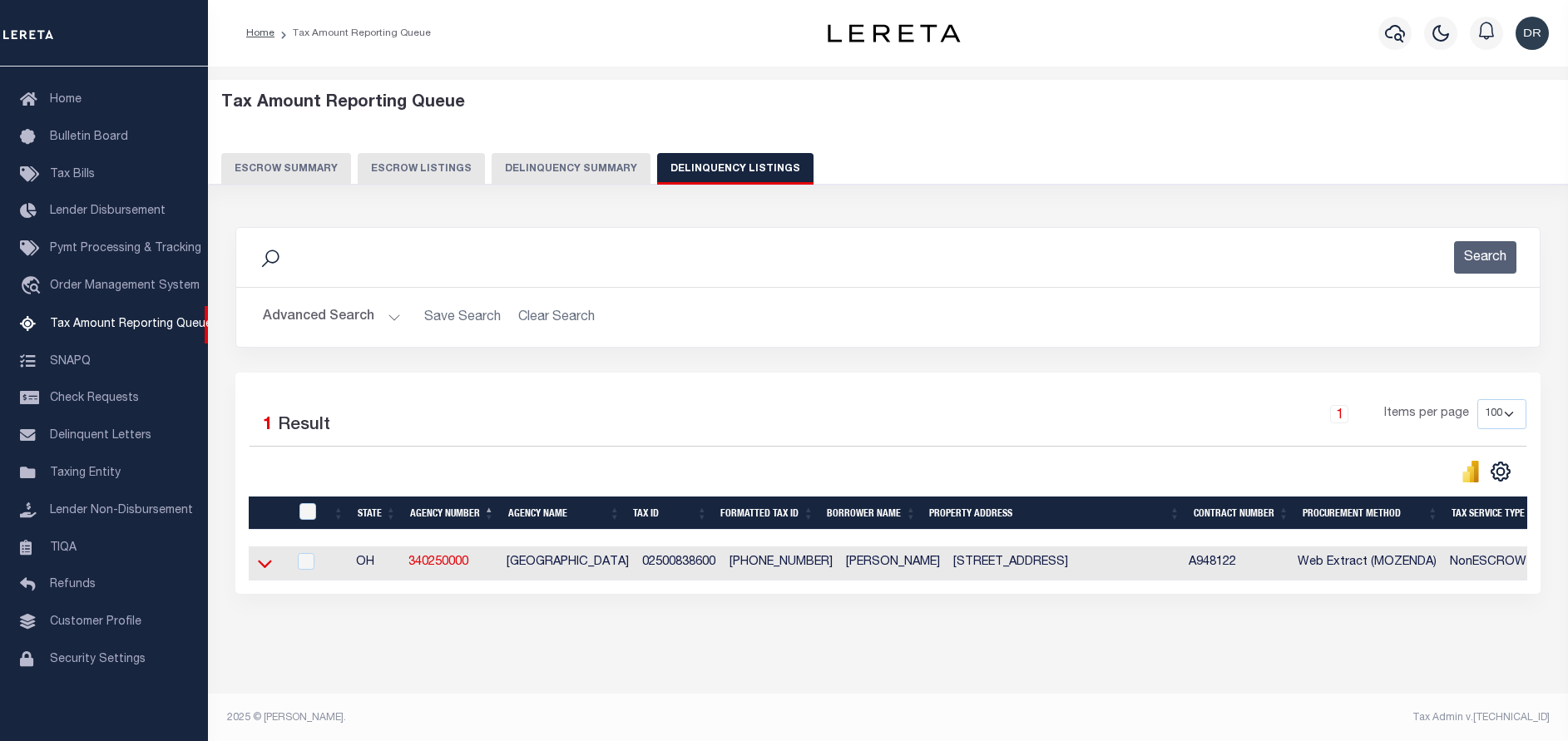
click at [261, 565] on icon at bounding box center [265, 564] width 14 height 18
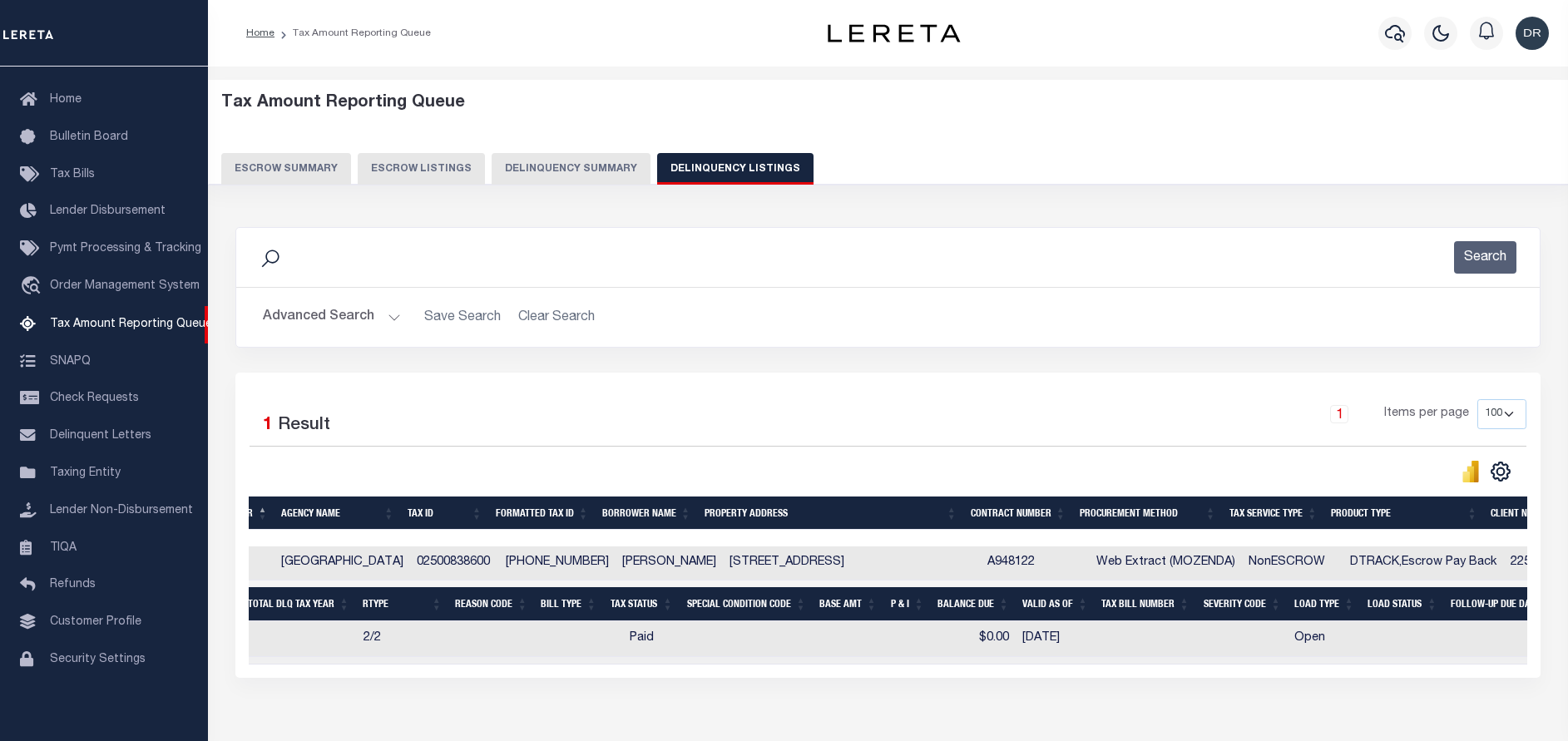
scroll to position [0, 0]
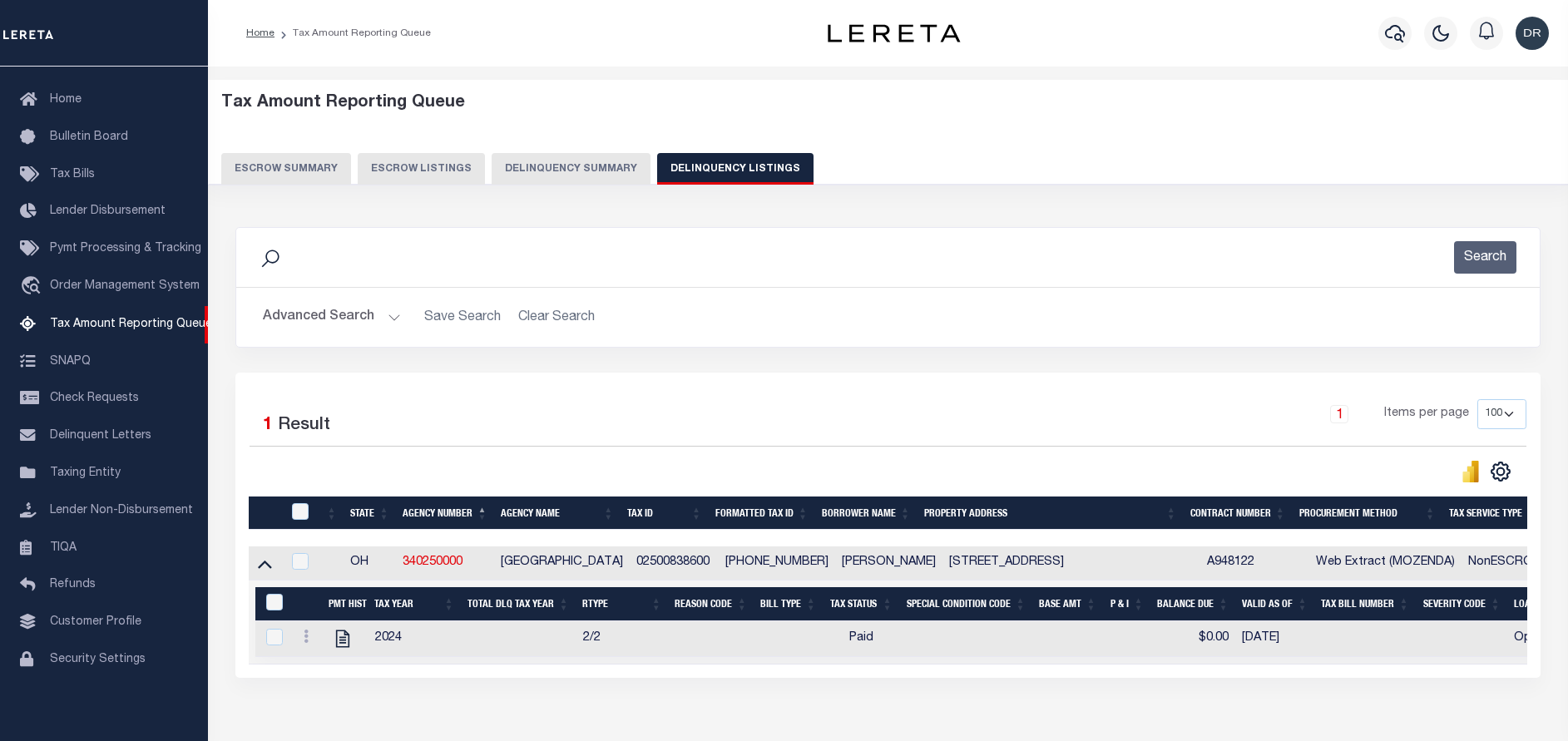
click at [295, 525] on th at bounding box center [298, 514] width 34 height 34
click at [296, 520] on input "checkbox" at bounding box center [300, 511] width 17 height 17
checkbox input "true"
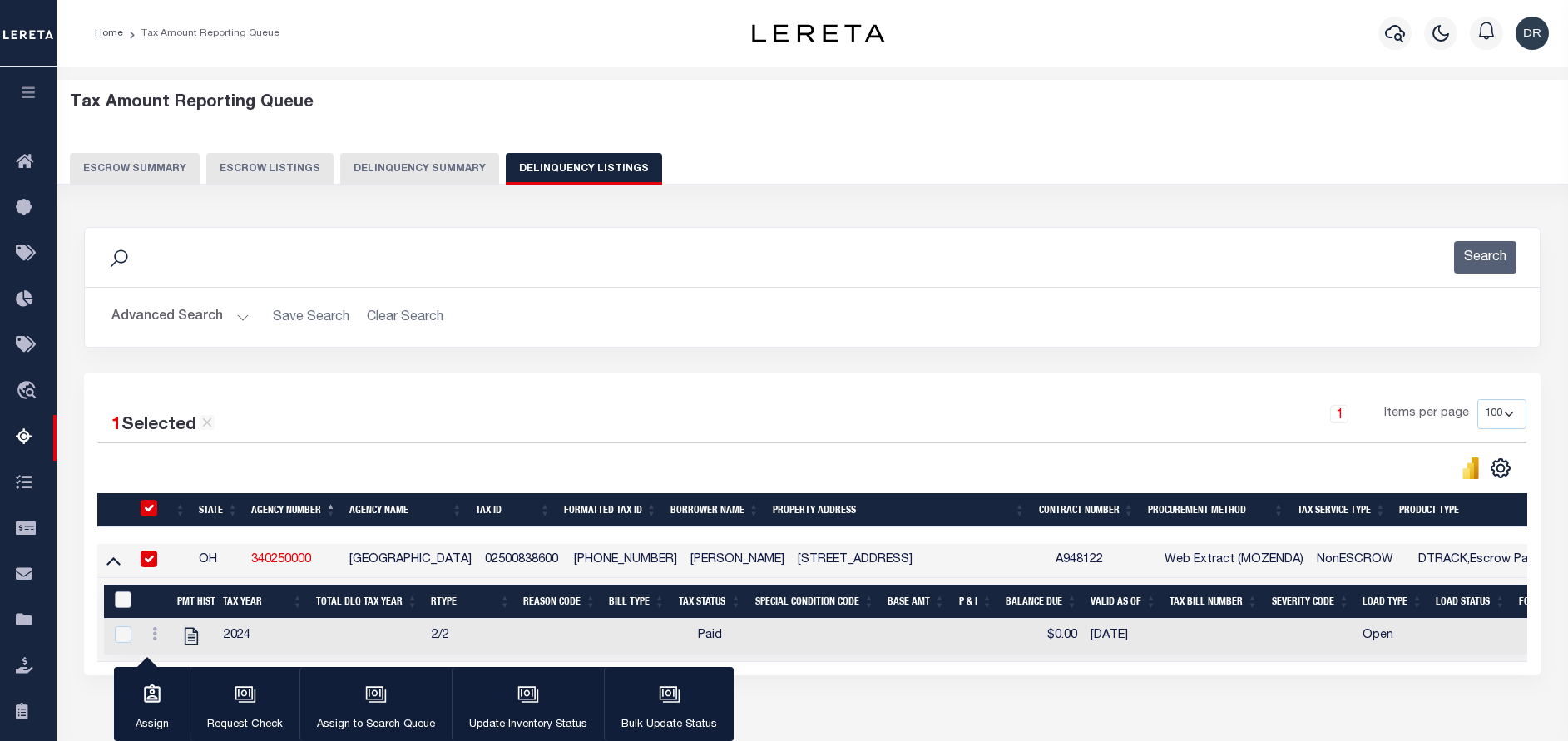
click at [123, 599] on input "&nbsp;" at bounding box center [123, 599] width 17 height 17
checkbox input "true"
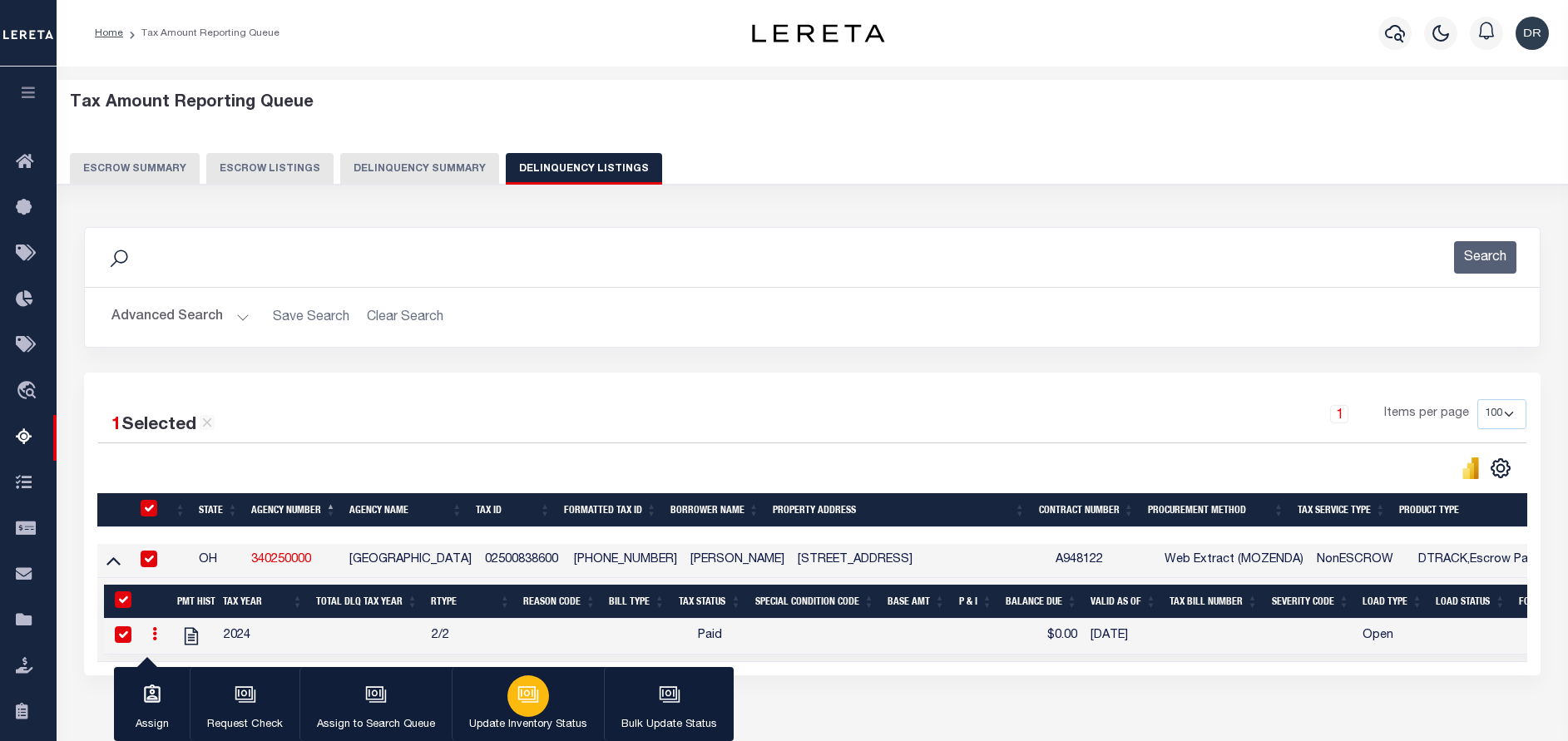
click at [518, 688] on icon "button" at bounding box center [529, 695] width 22 height 22
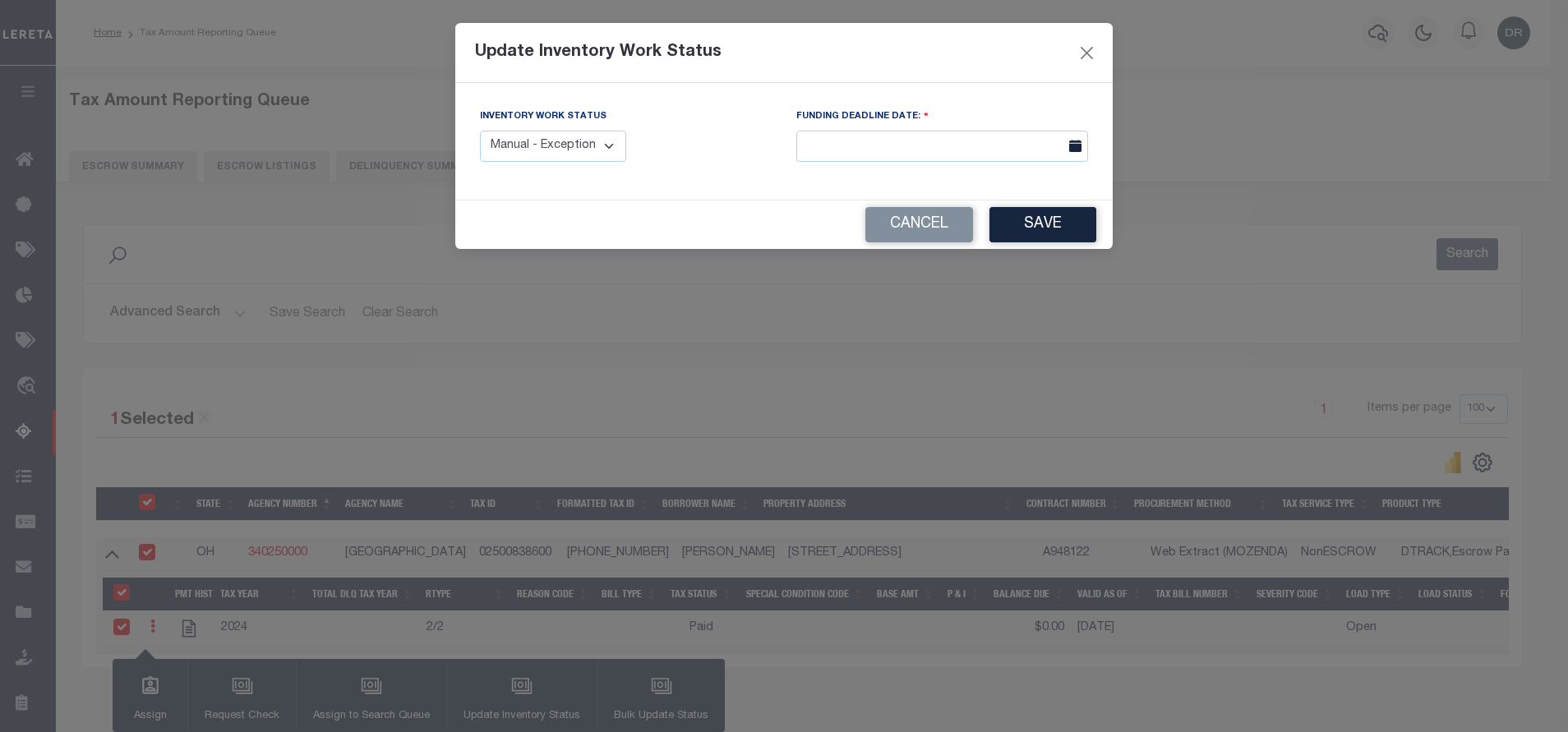
click at [569, 145] on select "Manual - Exception Pended - Awaiting Search Late Add Exception Completed" at bounding box center [553, 146] width 146 height 32
select select "4"
click at [480, 130] on select "Manual - Exception Pended - Awaiting Search Late Add Exception Completed" at bounding box center [553, 146] width 146 height 32
click at [1035, 218] on button "Save" at bounding box center [1043, 225] width 107 height 35
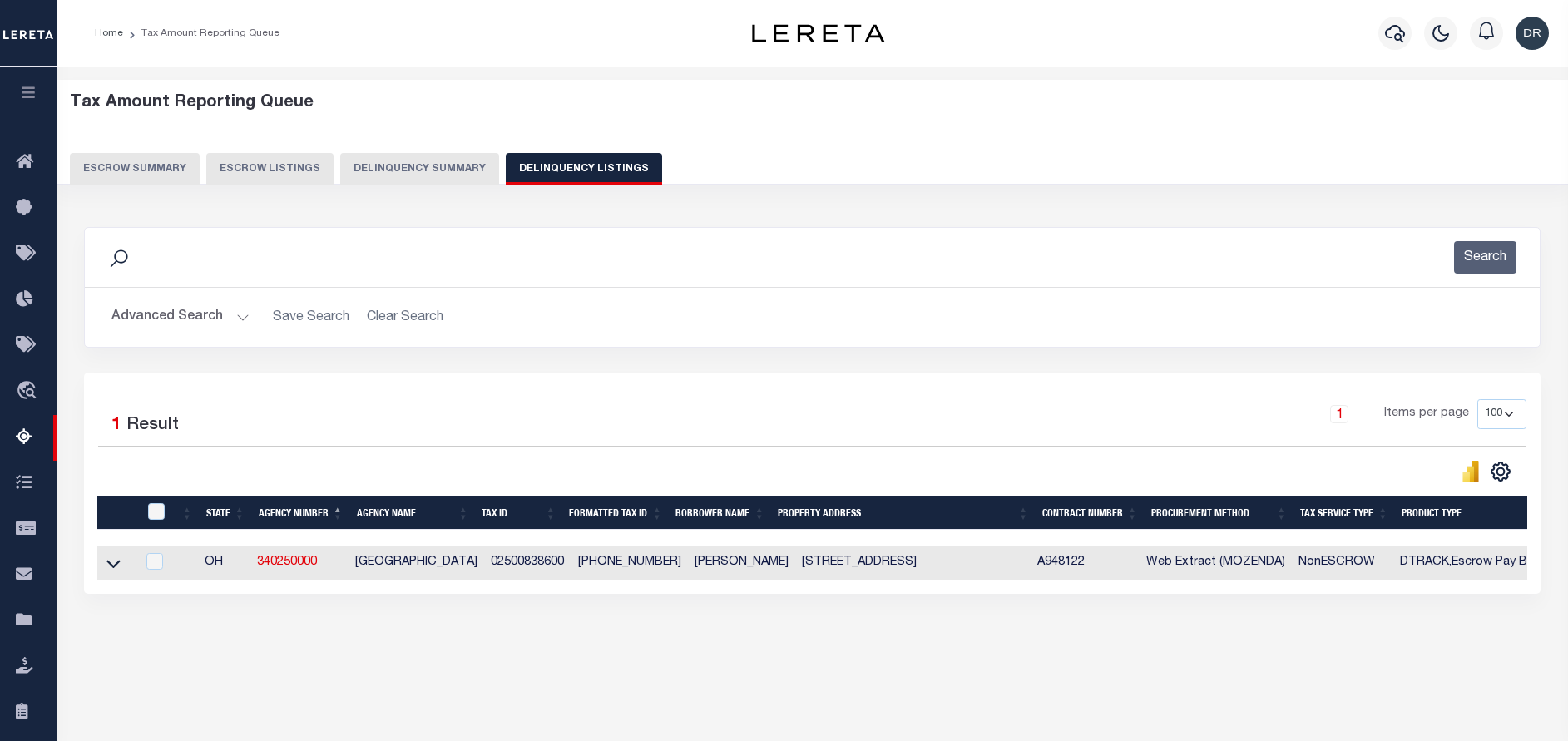
click at [239, 318] on button "Advanced Search" at bounding box center [180, 317] width 138 height 32
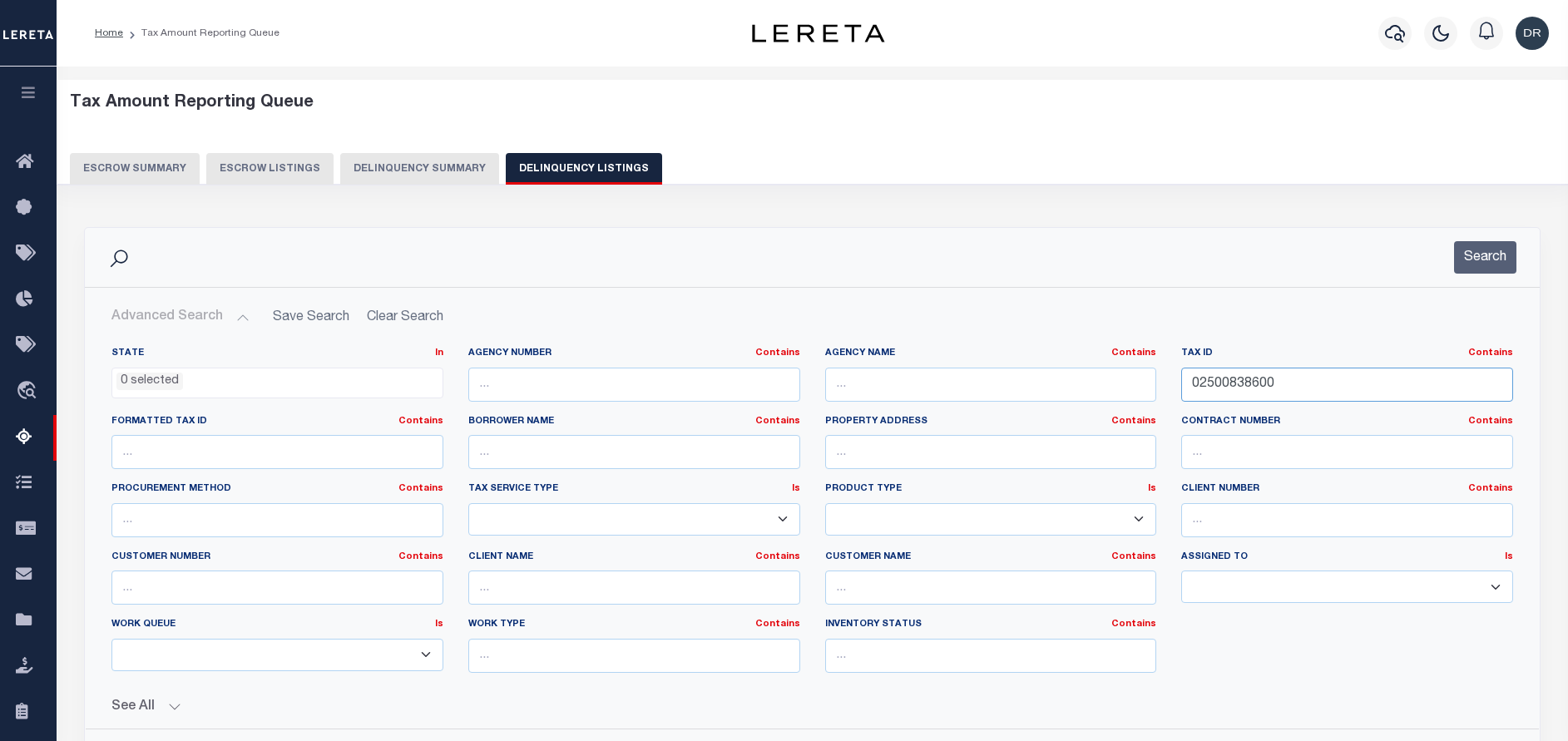
click at [1301, 383] on input "02500838600" at bounding box center [1347, 385] width 332 height 34
paste input "30000803"
type input "03000080300"
click at [1472, 260] on button "Search" at bounding box center [1485, 257] width 62 height 32
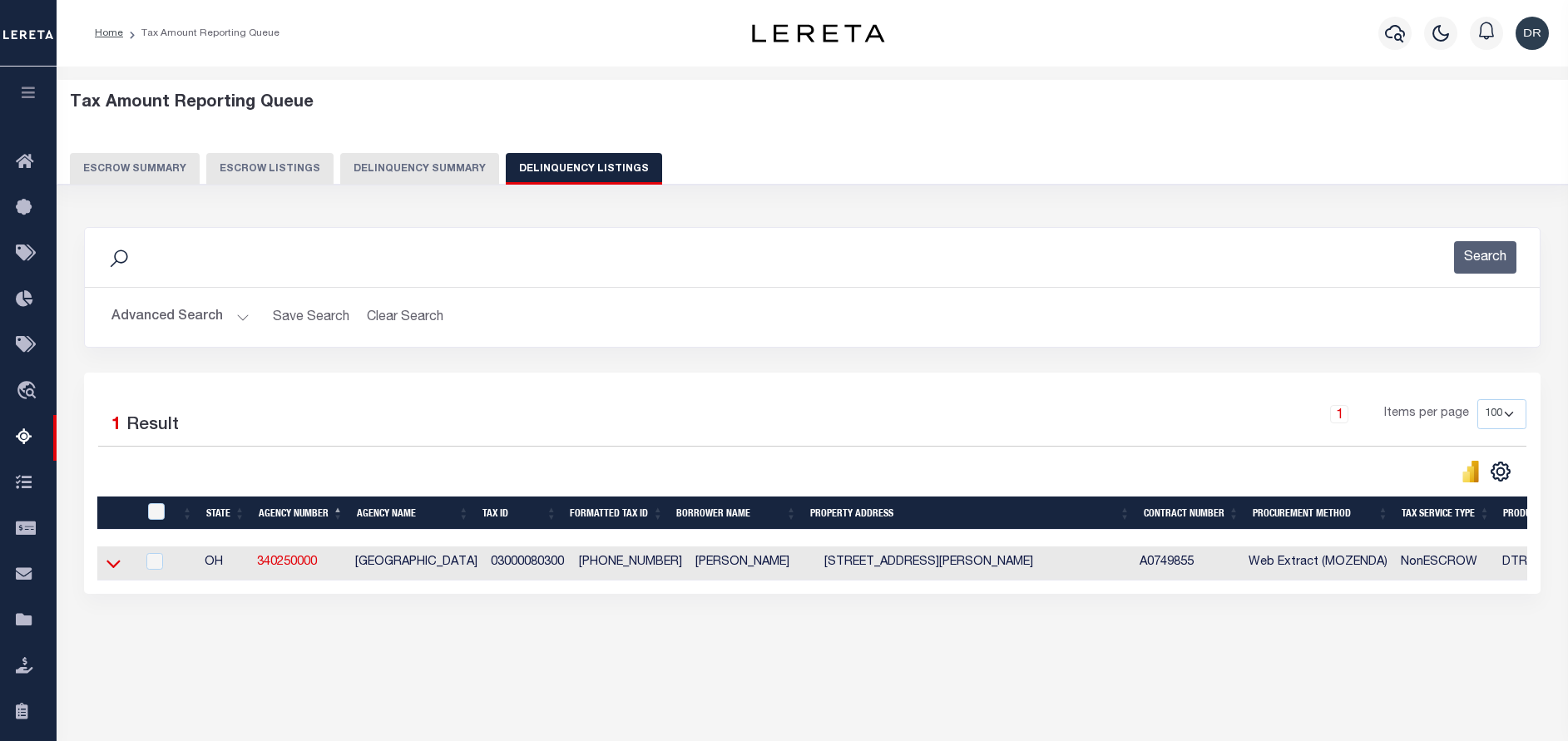
click at [112, 567] on icon at bounding box center [113, 564] width 14 height 18
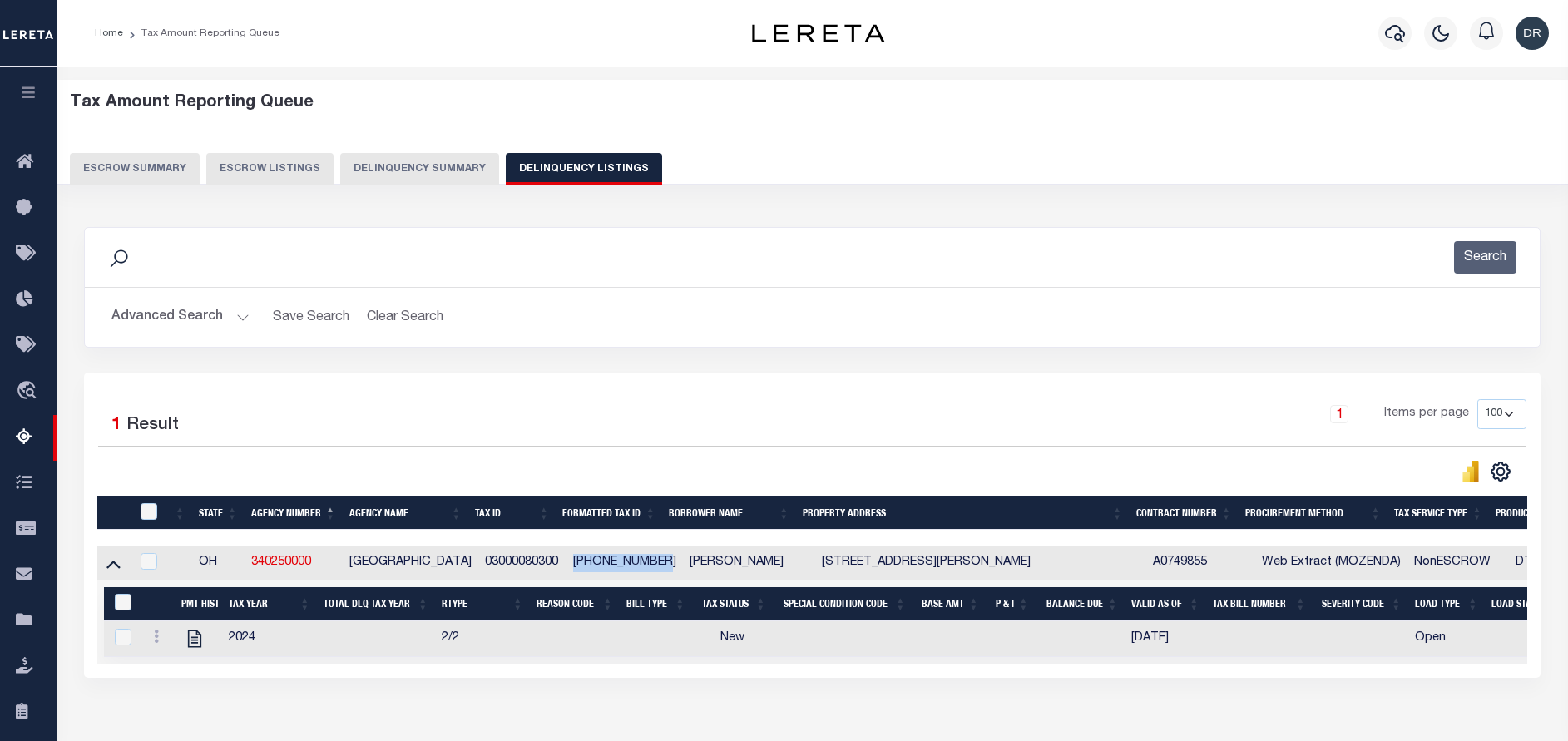
drag, startPoint x: 649, startPoint y: 568, endPoint x: 558, endPoint y: 562, distance: 91.2
click at [558, 562] on tr "OH 340250000 FRANKLIN COUNTY 03000080300 030-000803-00 JARVIS B WOODSON 1146-48…" at bounding box center [1248, 563] width 2302 height 34
copy tr "[PHONE_NUMBER]"
click at [155, 643] on icon at bounding box center [156, 637] width 5 height 14
click at [176, 667] on img "" at bounding box center [176, 663] width 17 height 17
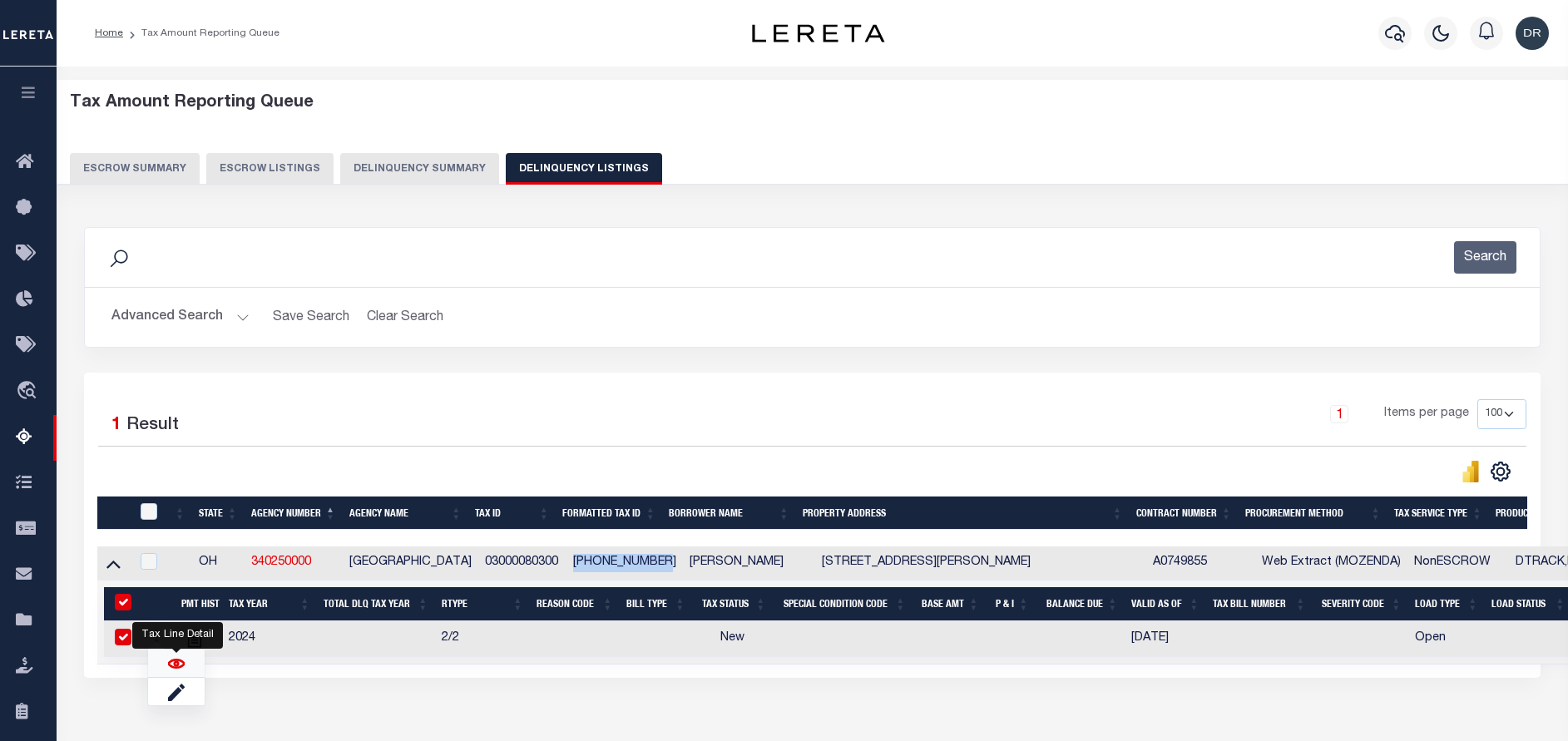
checkbox input "true"
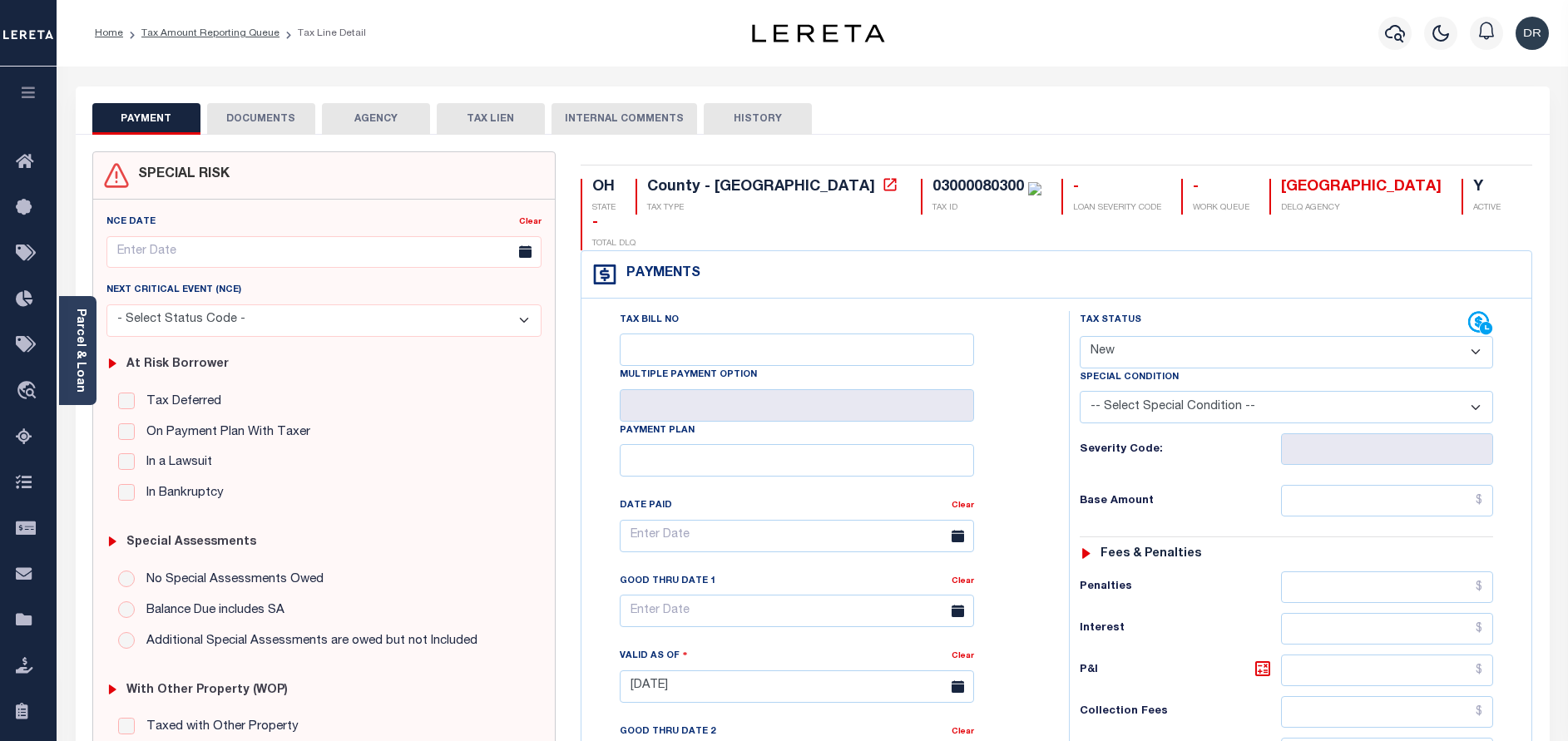
click at [1168, 337] on select "- Select Status Code - Open Due/Unpaid Paid Incomplete No Tax Due Internal Refu…" at bounding box center [1286, 352] width 413 height 32
select select "PYD"
click at [1080, 337] on select "- Select Status Code - Open Due/Unpaid Paid Incomplete No Tax Due Internal Refu…" at bounding box center [1286, 352] width 413 height 32
type input "[DATE]"
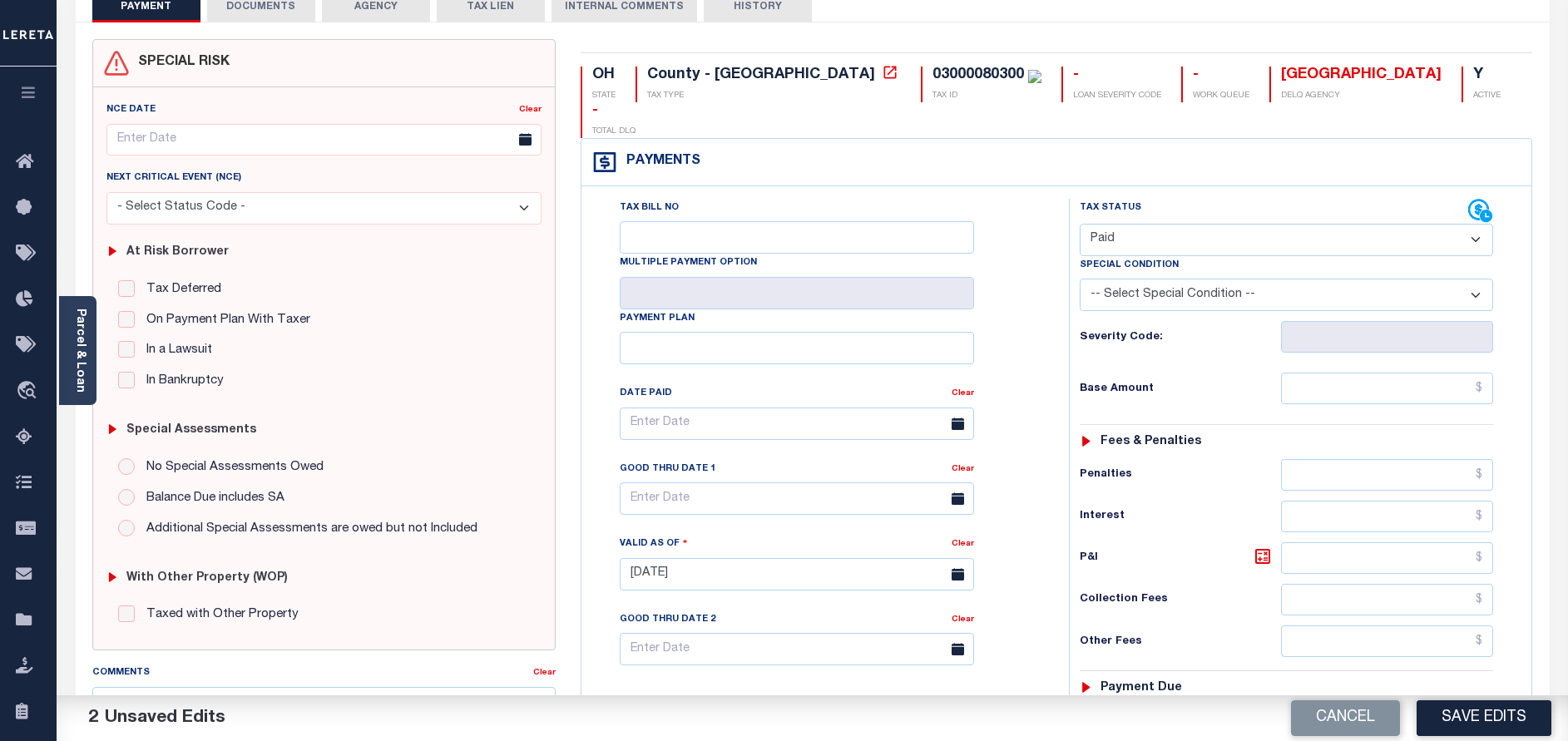
scroll to position [250, 0]
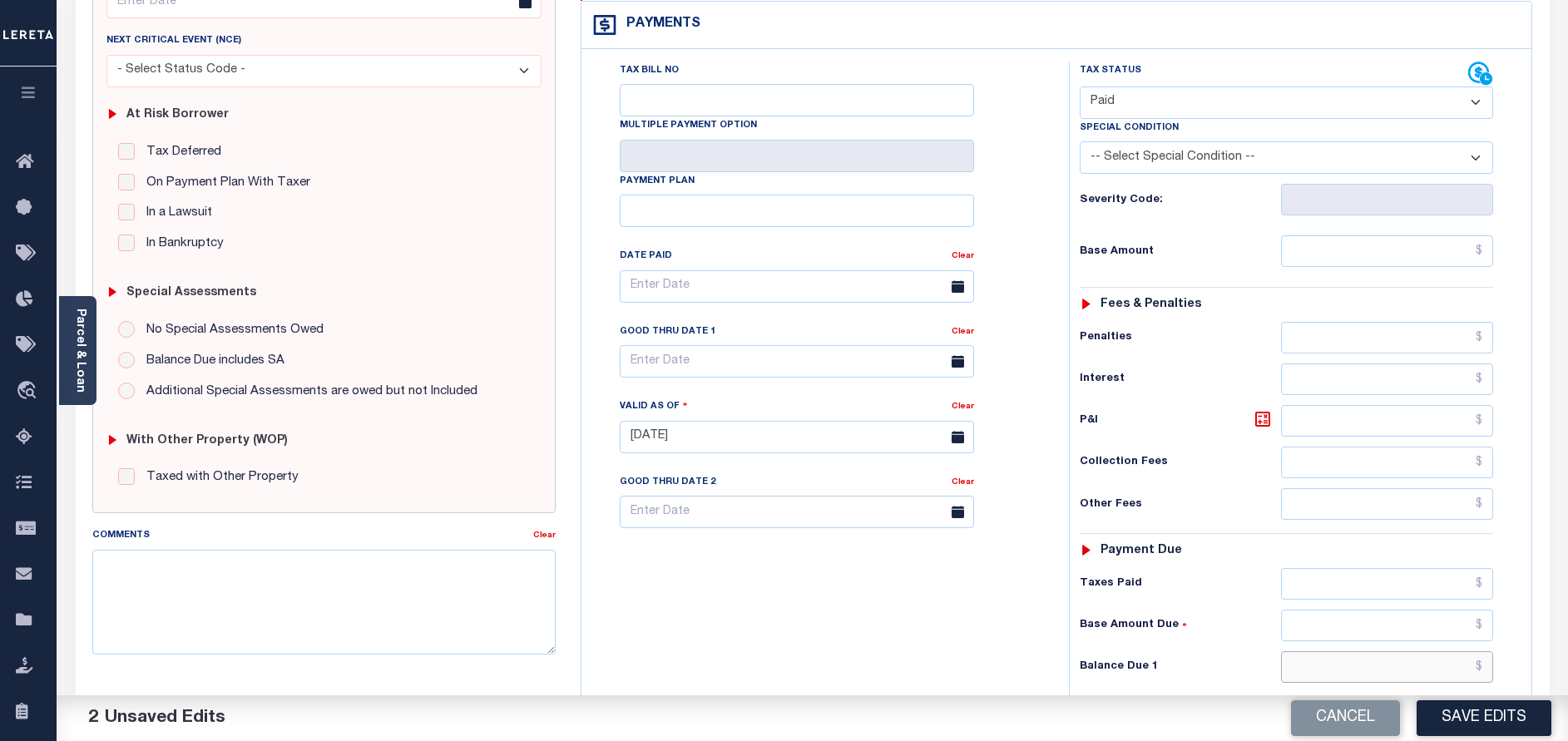
click at [1312, 651] on input "text" at bounding box center [1388, 667] width 213 height 31
type input "$0.00"
click at [1456, 713] on button "Save Edits" at bounding box center [1484, 718] width 135 height 35
checkbox input "false"
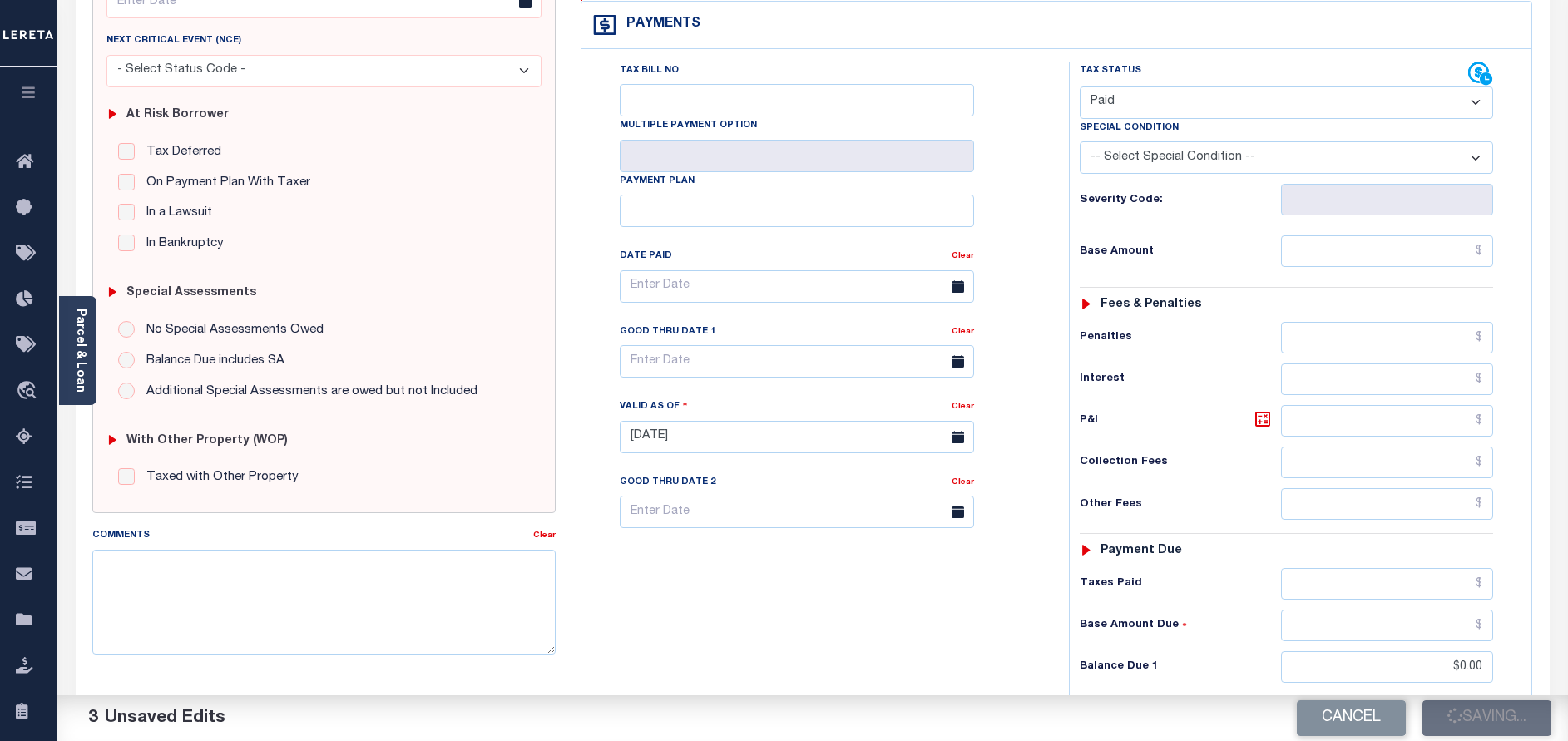
checkbox input "false"
type input "$0"
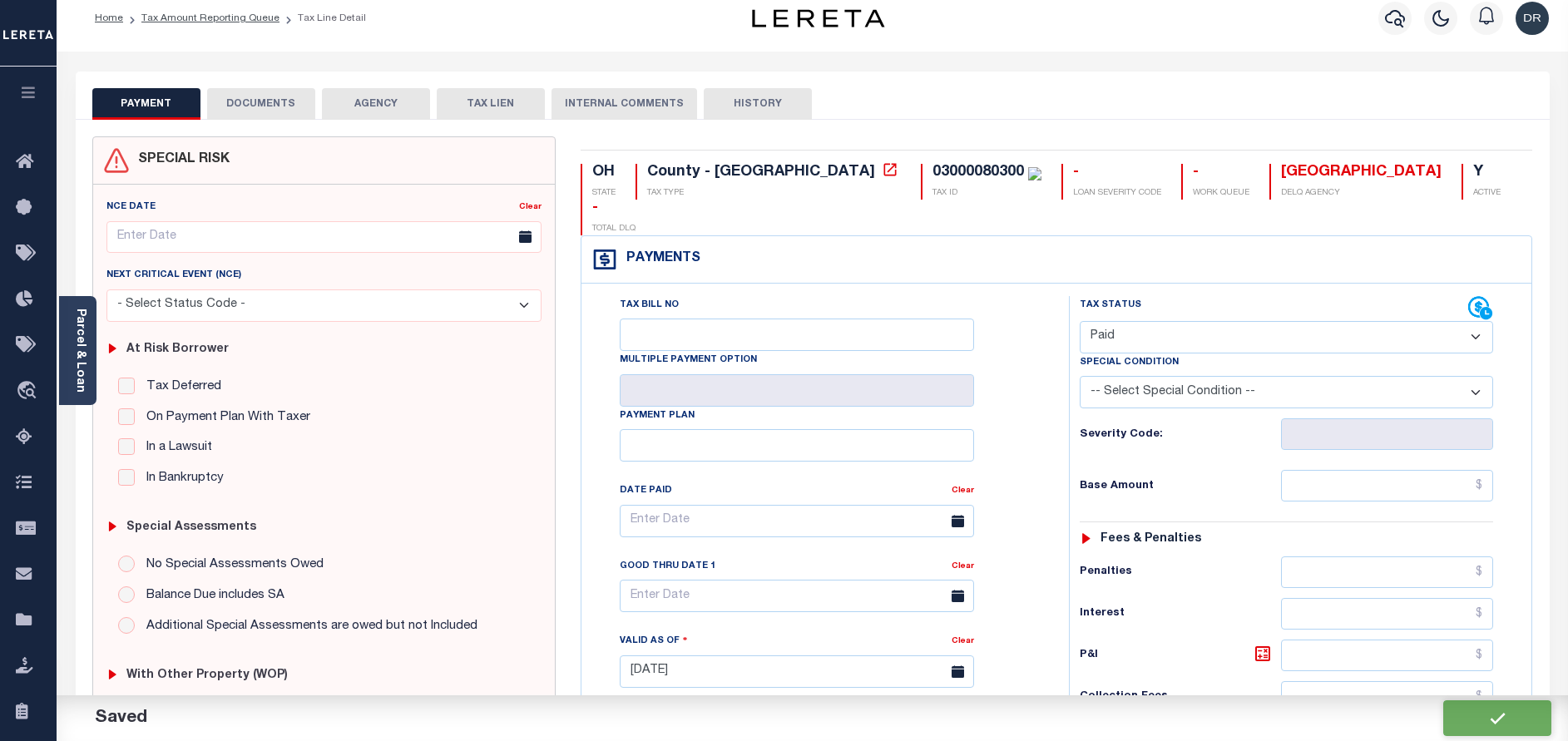
scroll to position [0, 0]
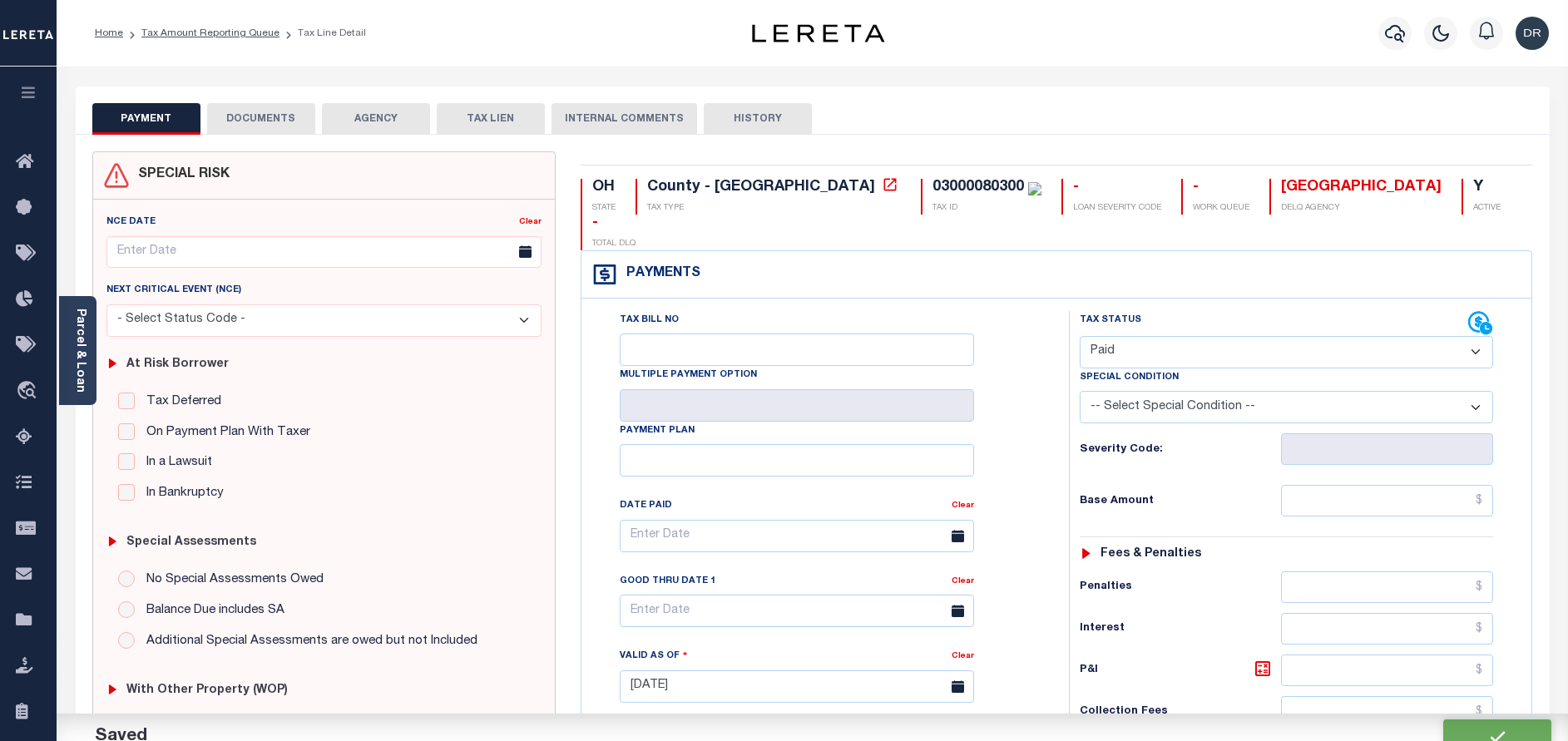
click at [250, 114] on button "DOCUMENTS" at bounding box center [261, 119] width 108 height 31
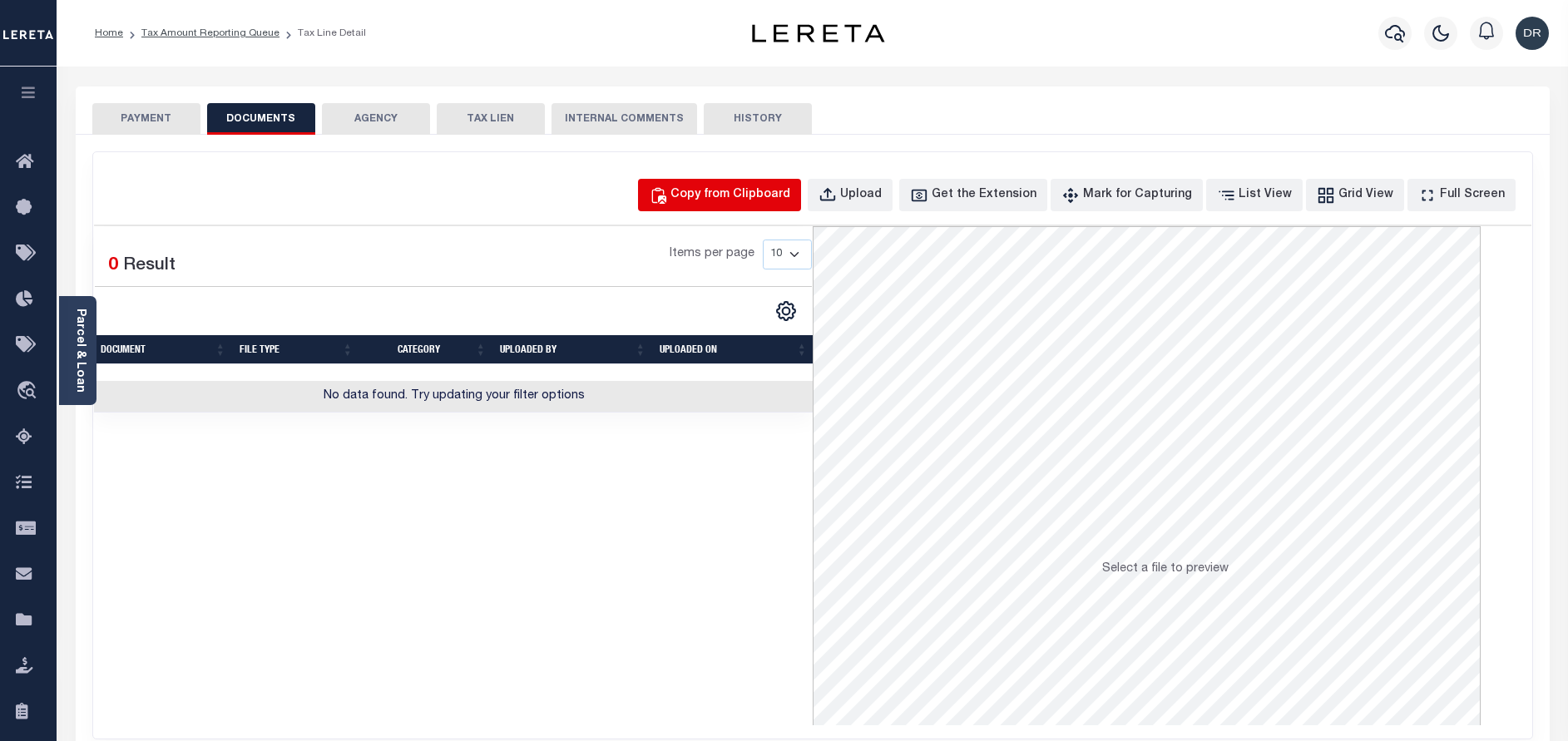
click at [745, 189] on div "Copy from Clipboard" at bounding box center [730, 195] width 120 height 19
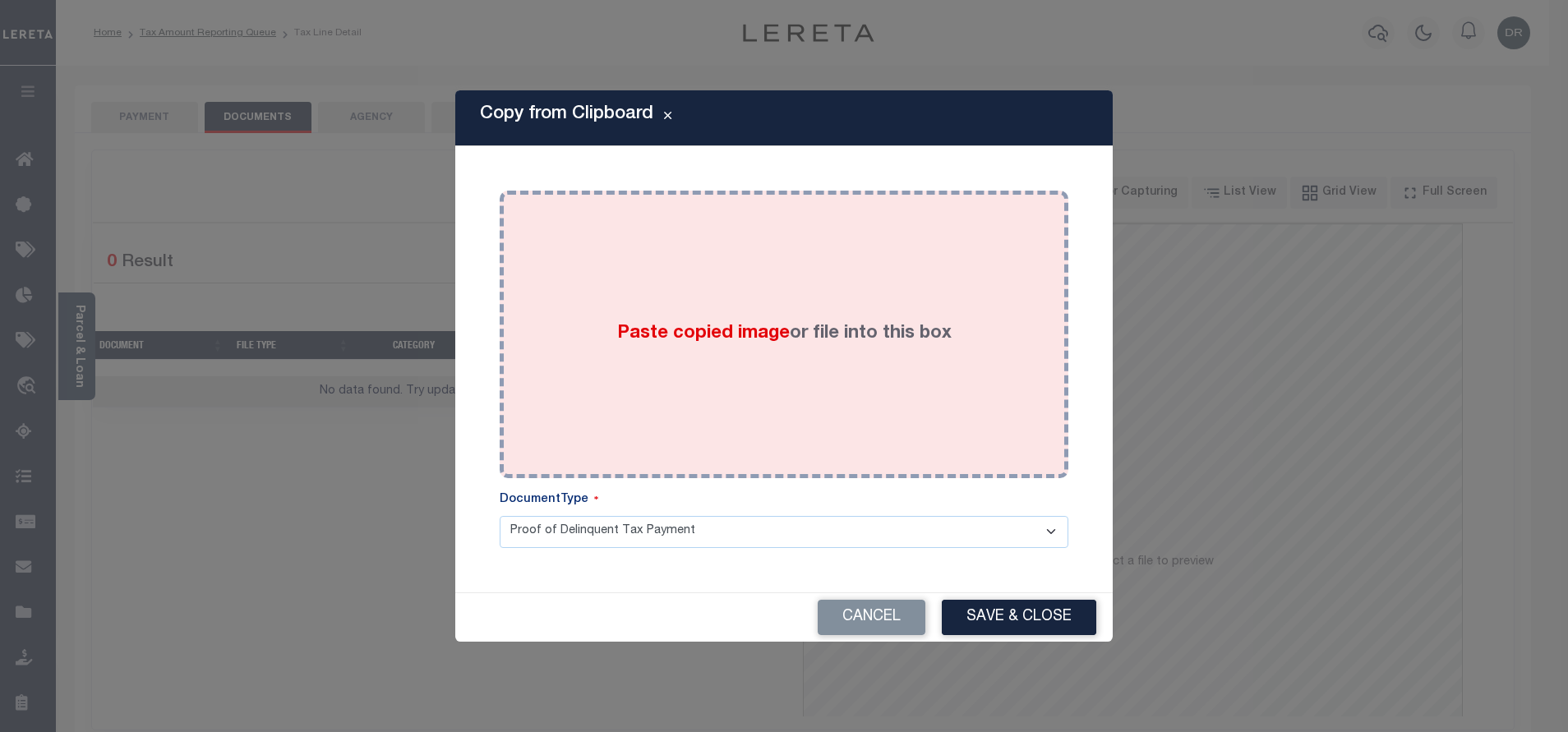
click at [762, 257] on div "Paste copied image or file into this box" at bounding box center [784, 334] width 544 height 263
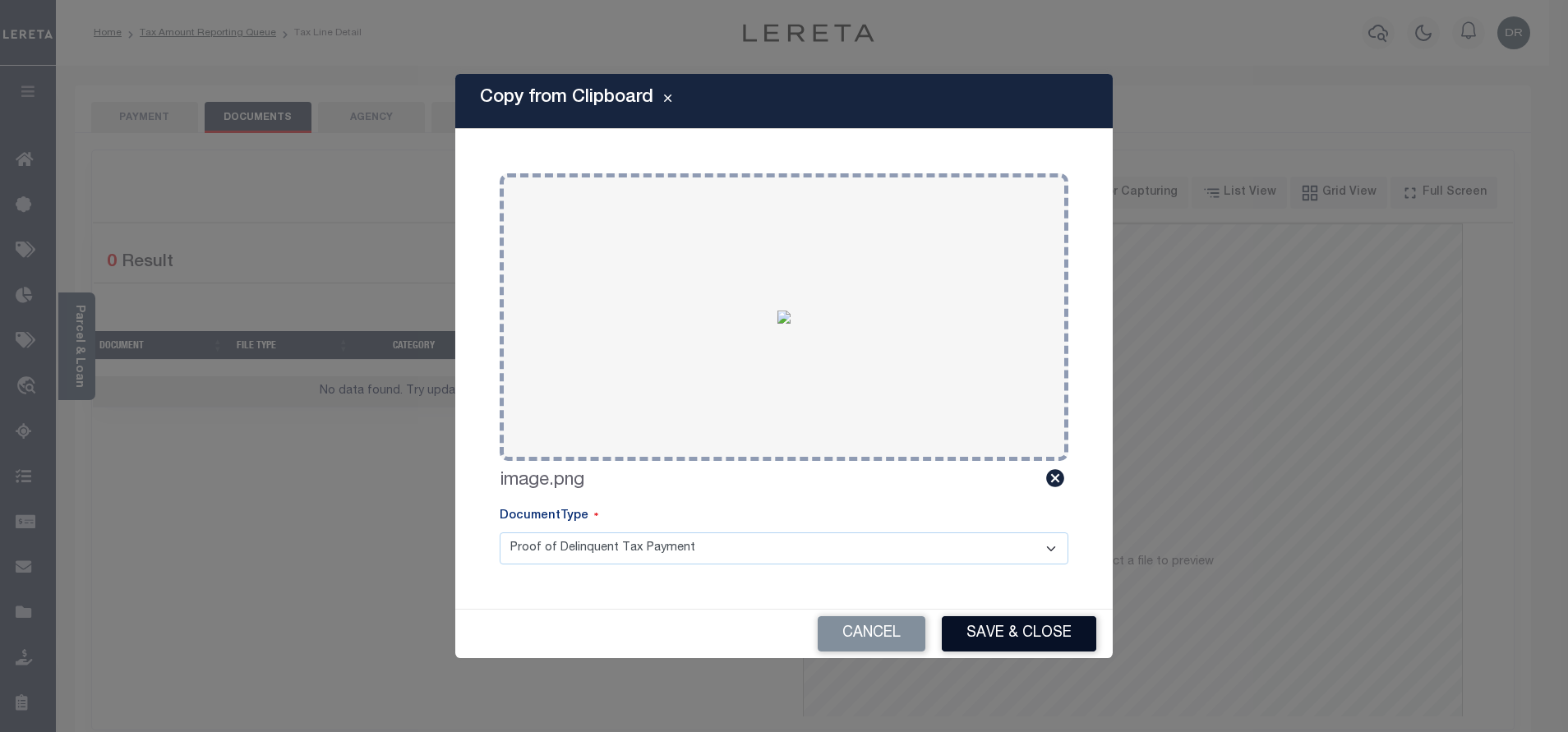
click at [1015, 622] on button "Save & Close" at bounding box center [1019, 634] width 155 height 35
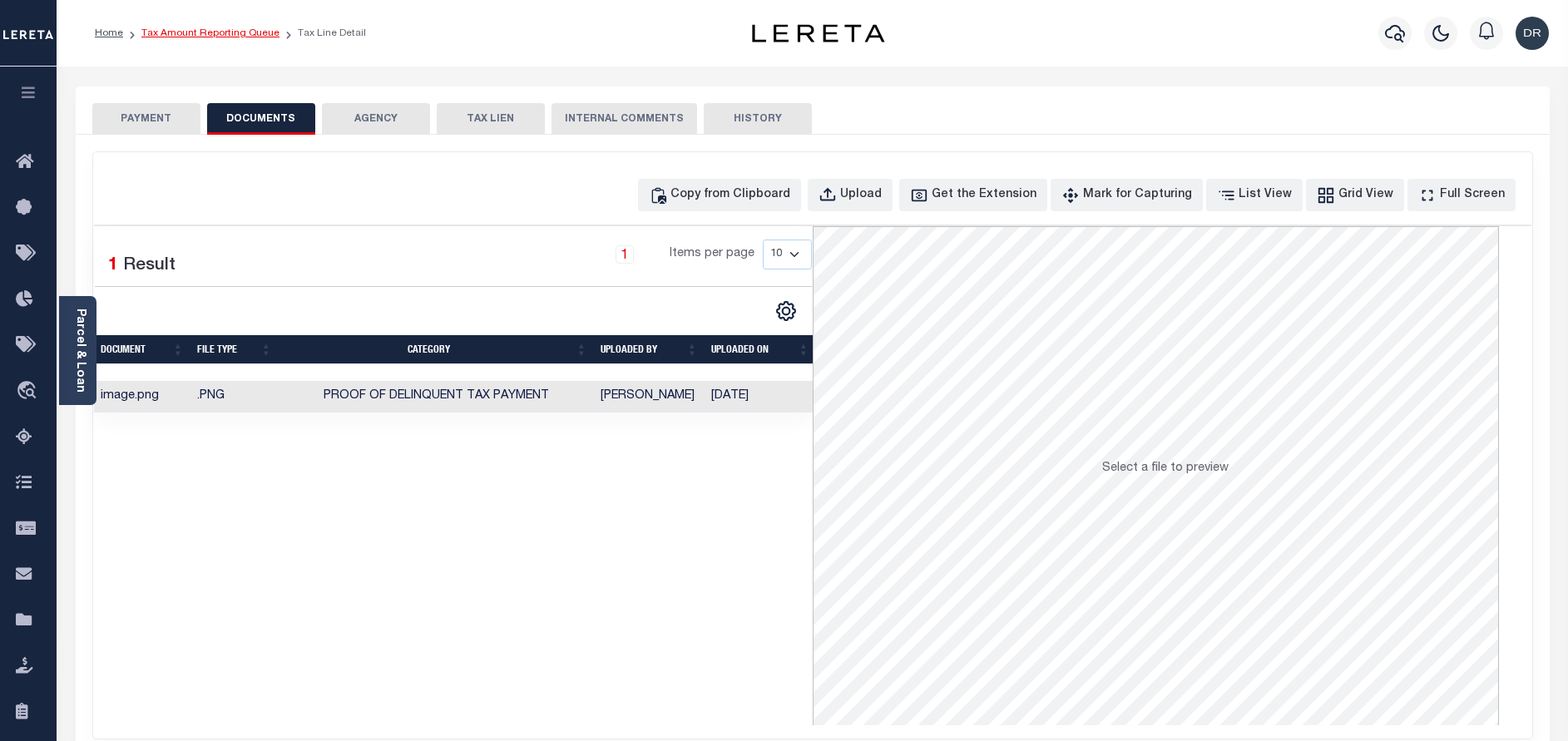
click at [175, 35] on link "Tax Amount Reporting Queue" at bounding box center [211, 33] width 138 height 10
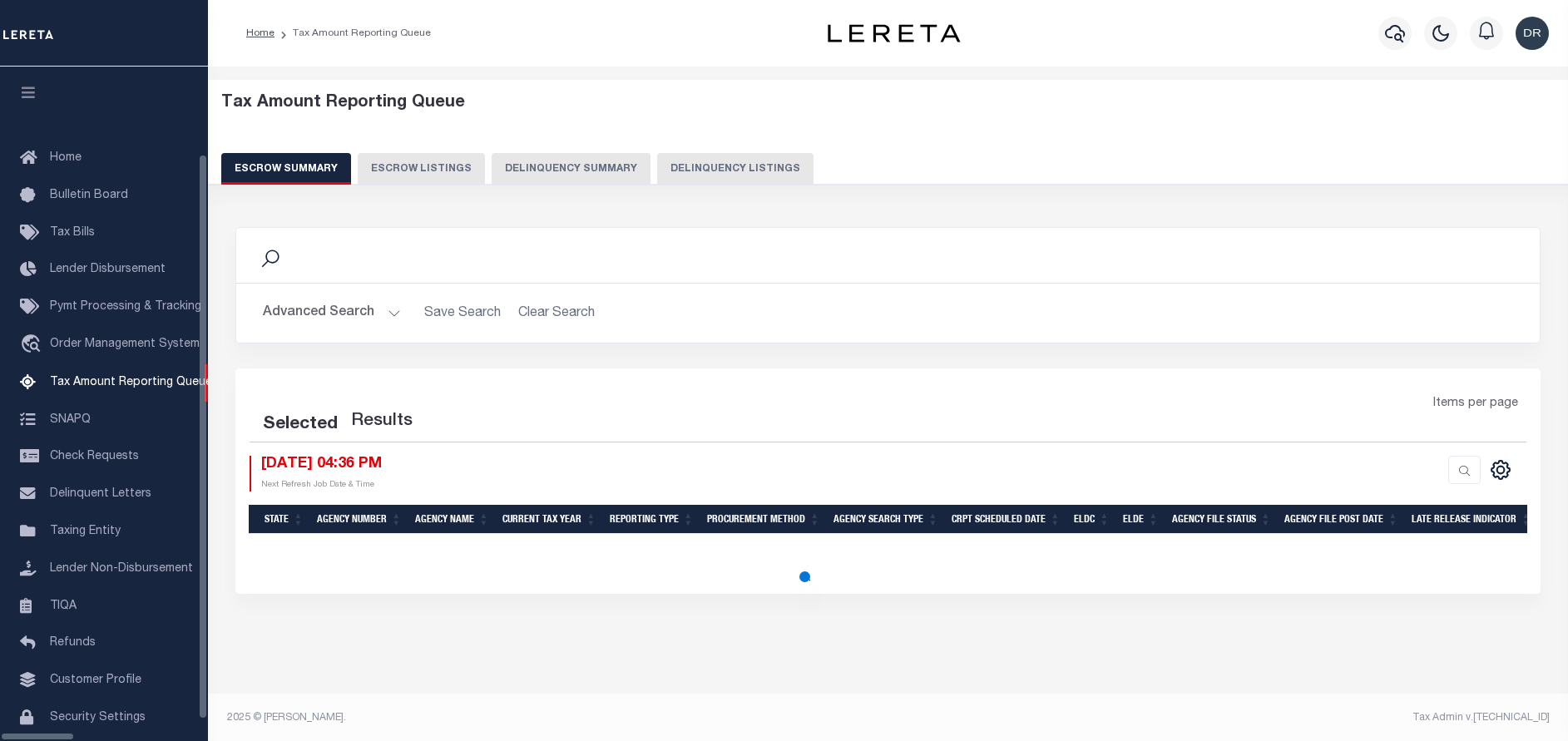
click at [739, 171] on button "Delinquency Listings" at bounding box center [735, 169] width 157 height 31
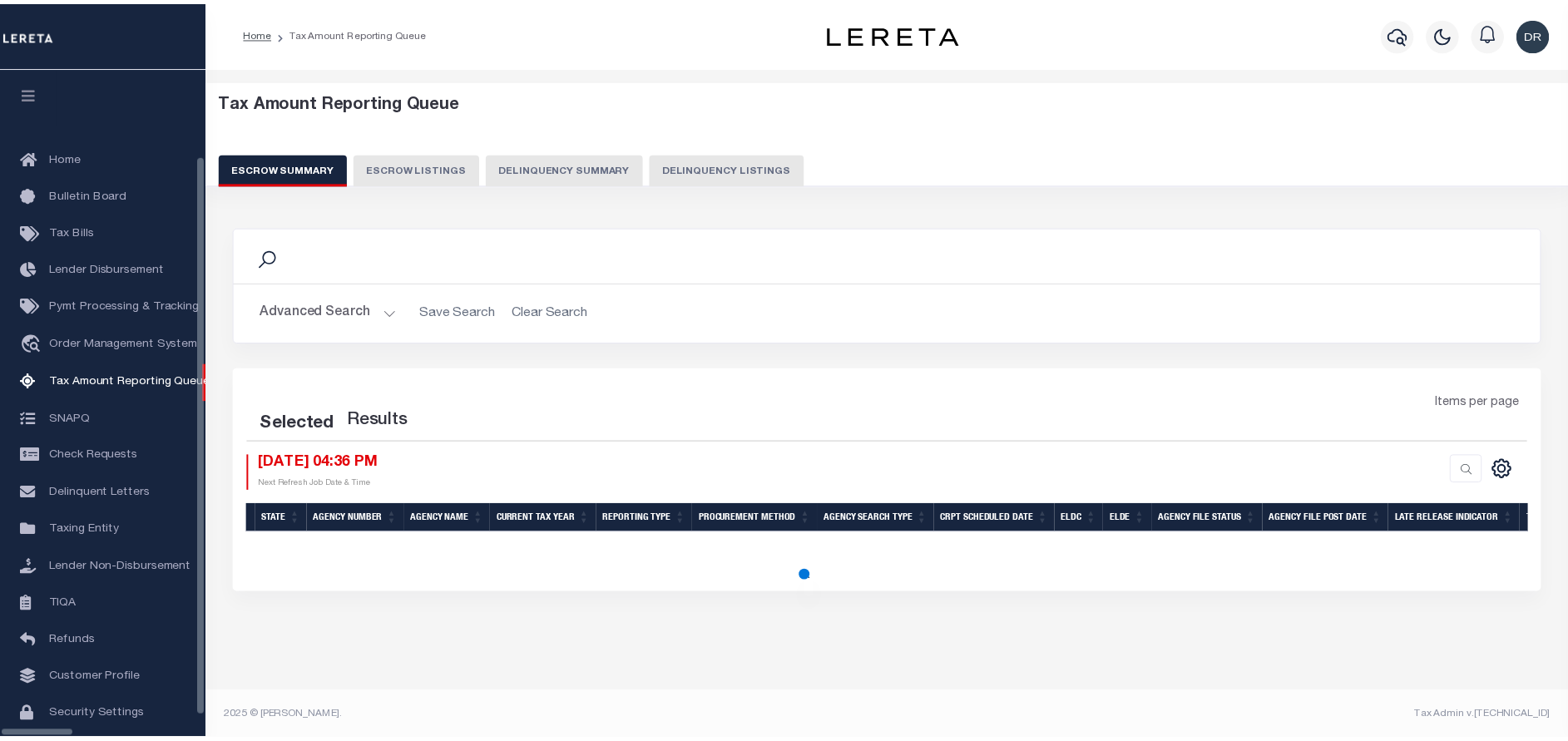
scroll to position [68, 0]
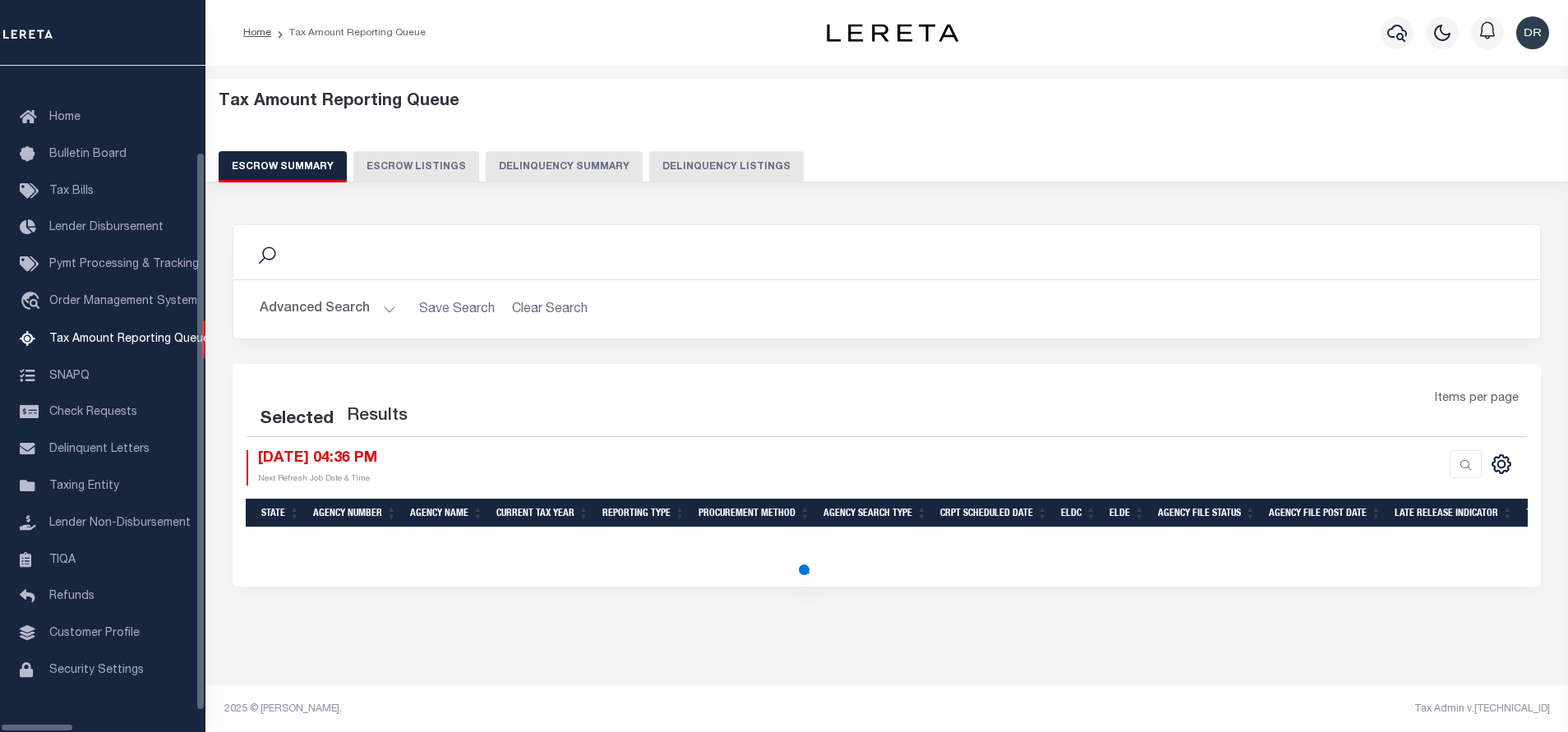
select select "100"
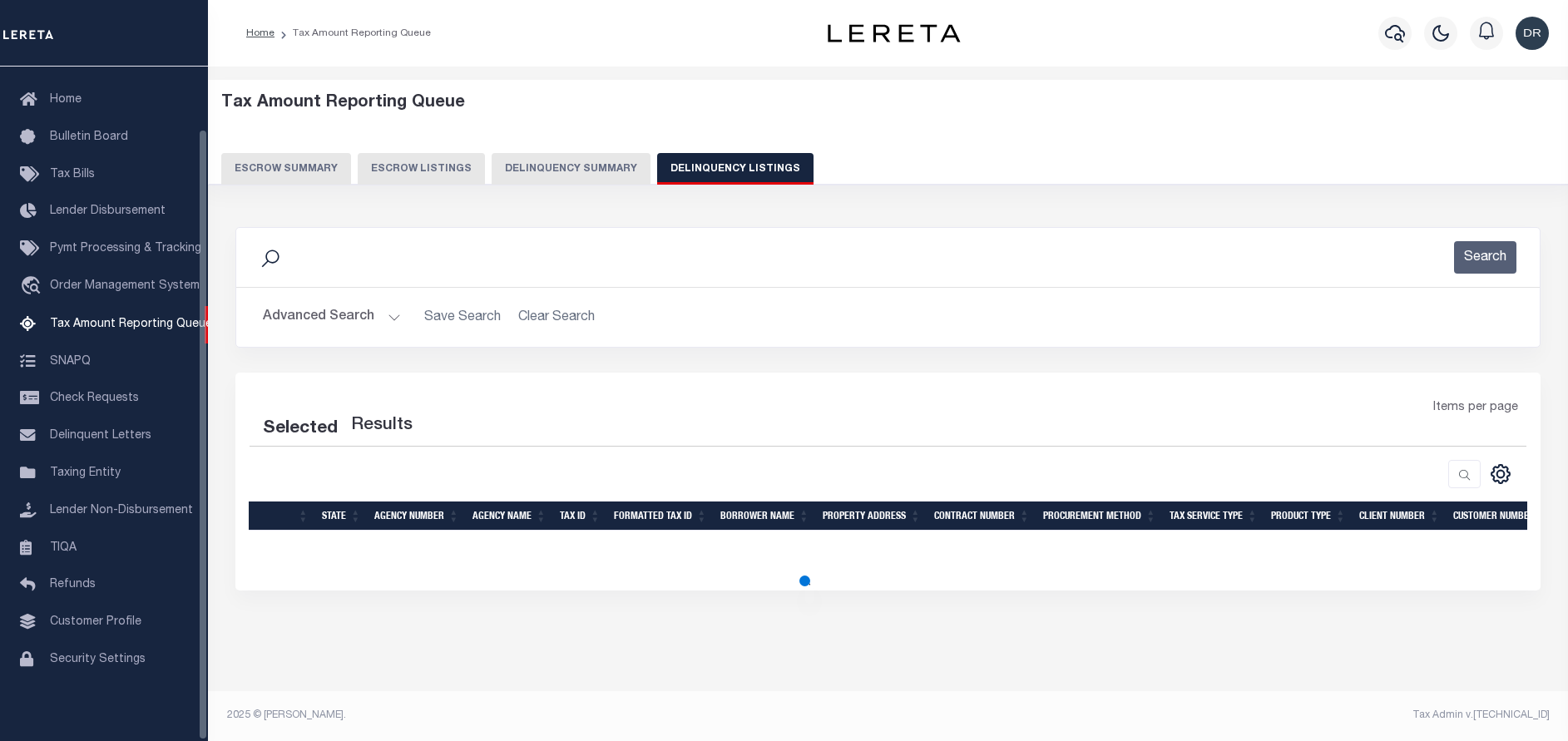
select select "100"
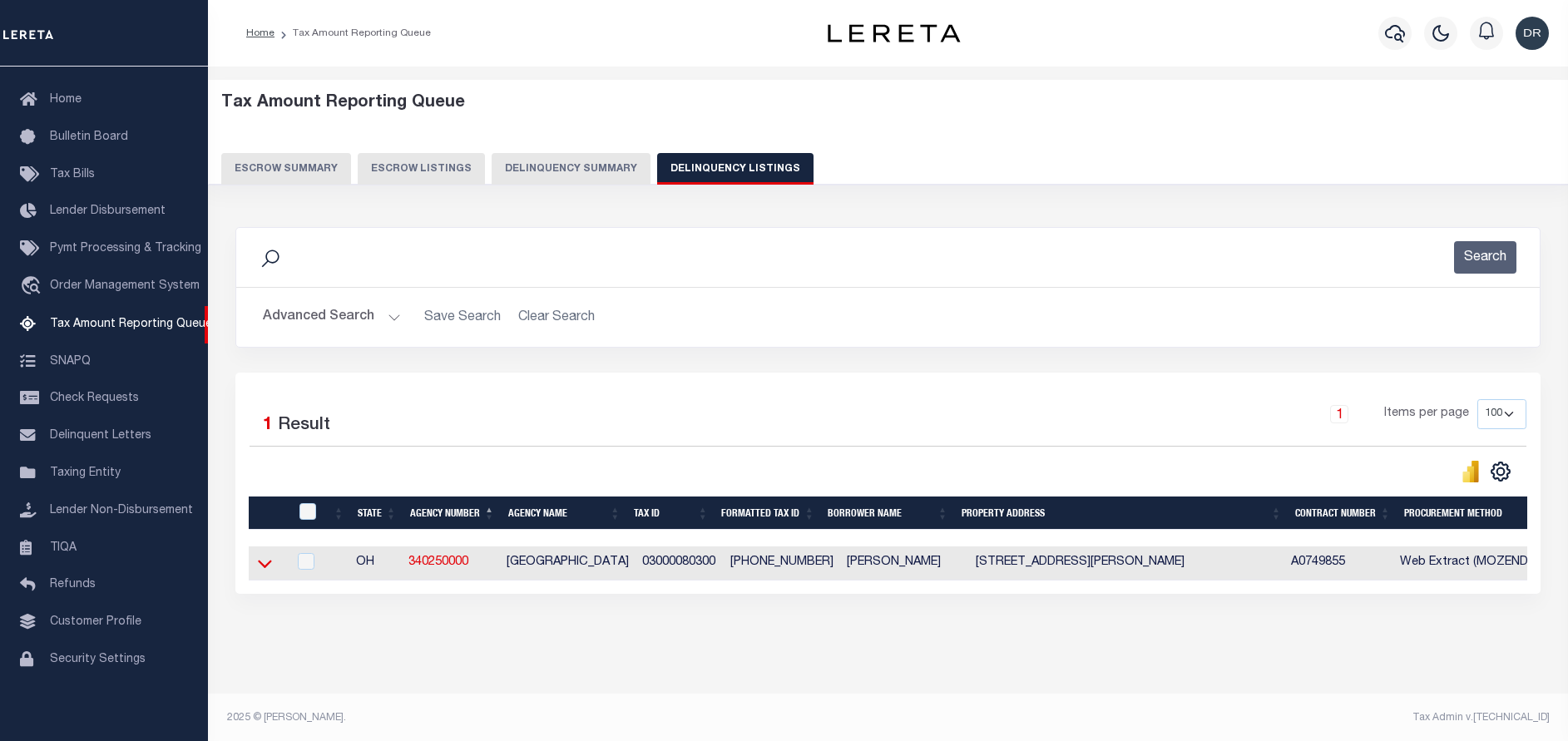
click at [272, 561] on icon at bounding box center [265, 564] width 14 height 18
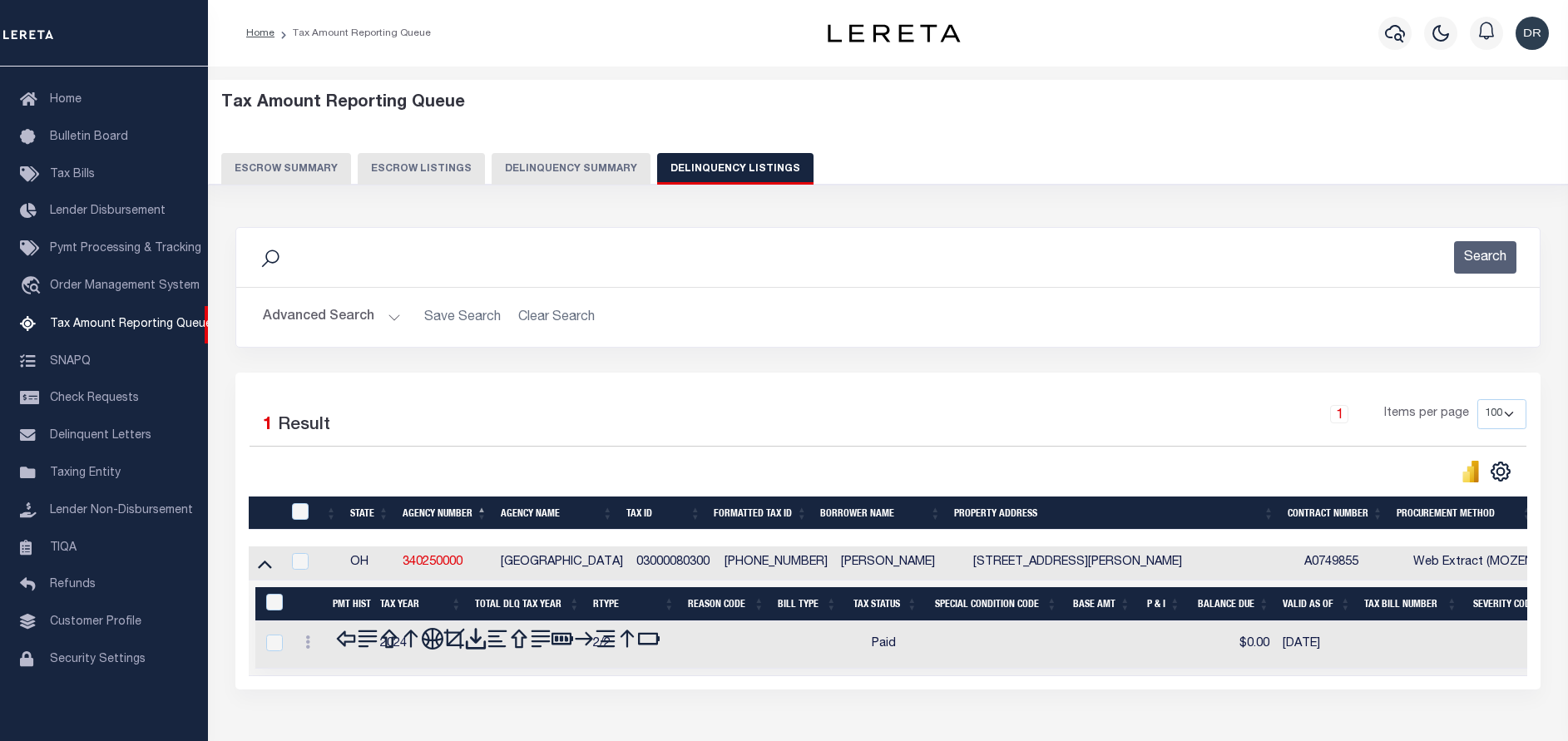
scroll to position [101, 0]
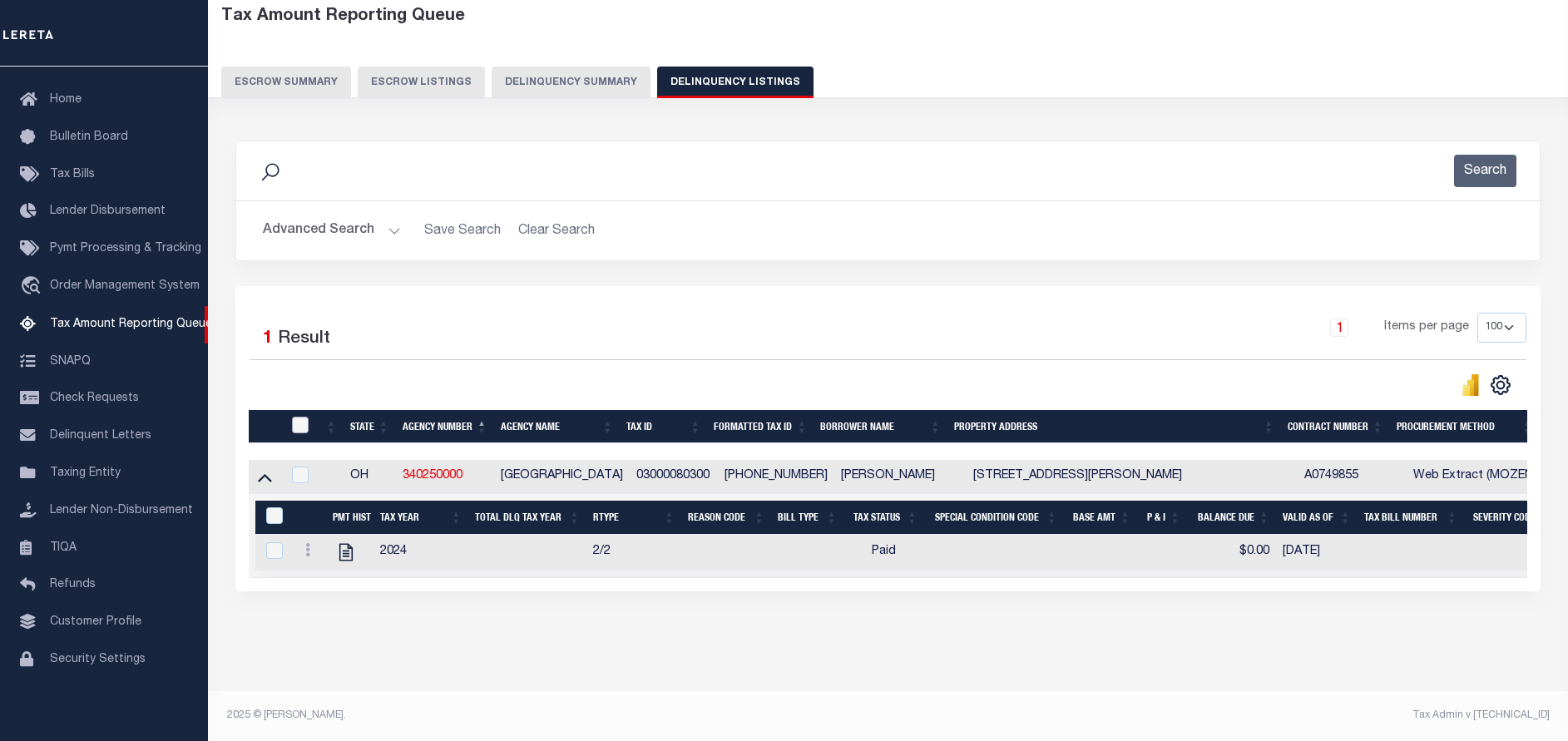
click at [300, 420] on input "checkbox" at bounding box center [300, 425] width 17 height 17
checkbox input "true"
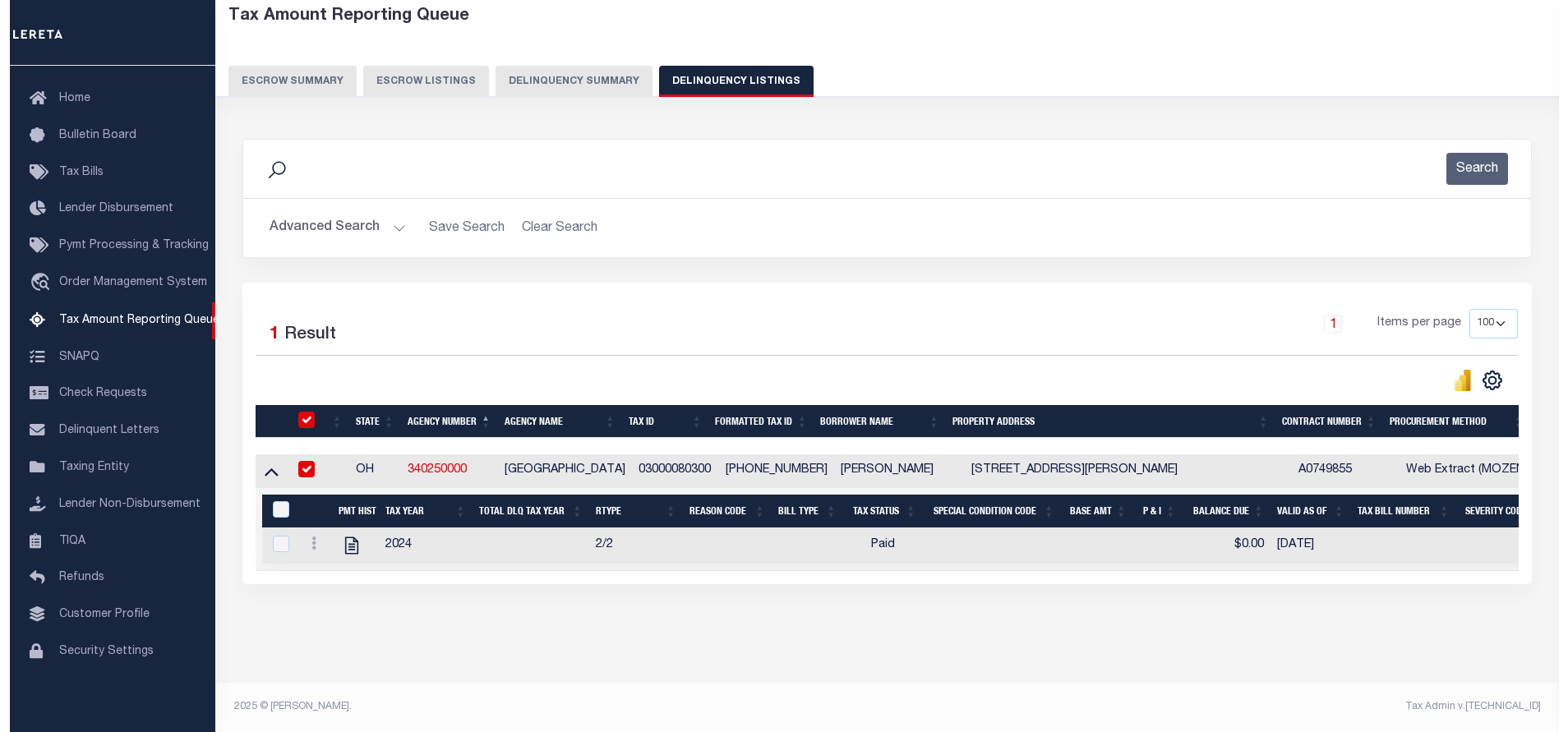
scroll to position [98, 0]
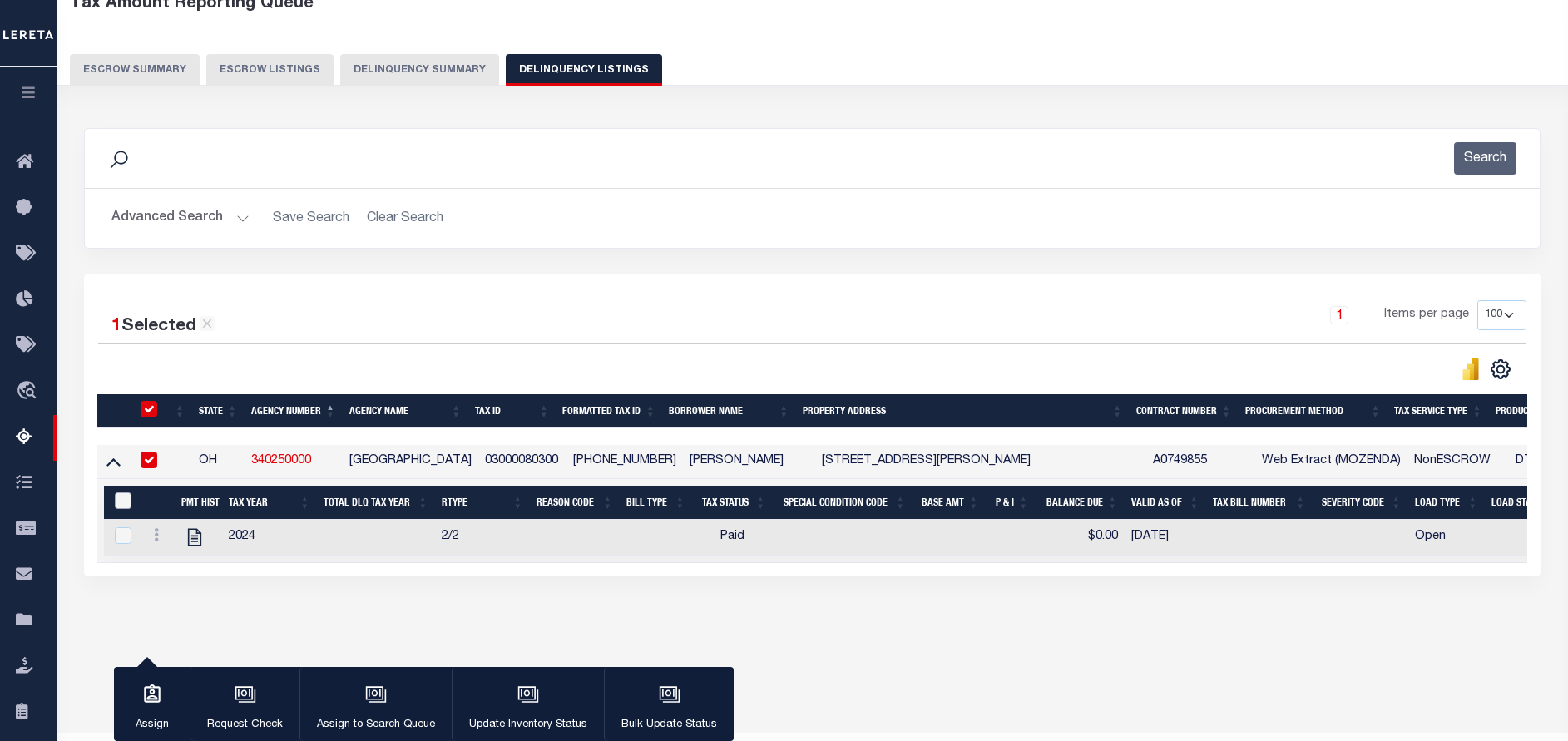
click at [122, 506] on input "&nbsp;" at bounding box center [123, 500] width 17 height 17
checkbox input "true"
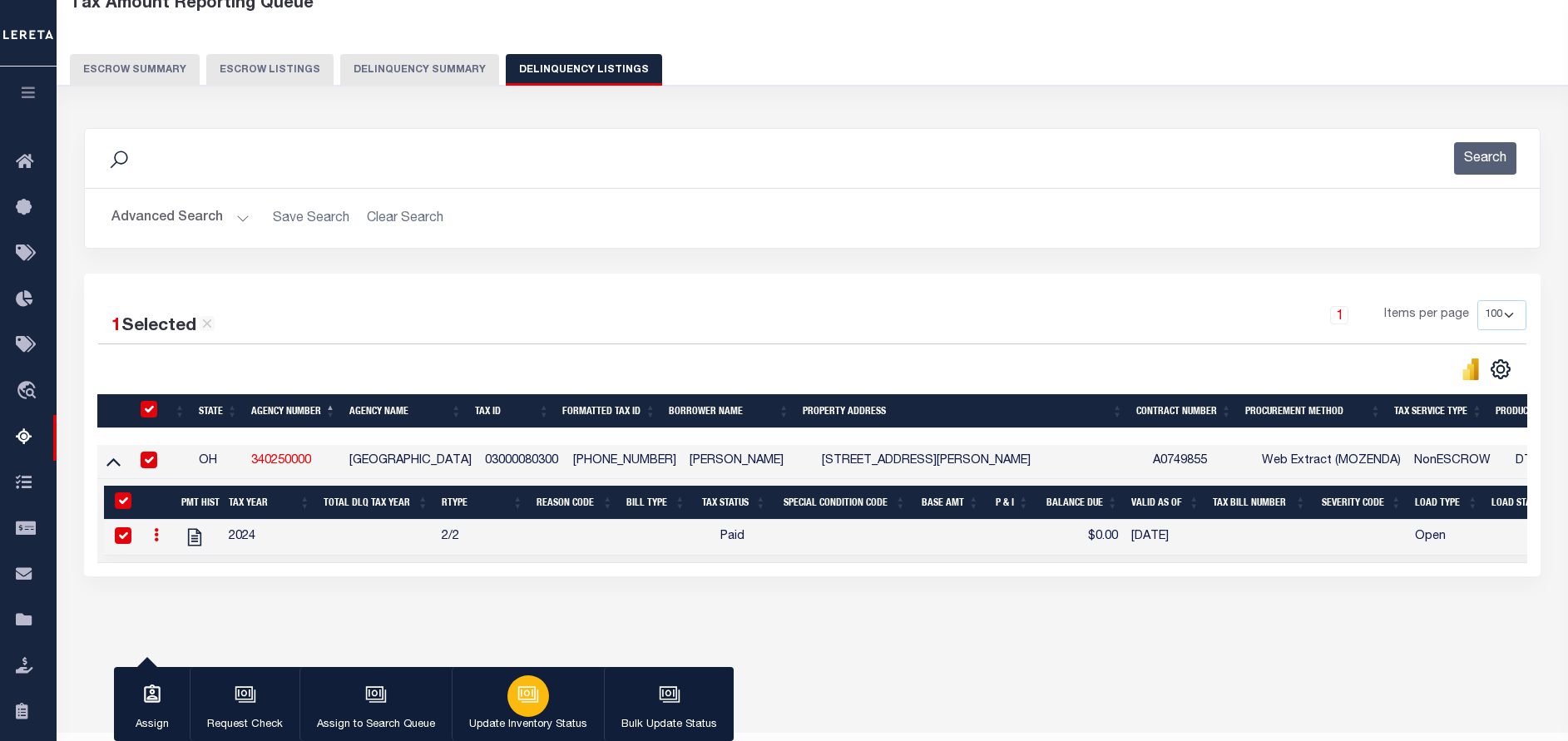
click at [525, 712] on div "button" at bounding box center [529, 696] width 41 height 41
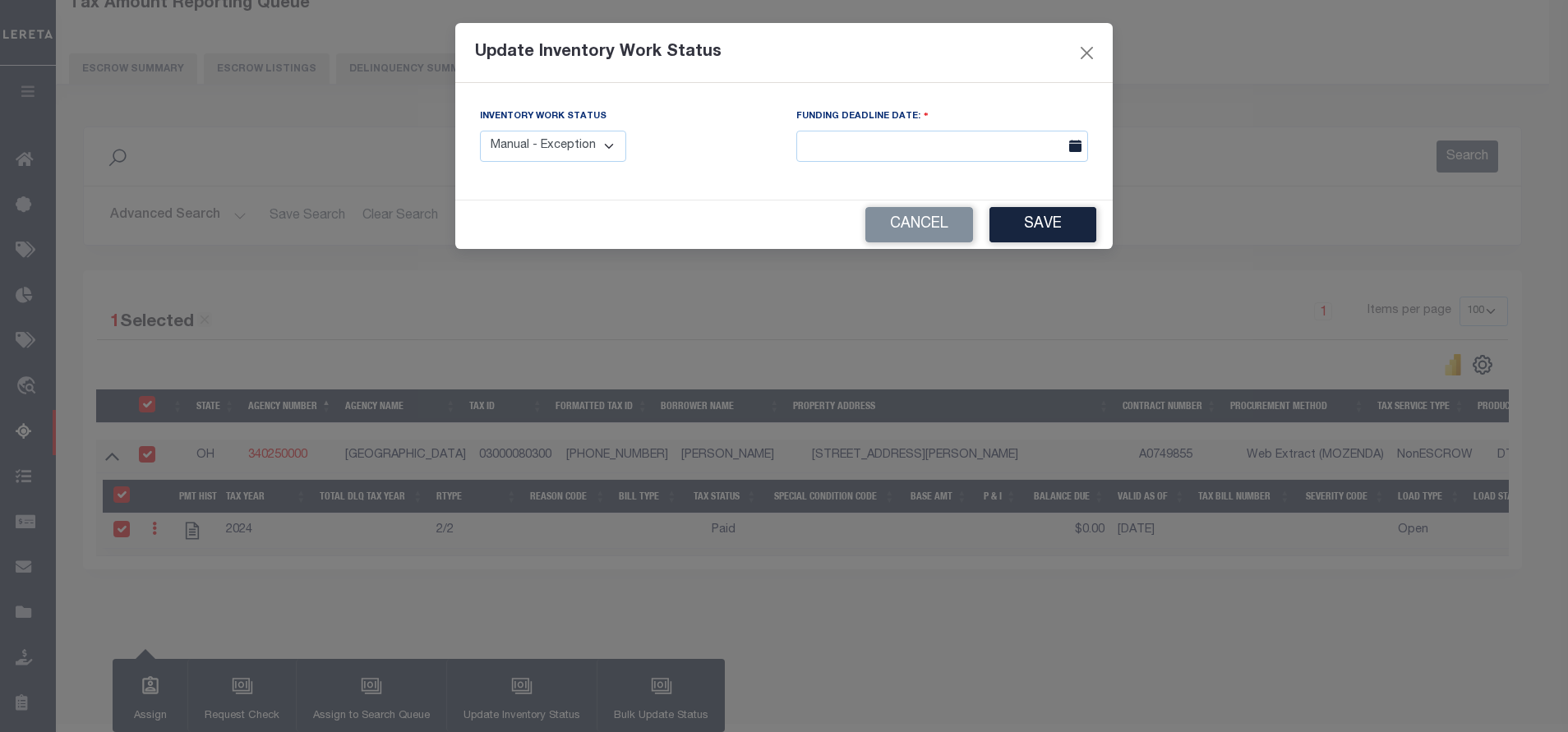
drag, startPoint x: 554, startPoint y: 116, endPoint x: 562, endPoint y: 141, distance: 26.2
click at [554, 117] on label "Inventory Work Status" at bounding box center [543, 117] width 126 height 14
click at [562, 141] on select "Manual - Exception Pended - Awaiting Search Late Add Exception Completed" at bounding box center [553, 146] width 146 height 32
select select "4"
click at [480, 130] on select "Manual - Exception Pended - Awaiting Search Late Add Exception Completed" at bounding box center [553, 146] width 146 height 32
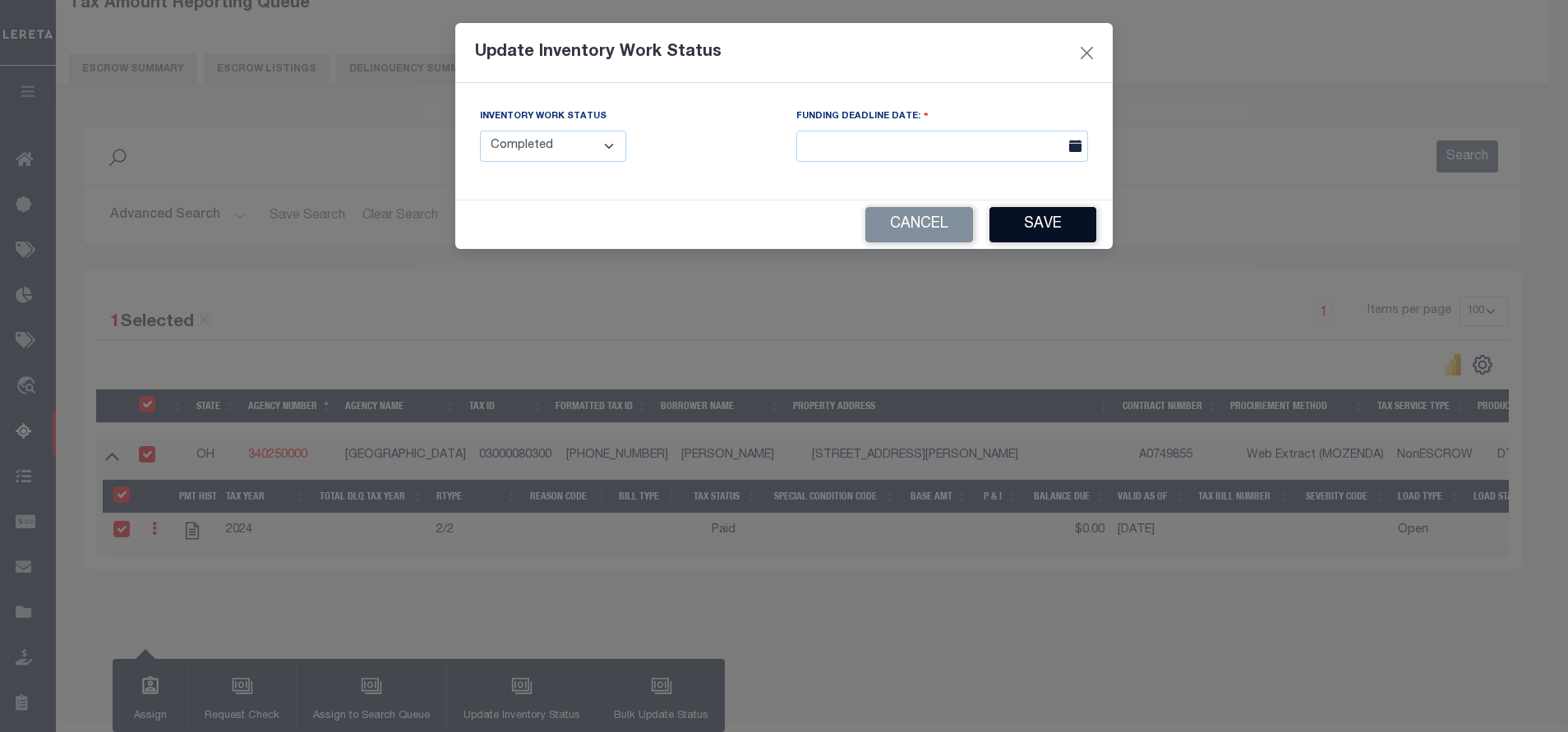
click at [1028, 227] on button "Save" at bounding box center [1043, 225] width 107 height 35
